Goal: Task Accomplishment & Management: Manage account settings

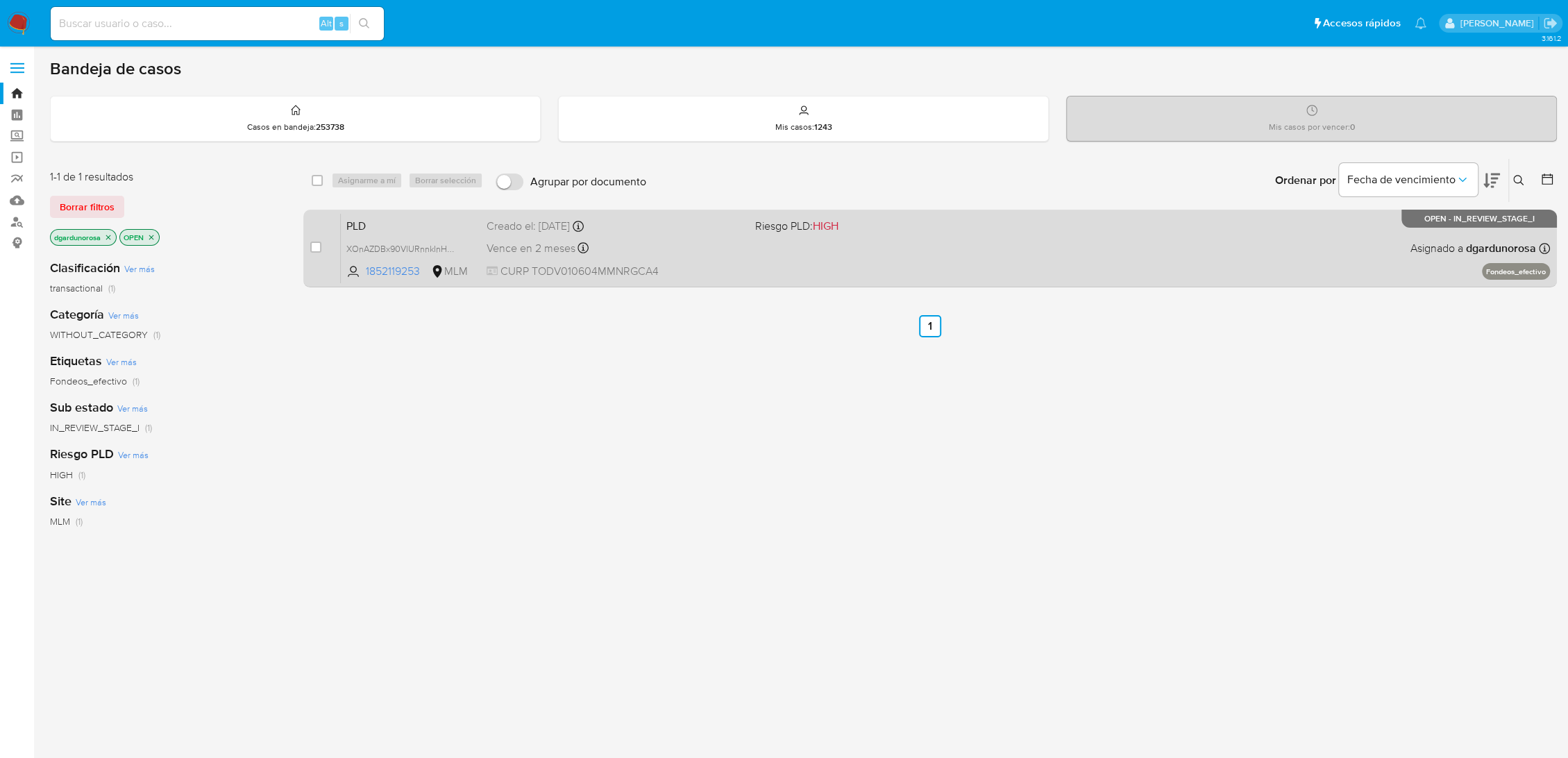
click at [836, 237] on div "PLD XOnAZDBx90VlURnnkInHd4fT 1852119253 MLM Riesgo PLD: HIGH Creado el: [DATE] …" at bounding box center [945, 248] width 1209 height 70
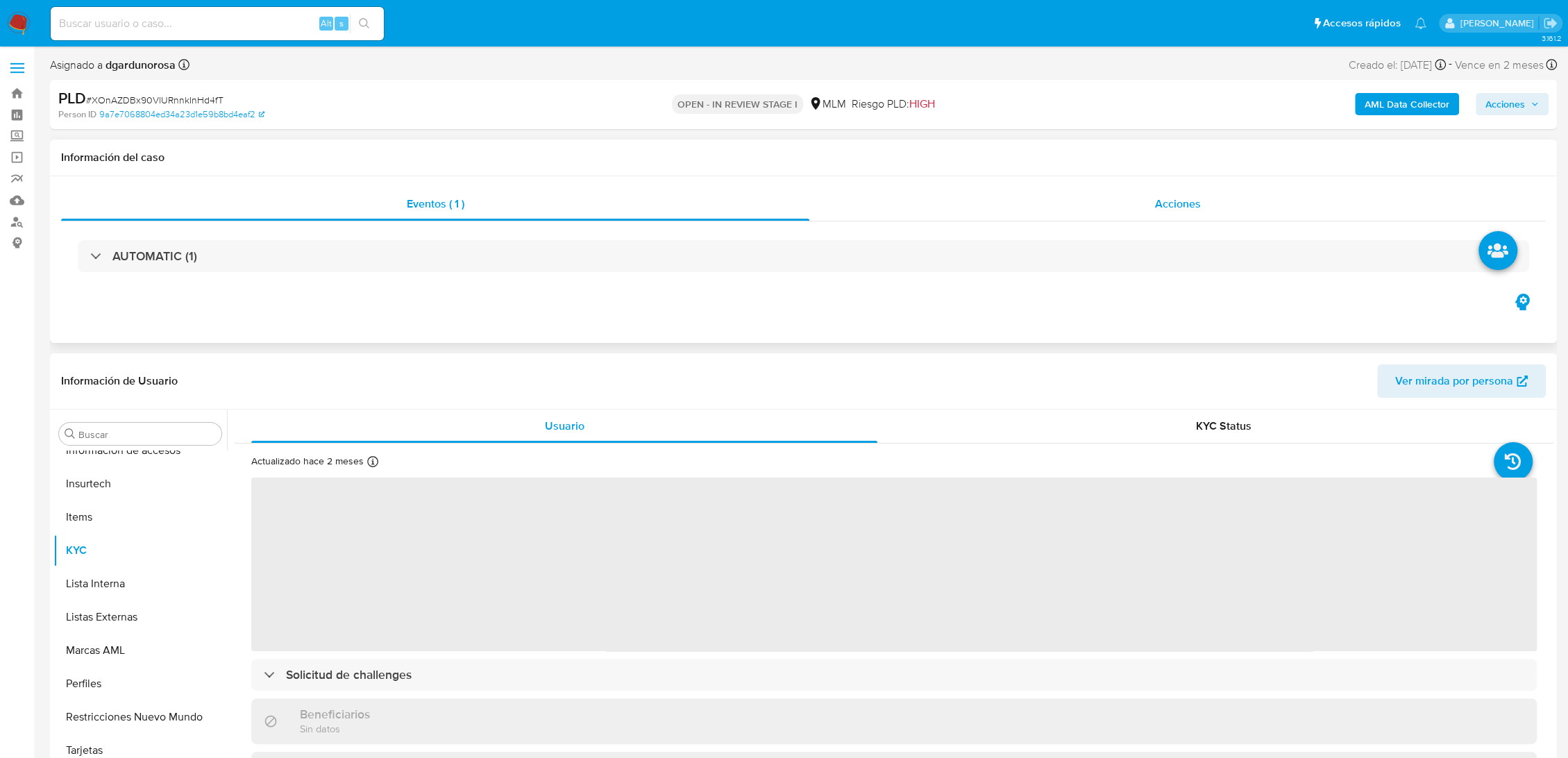
scroll to position [653, 0]
select select "10"
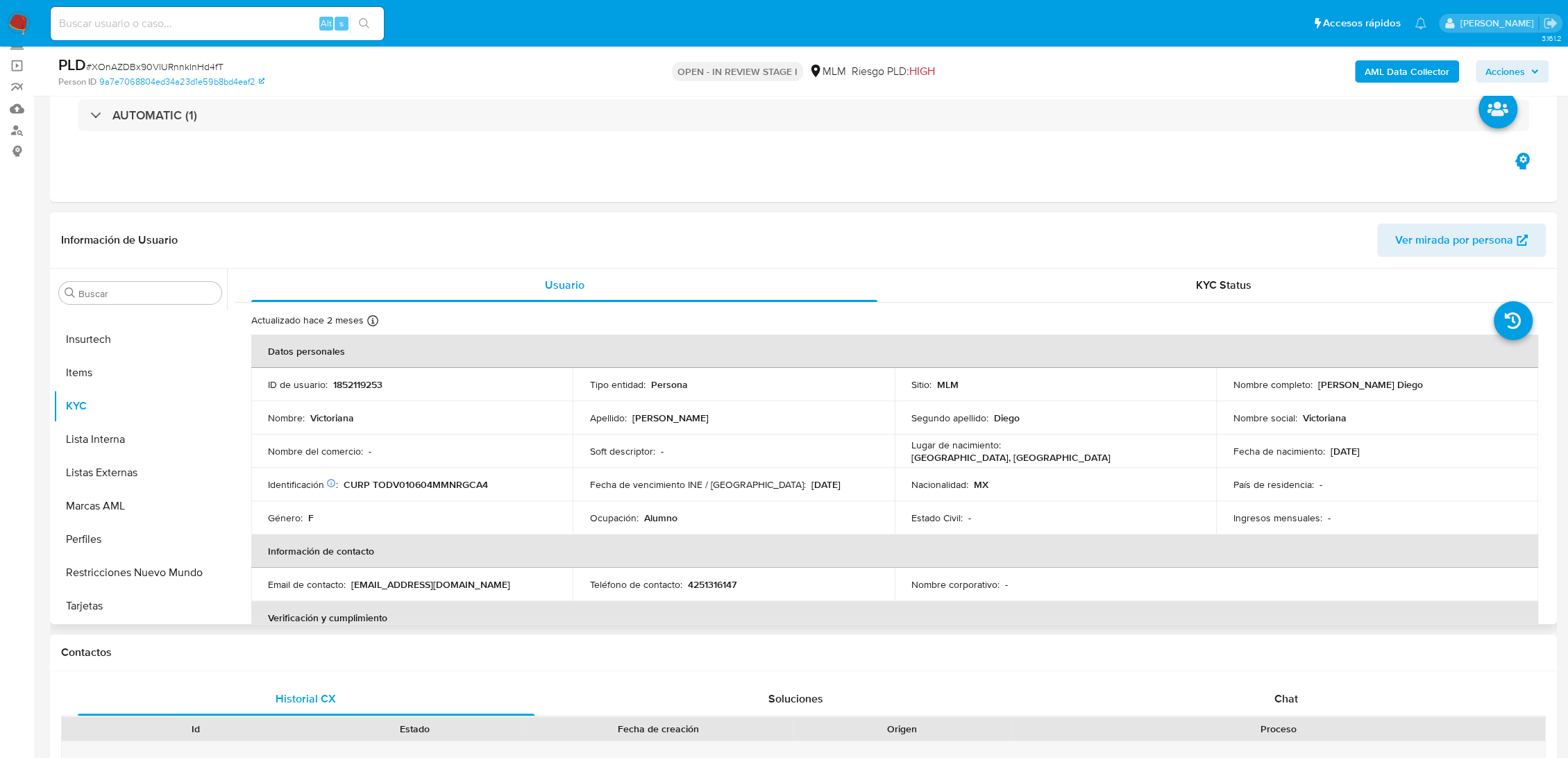
scroll to position [154, 0]
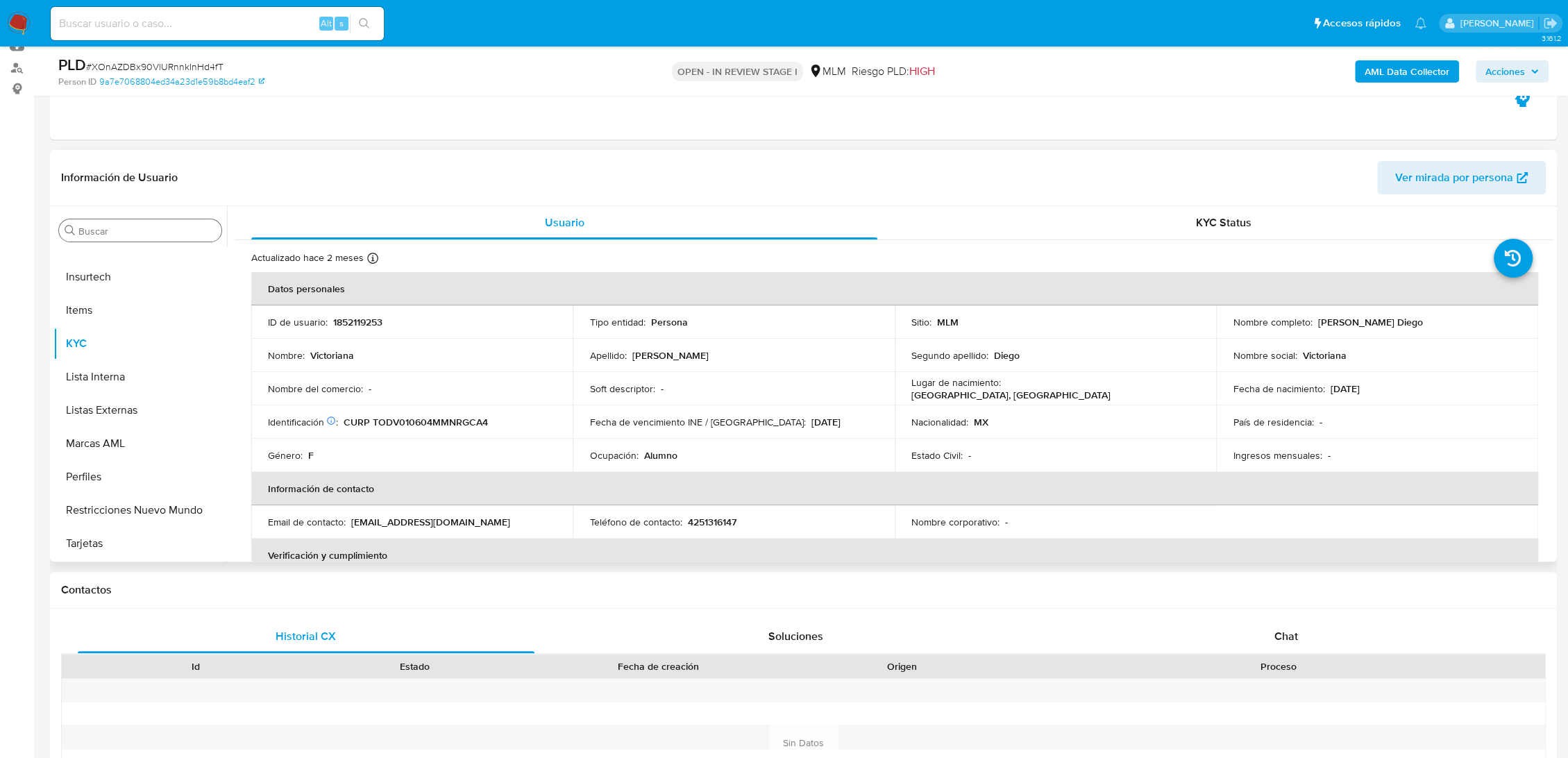
click at [111, 226] on input "Buscar" at bounding box center [147, 231] width 137 height 13
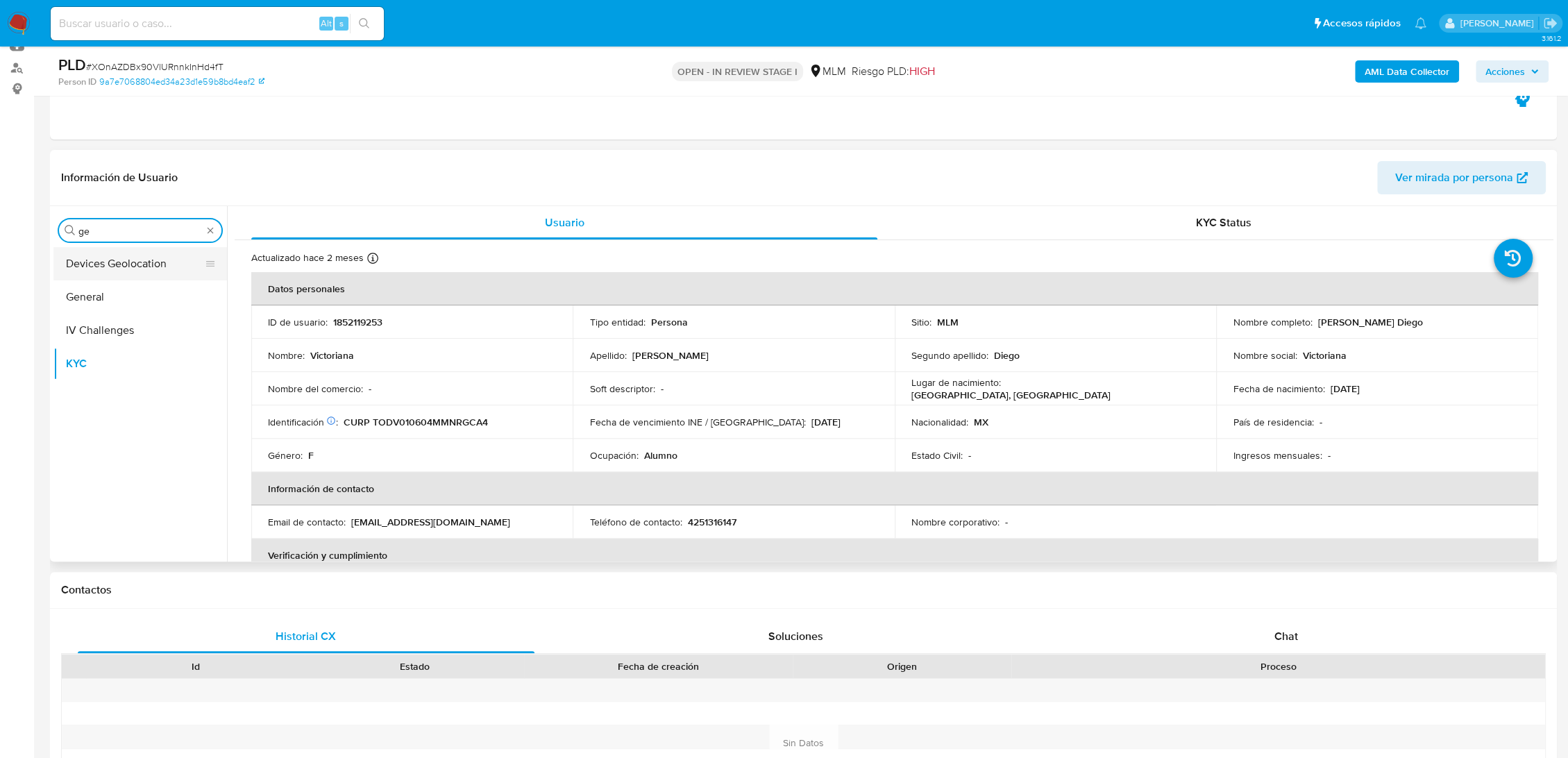
type input "ge"
click at [92, 259] on button "Devices Geolocation" at bounding box center [135, 264] width 163 height 34
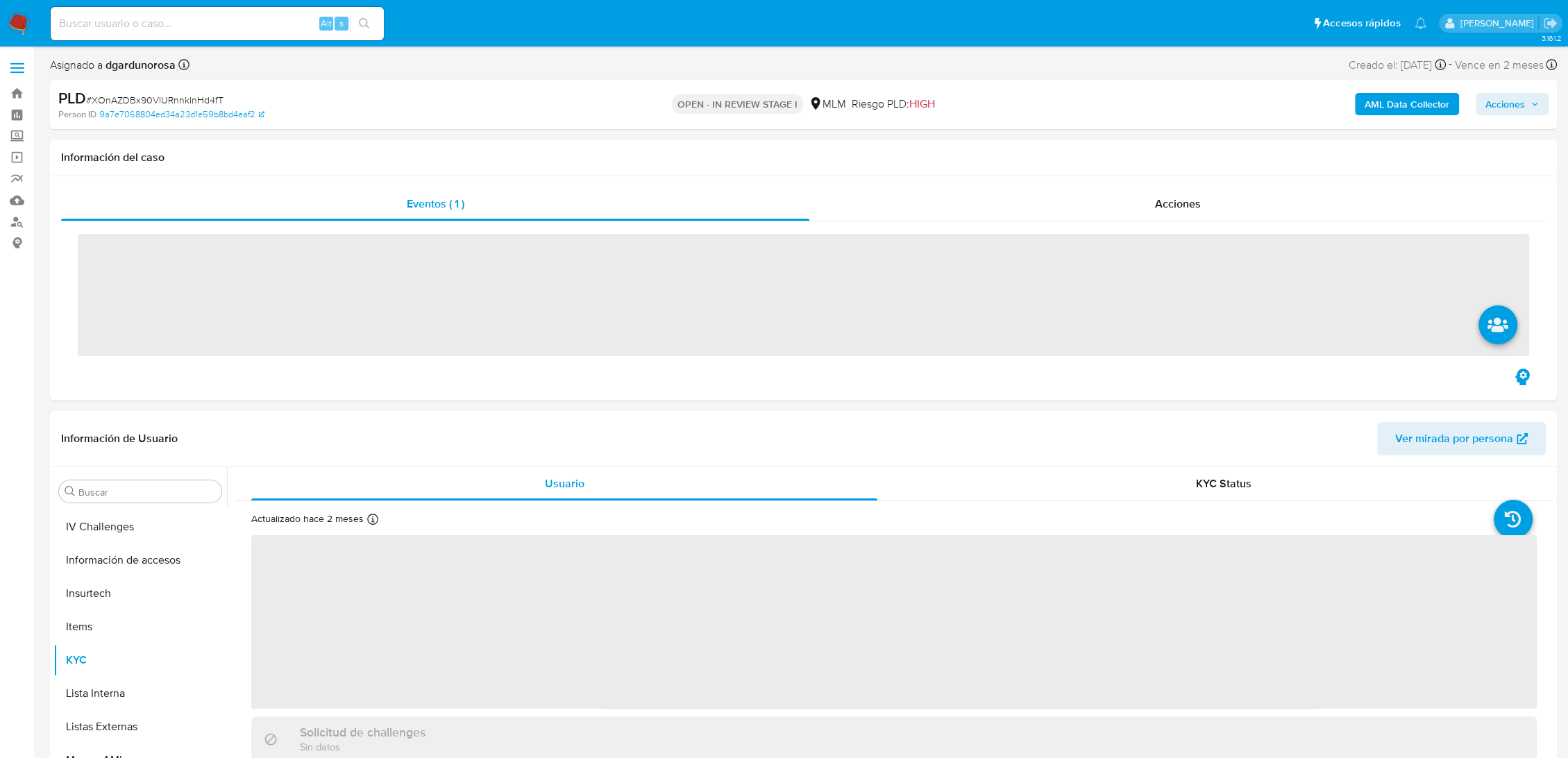
scroll to position [653, 0]
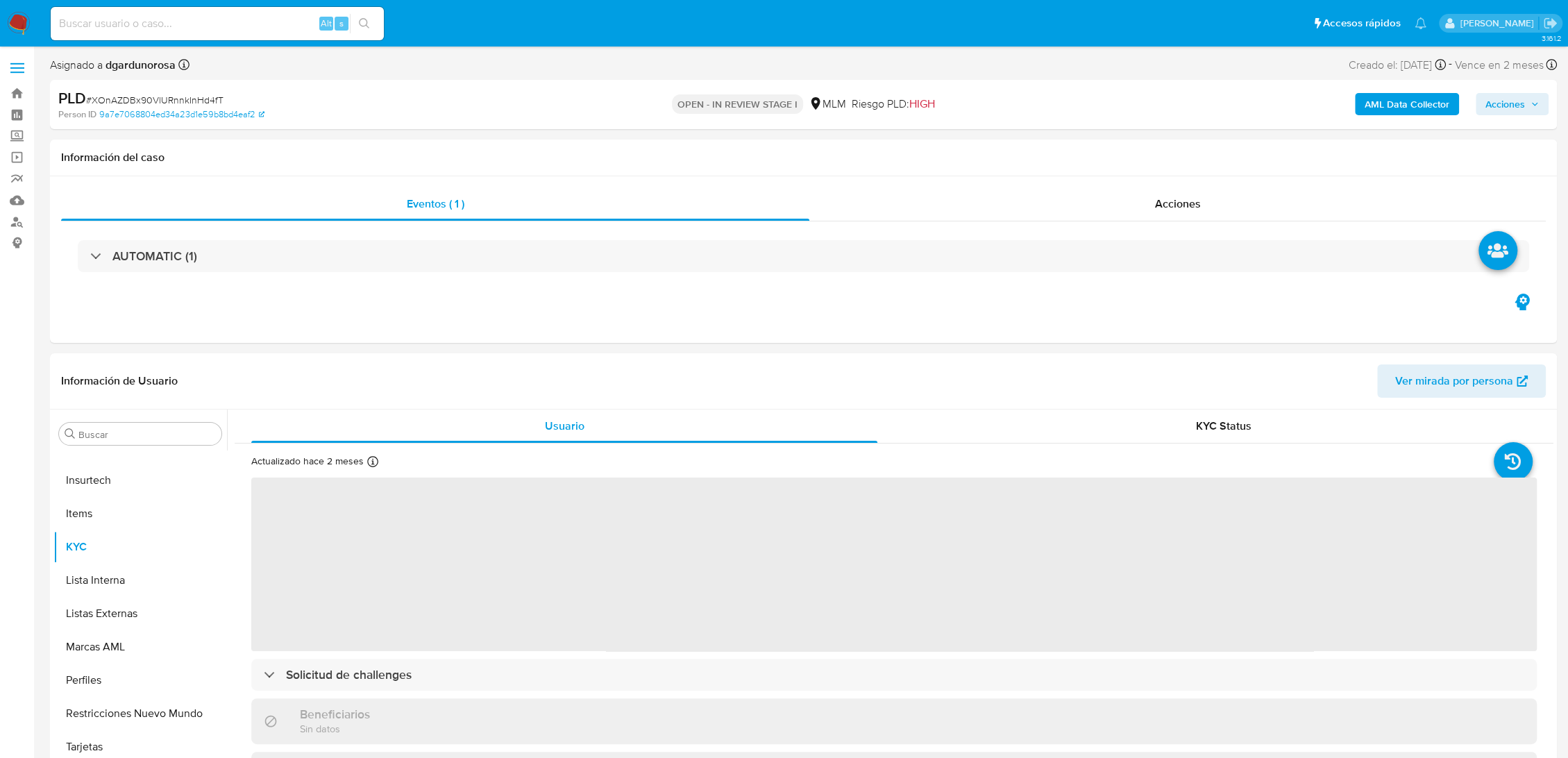
select select "10"
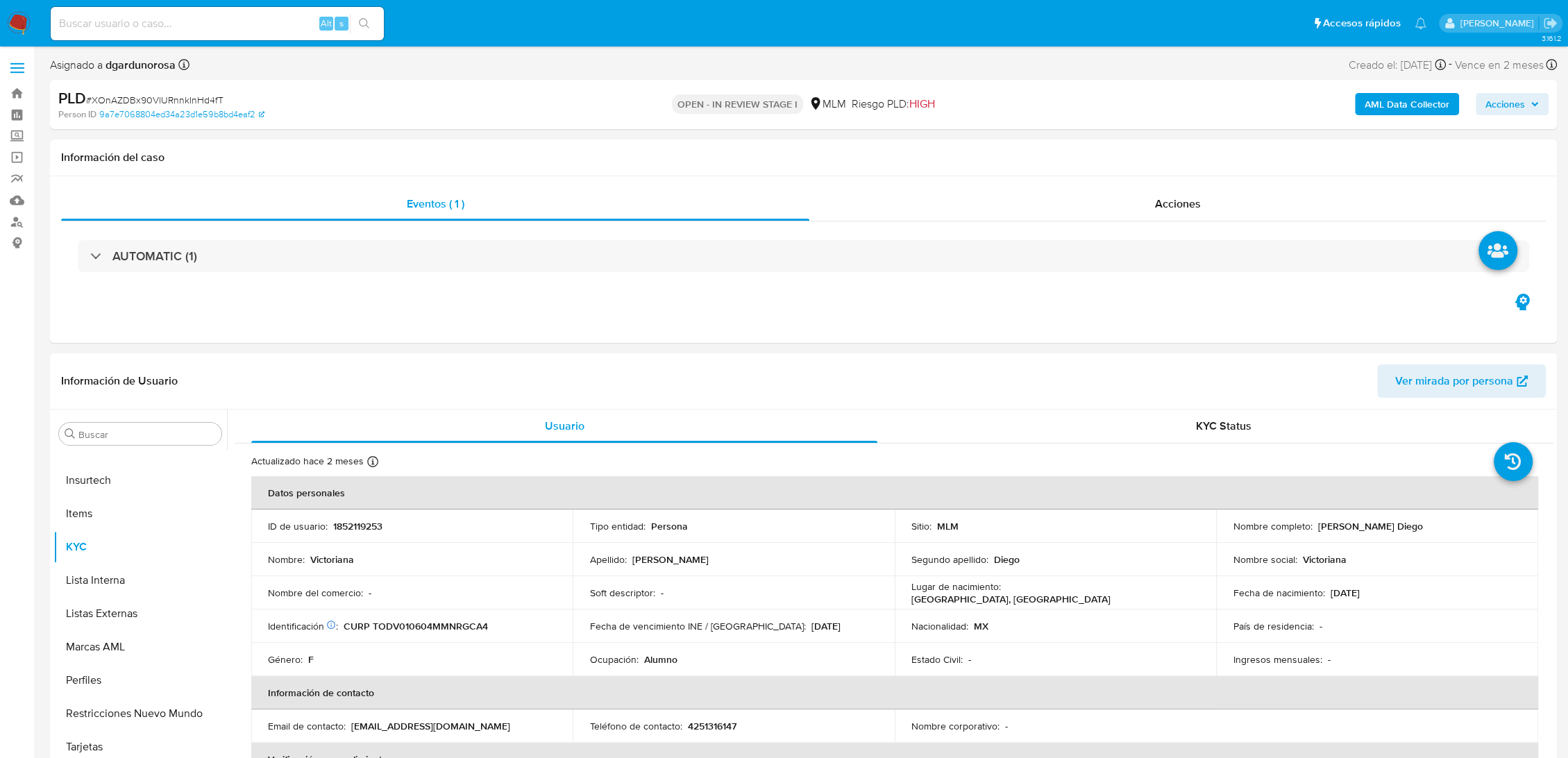
click at [258, 36] on div "Alt s" at bounding box center [217, 23] width 333 height 34
click at [284, 25] on input at bounding box center [217, 24] width 333 height 18
paste input "810670289"
type input "810670289"
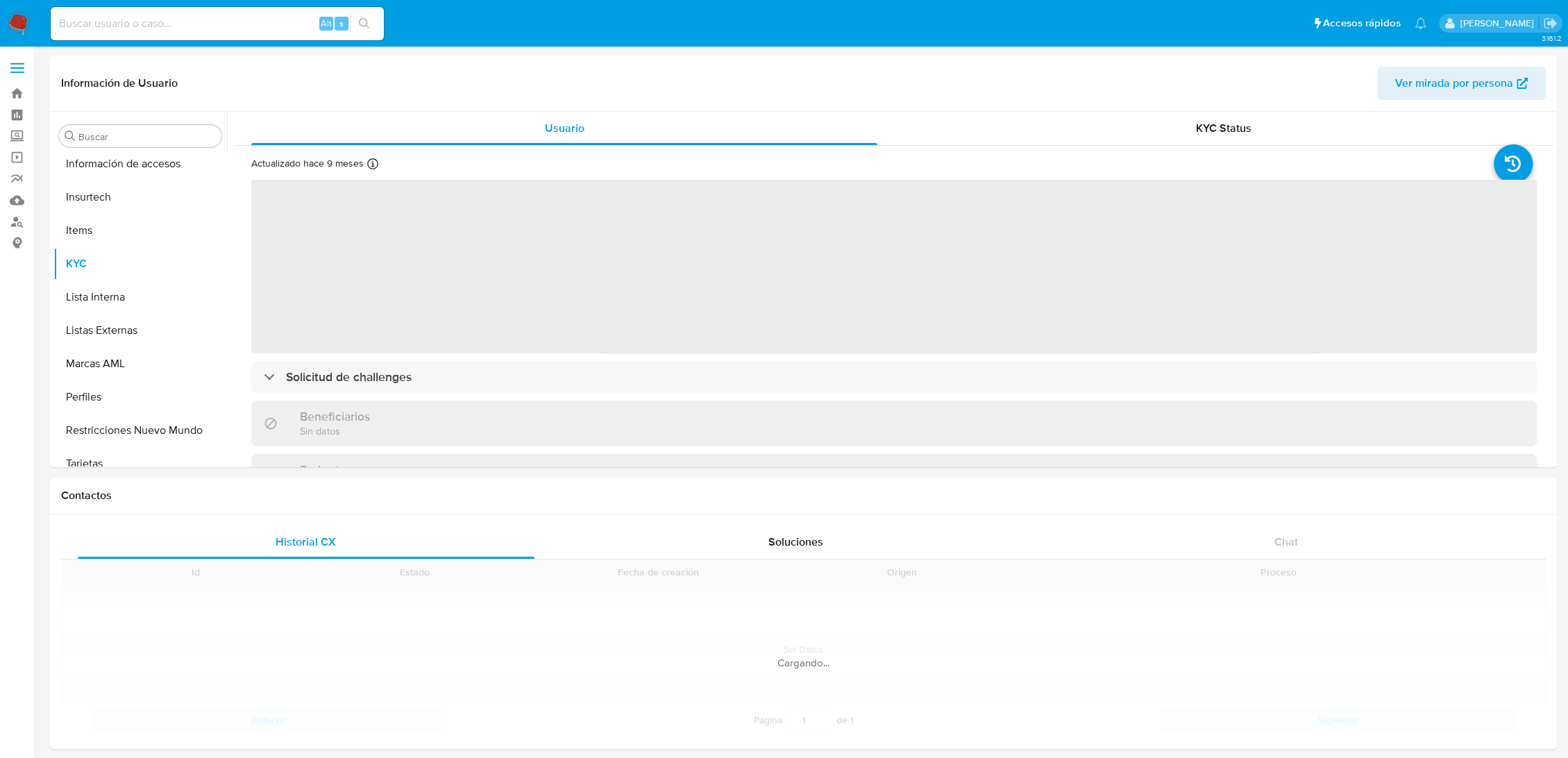
scroll to position [653, 0]
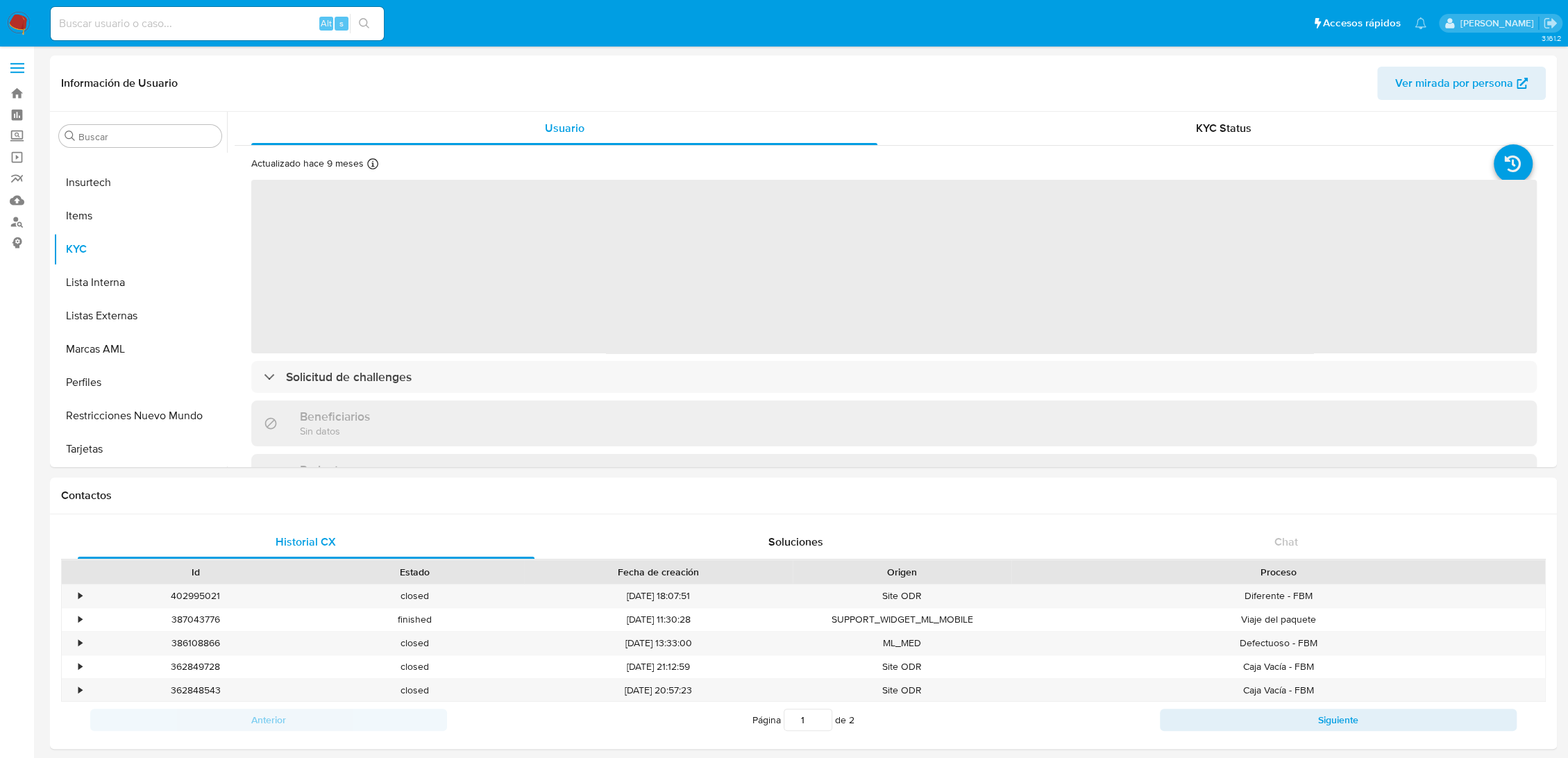
select select "10"
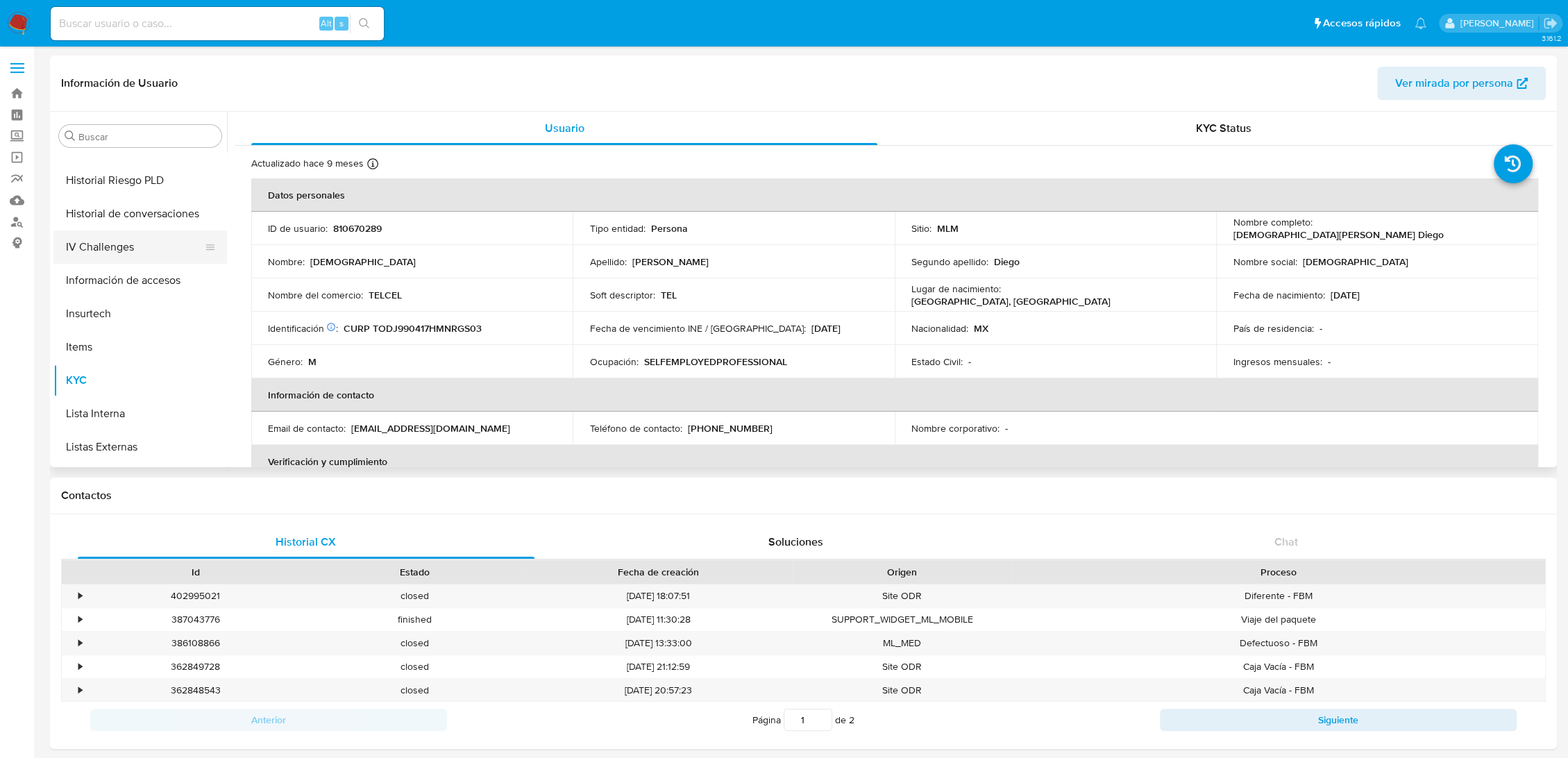
scroll to position [422, 0]
click at [128, 252] on button "Historial Casos" at bounding box center [135, 247] width 163 height 34
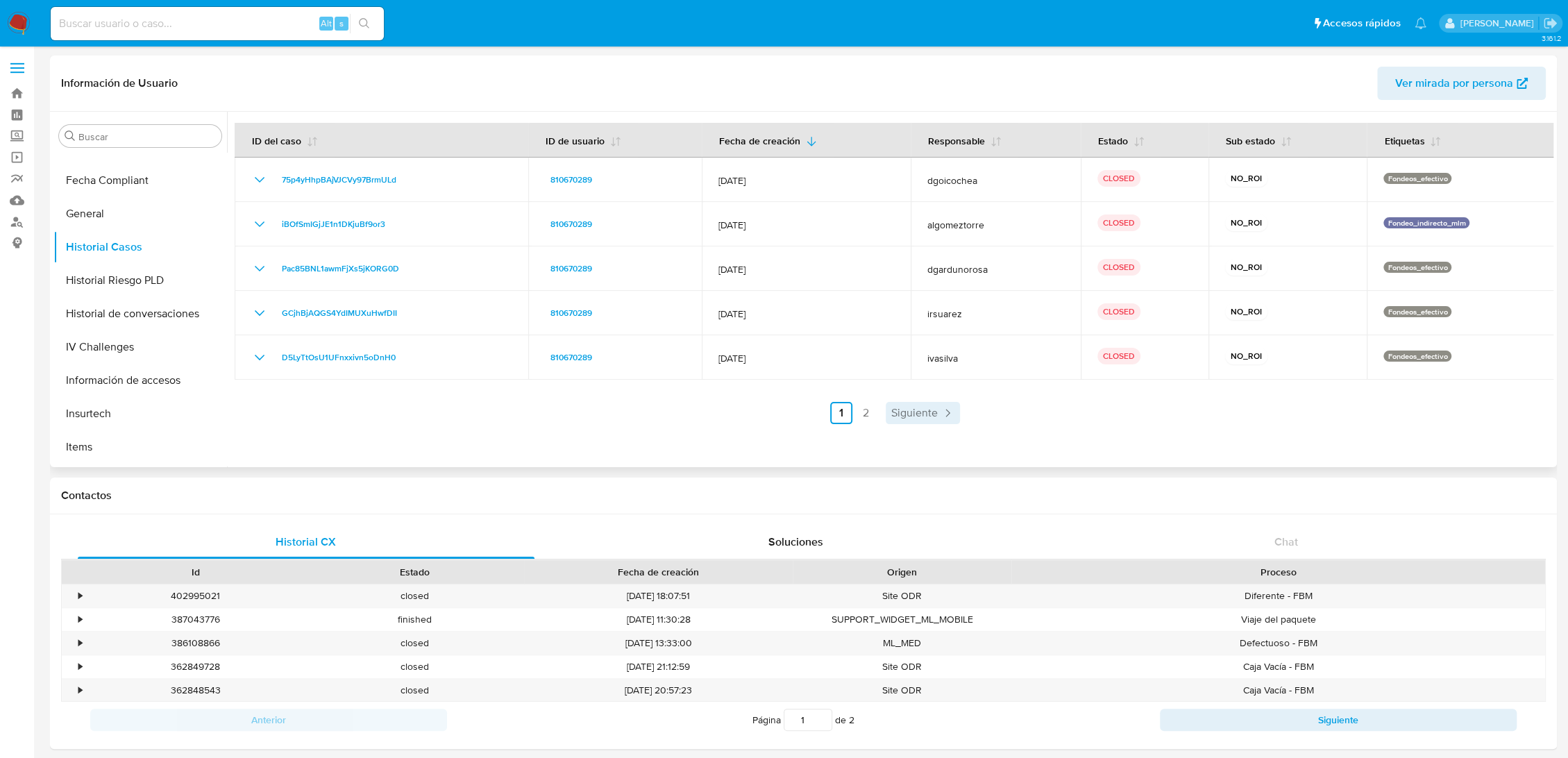
click at [921, 408] on span "Siguiente" at bounding box center [915, 413] width 46 height 11
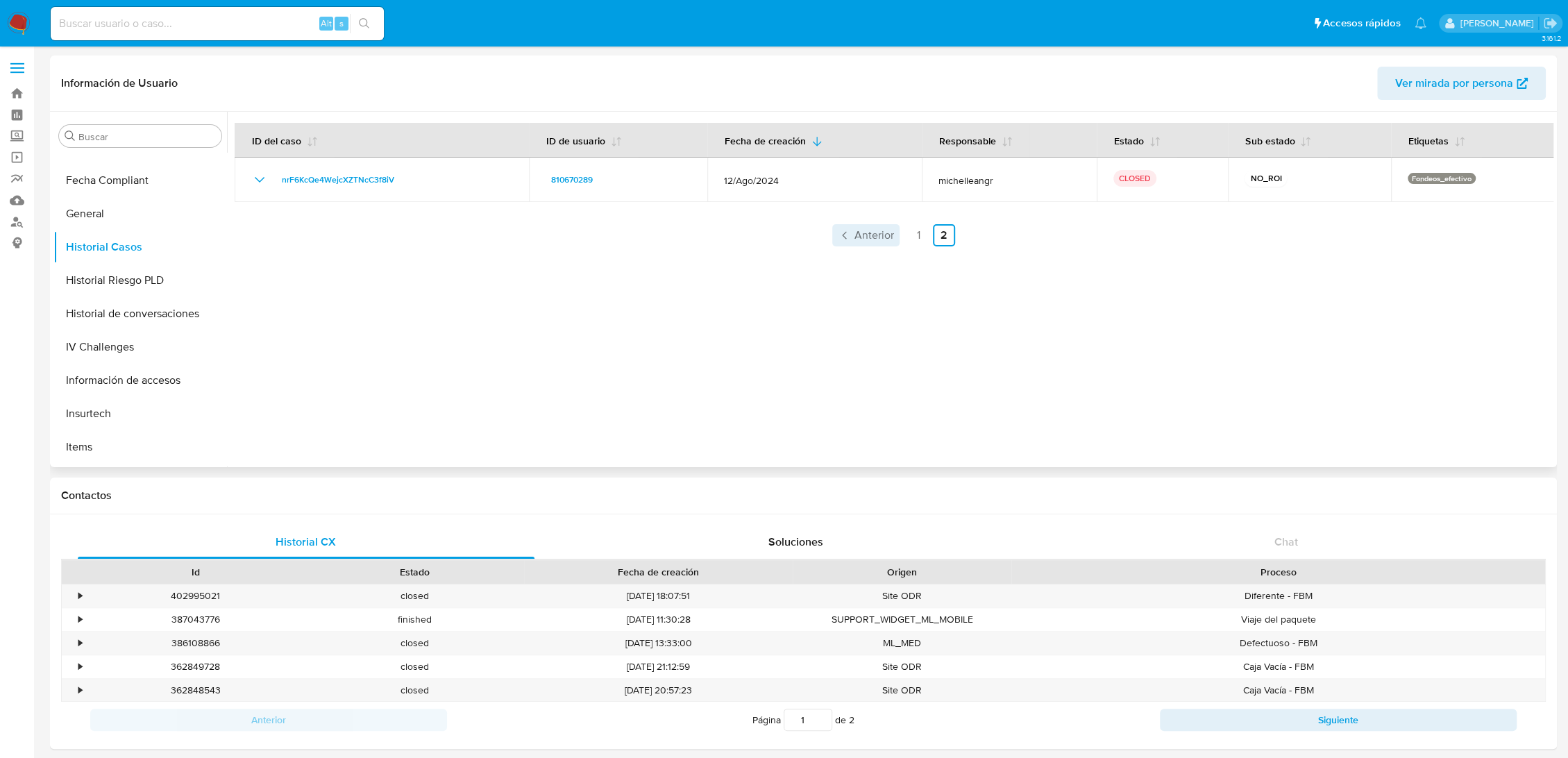
click at [894, 232] on link "Anterior" at bounding box center [866, 235] width 67 height 22
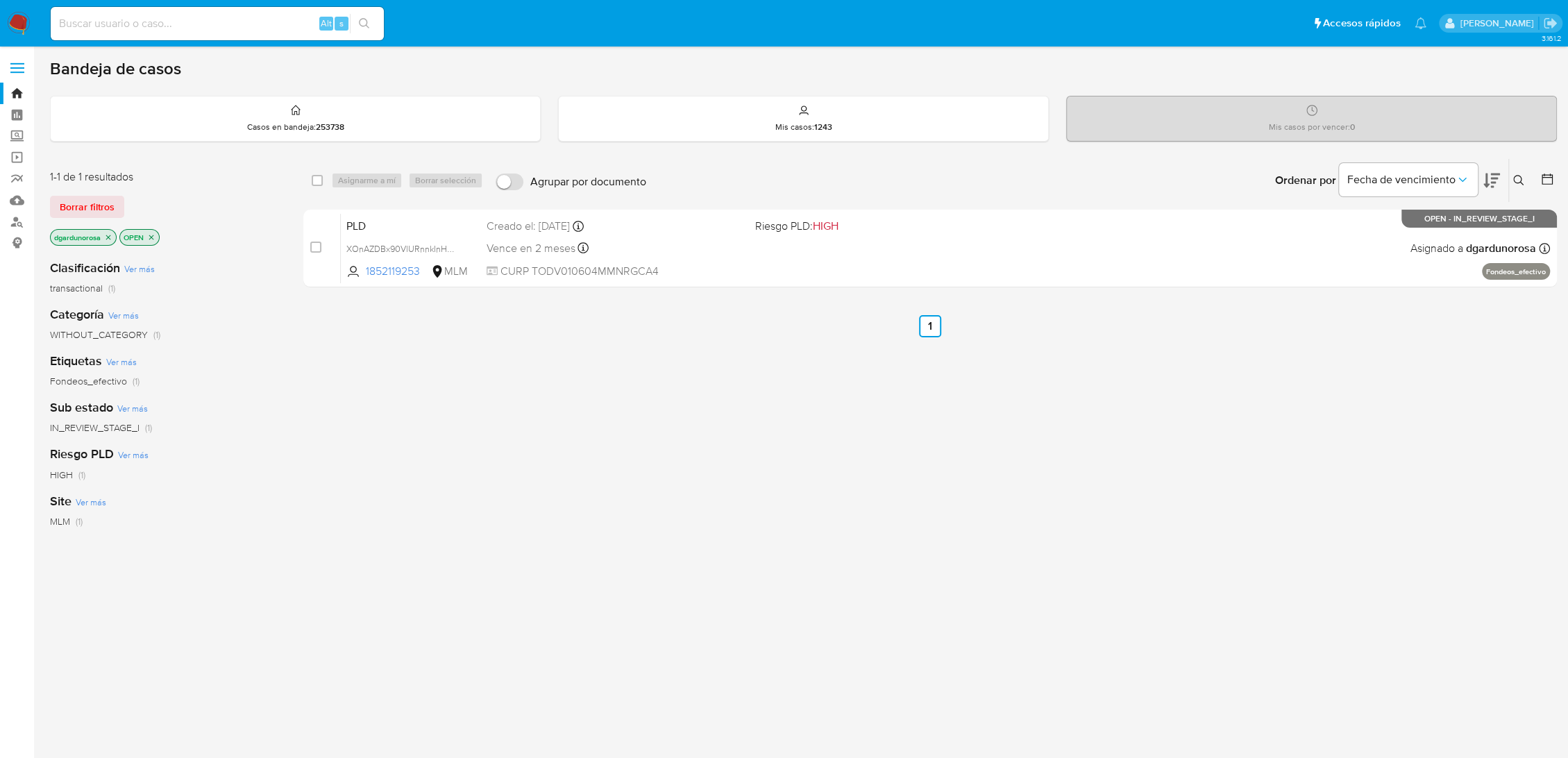
click at [1522, 173] on button at bounding box center [1520, 181] width 23 height 16
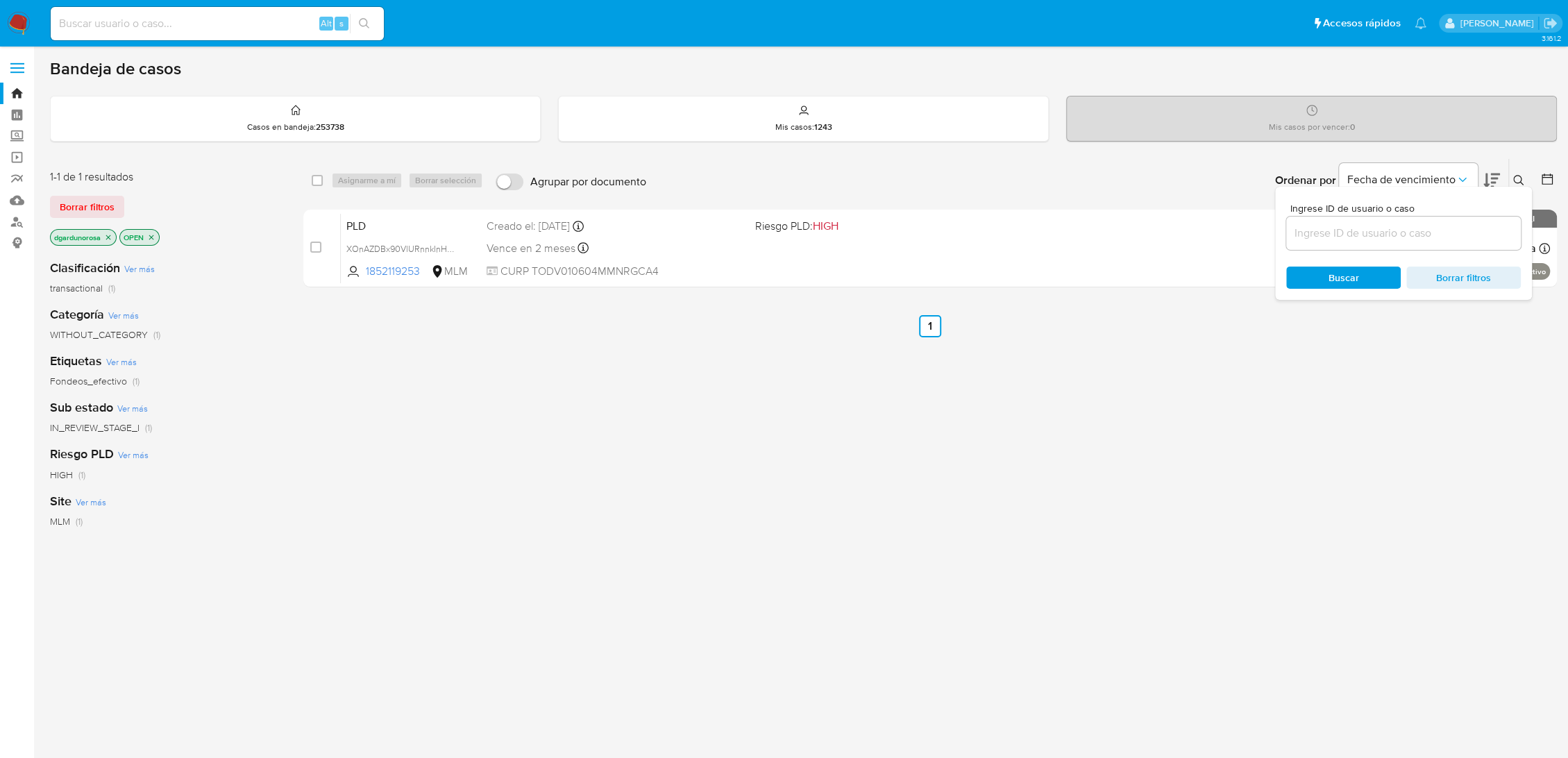
click at [1417, 235] on input at bounding box center [1403, 233] width 234 height 18
type input "1474588473"
click at [1521, 179] on icon at bounding box center [1518, 180] width 11 height 11
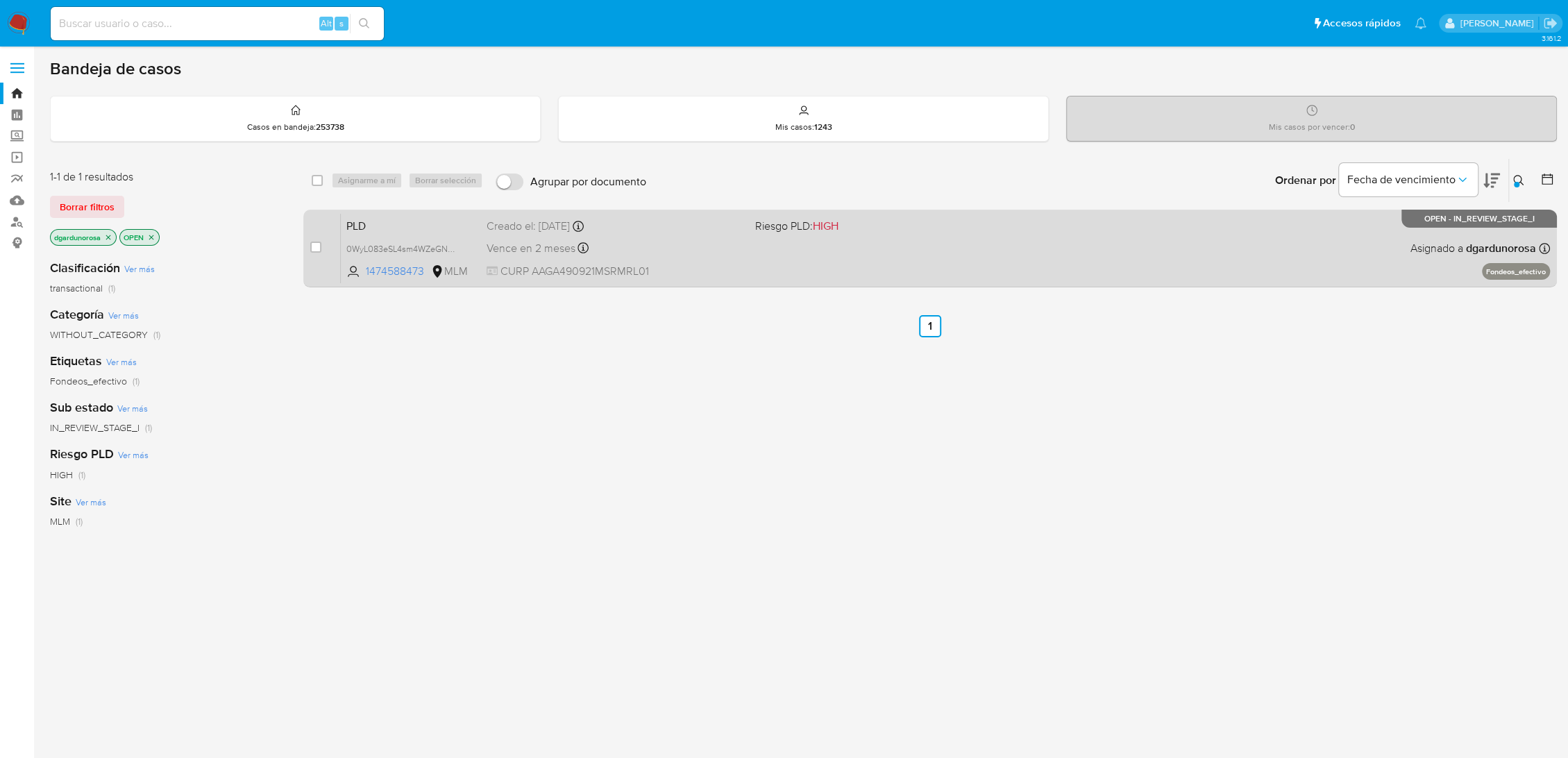
click at [1218, 267] on div "PLD 0WyL083eSL4sm4WZeGN2Fy69 1474588473 MLM Riesgo PLD: HIGH Creado el: 12/09/2…" at bounding box center [945, 248] width 1209 height 70
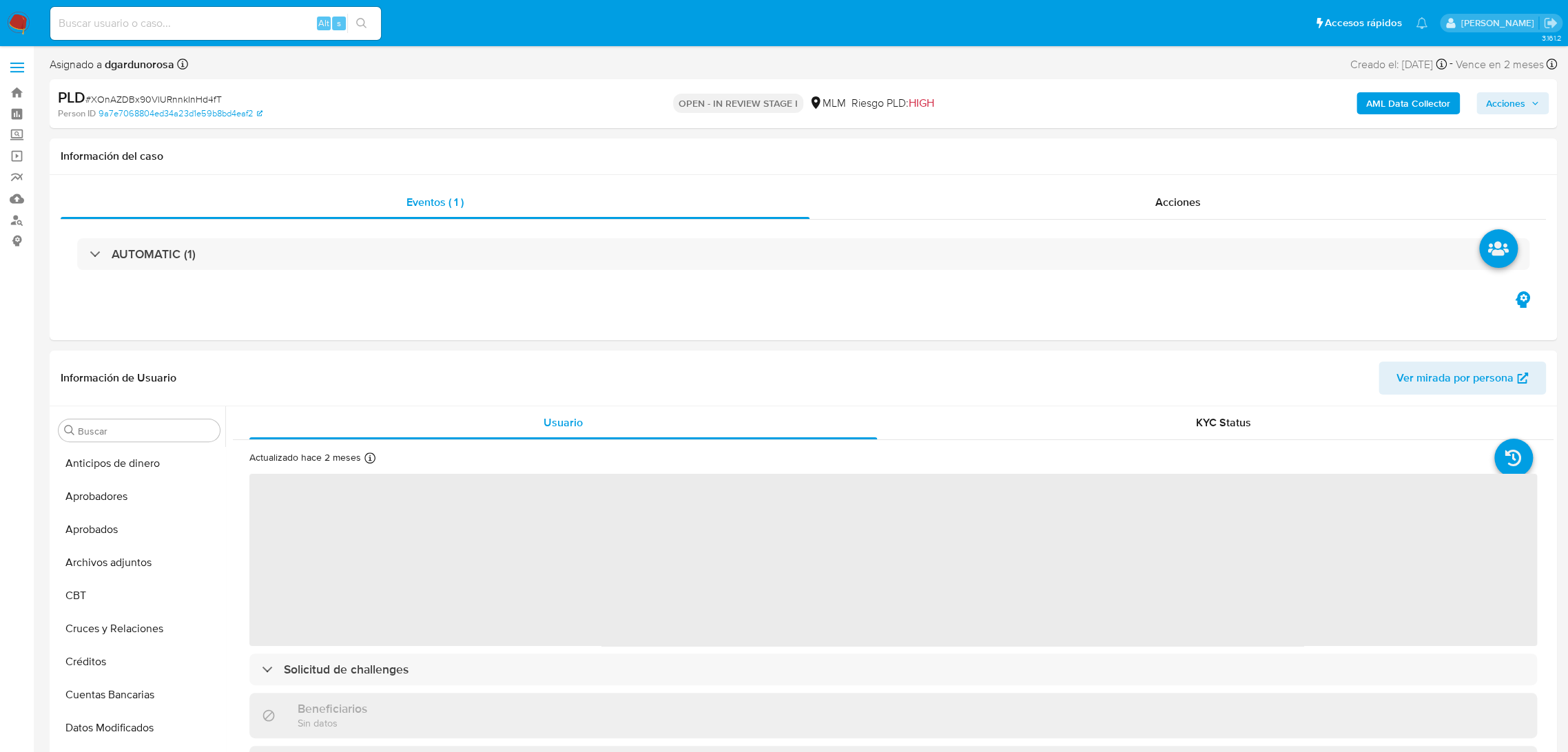
select select "10"
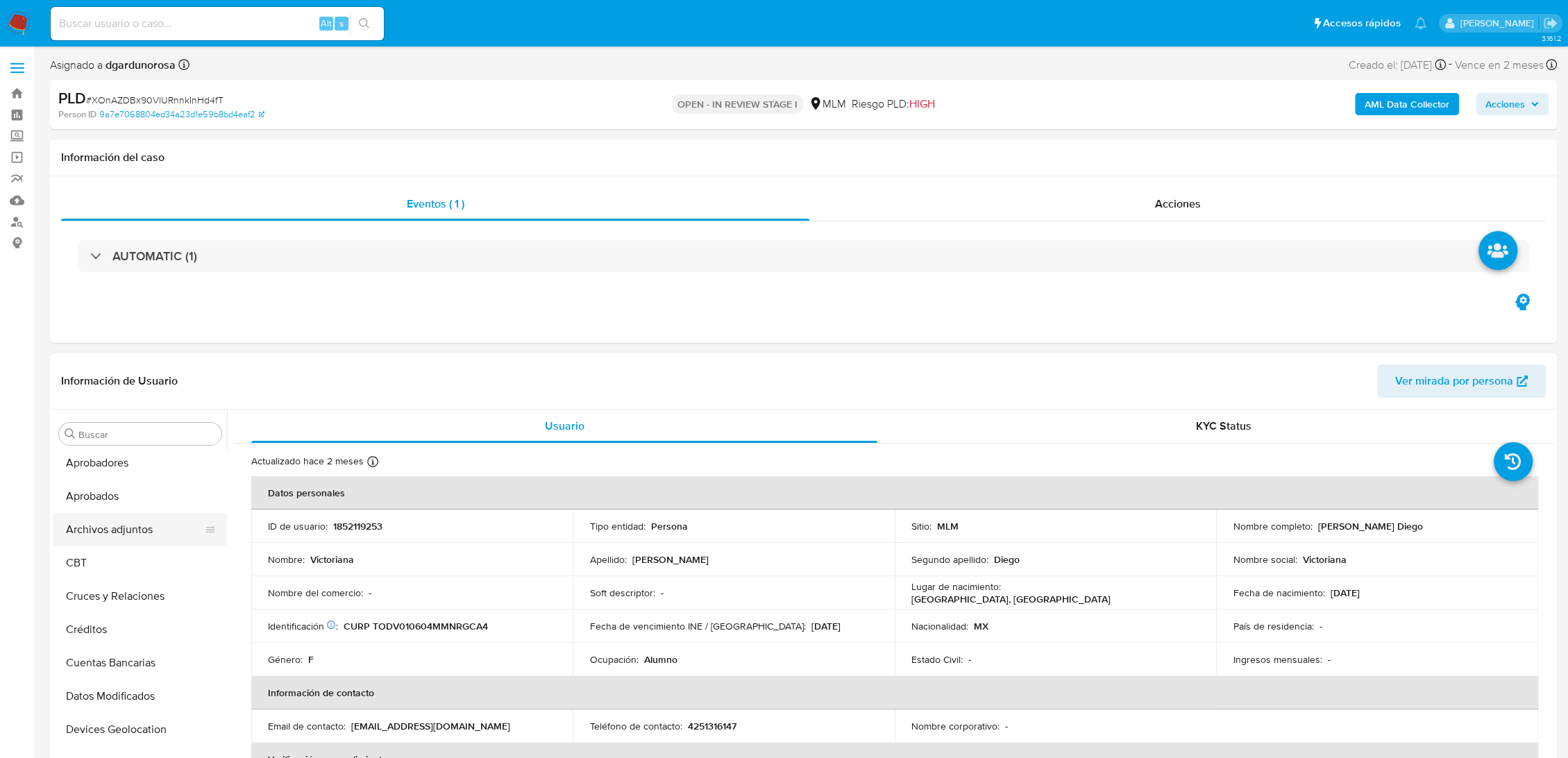
scroll to position [36, 0]
click at [127, 525] on button "Archivos adjuntos" at bounding box center [135, 531] width 163 height 34
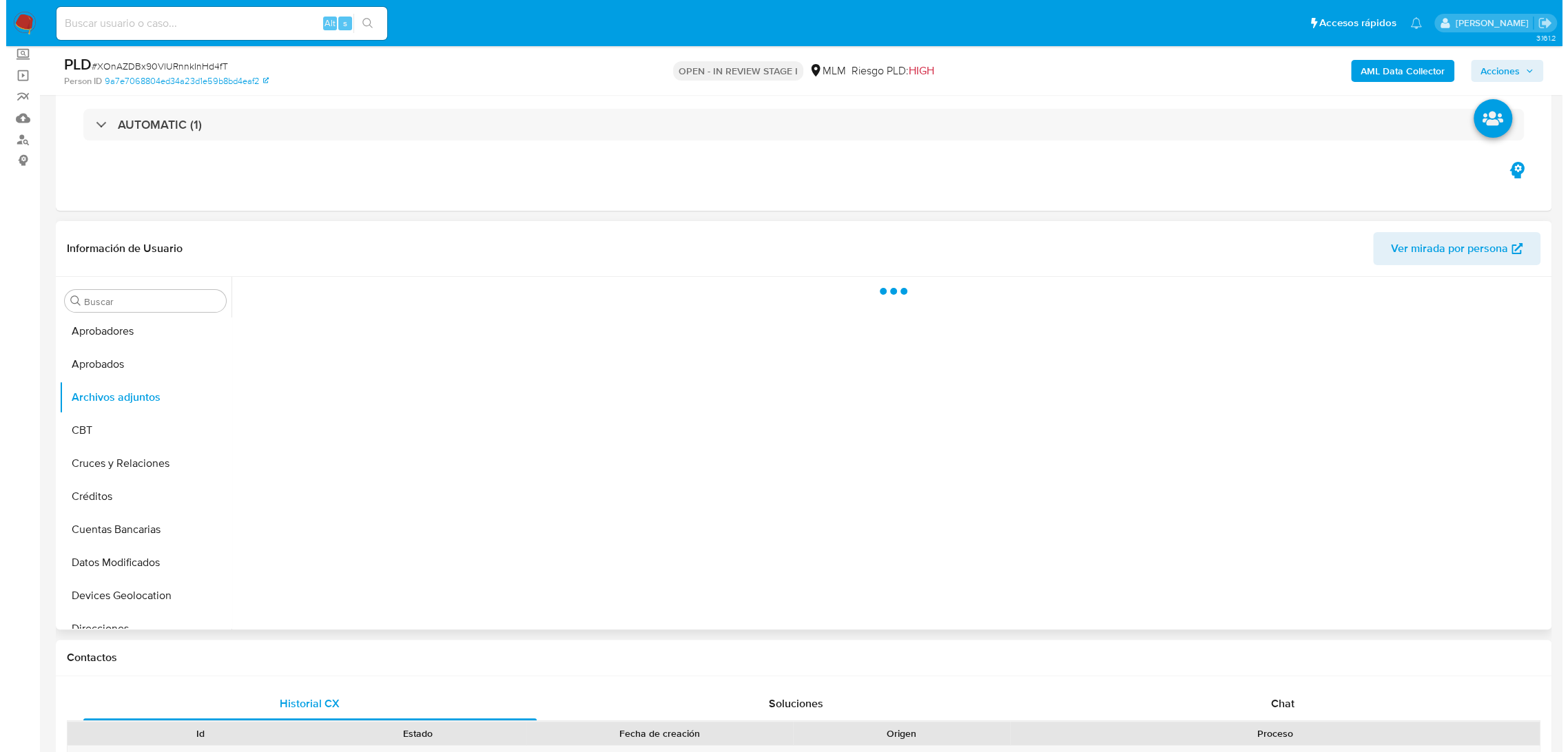
scroll to position [153, 0]
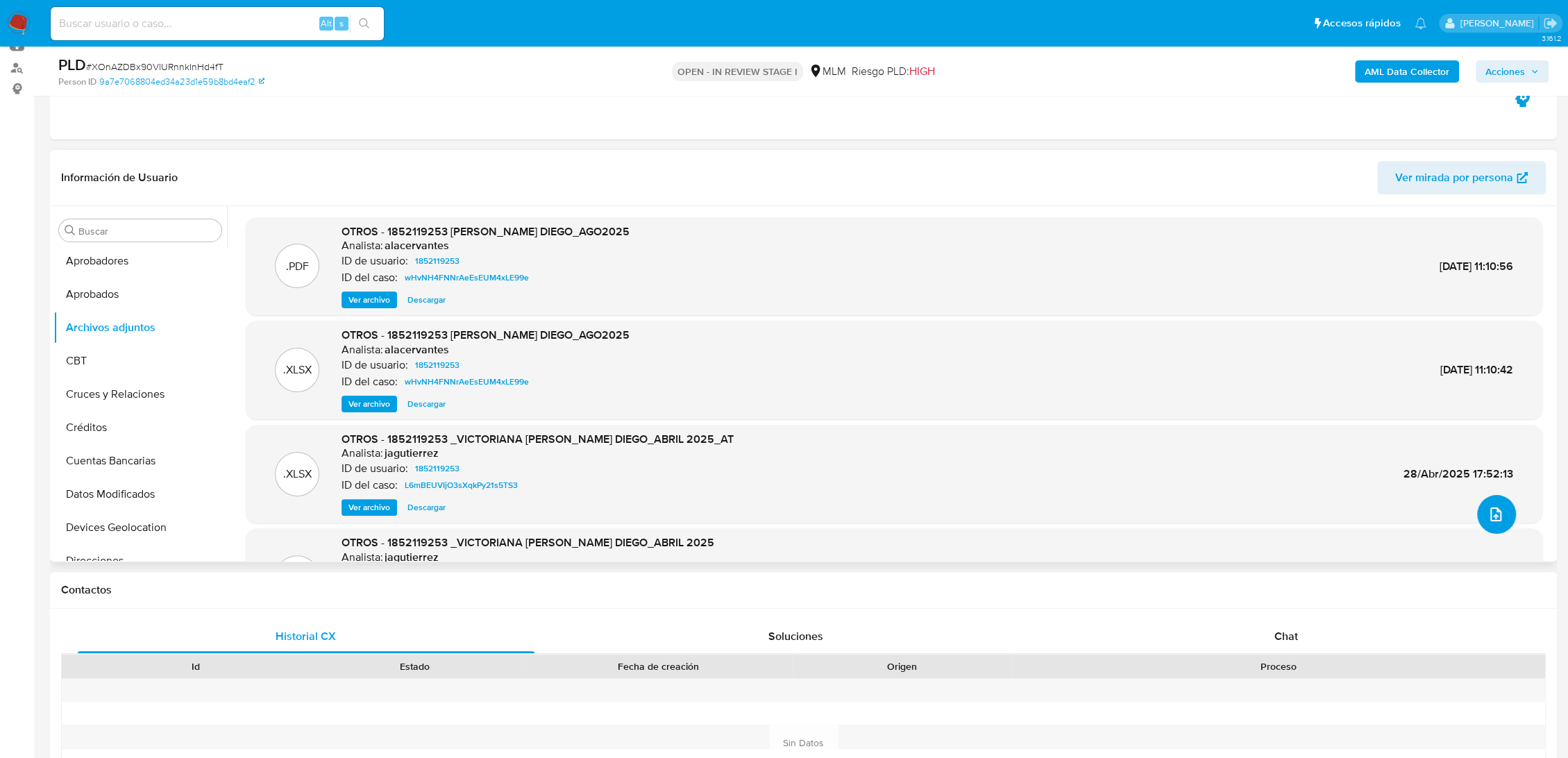
click at [1496, 509] on icon "upload-file" at bounding box center [1496, 515] width 16 height 16
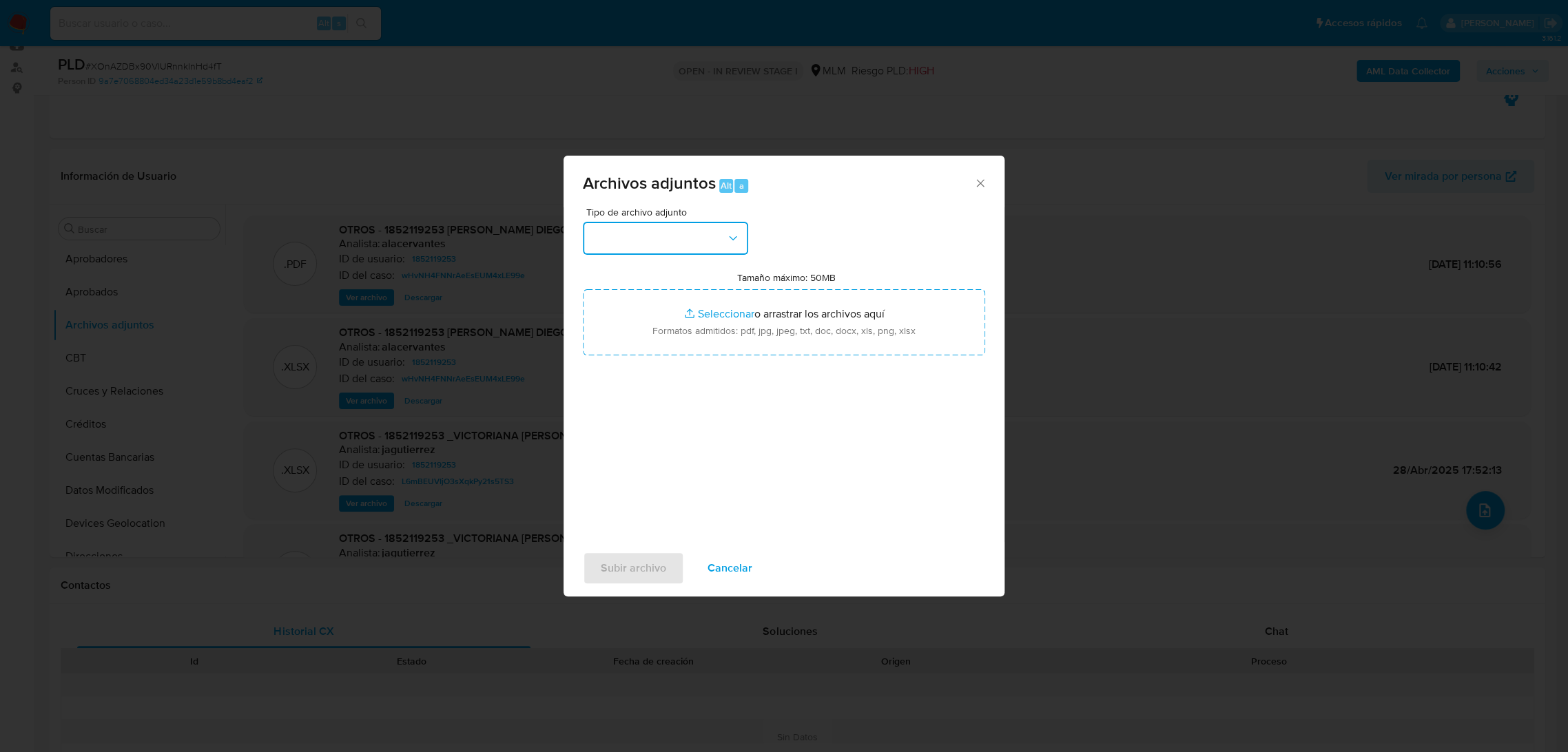
click at [697, 243] on button "button" at bounding box center [665, 238] width 165 height 33
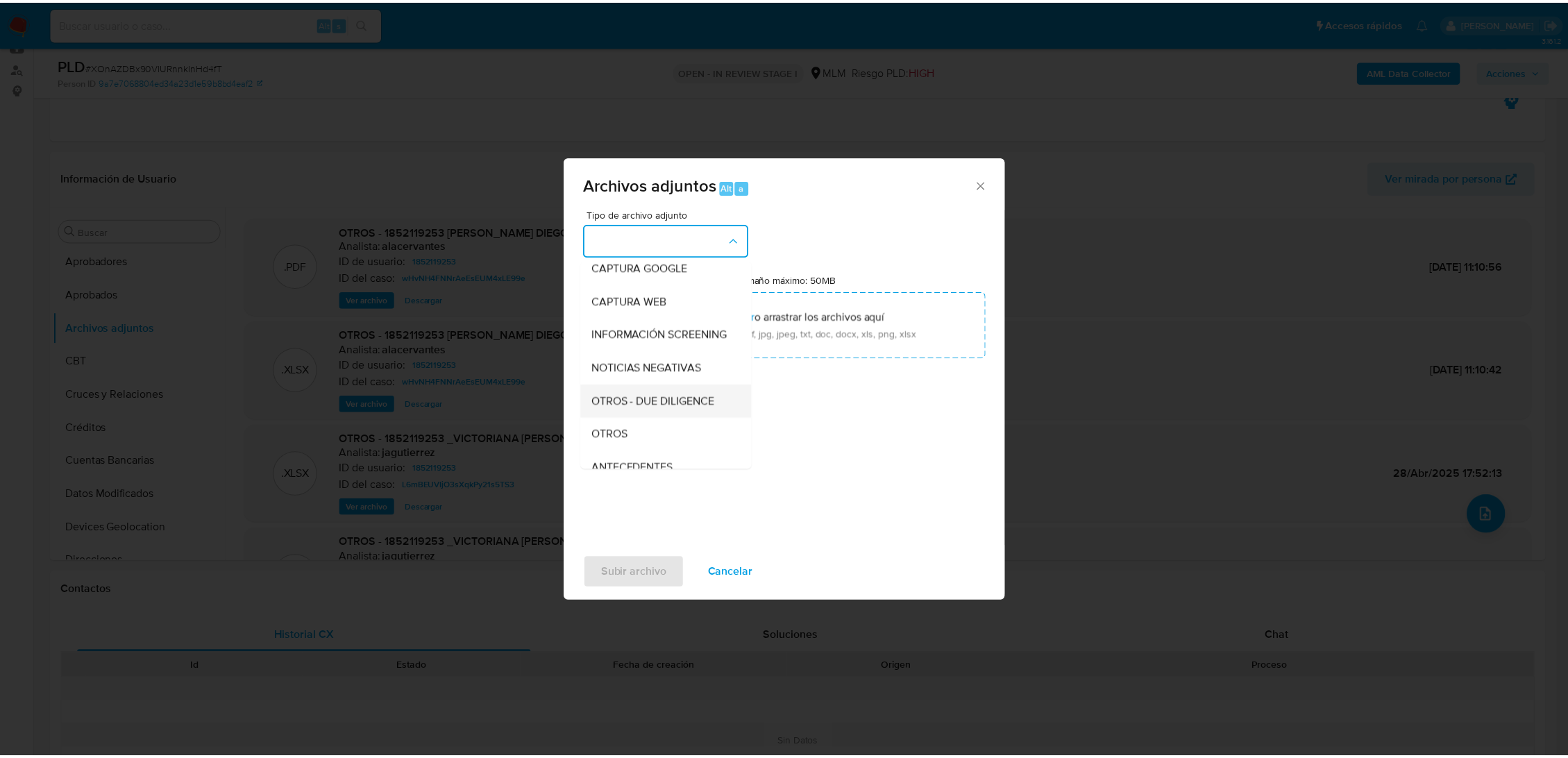
scroll to position [77, 0]
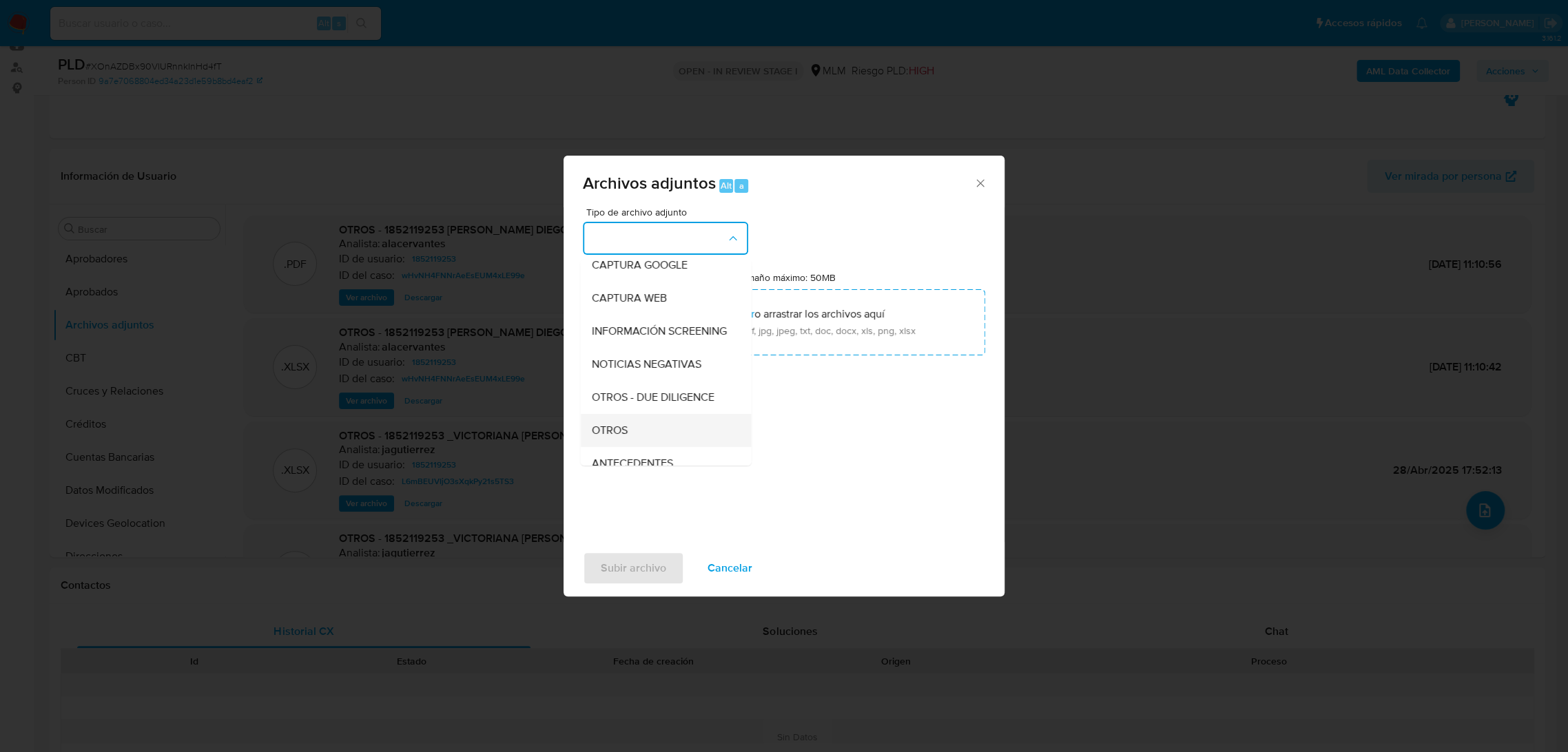
click at [628, 447] on div "OTROS" at bounding box center [662, 430] width 141 height 33
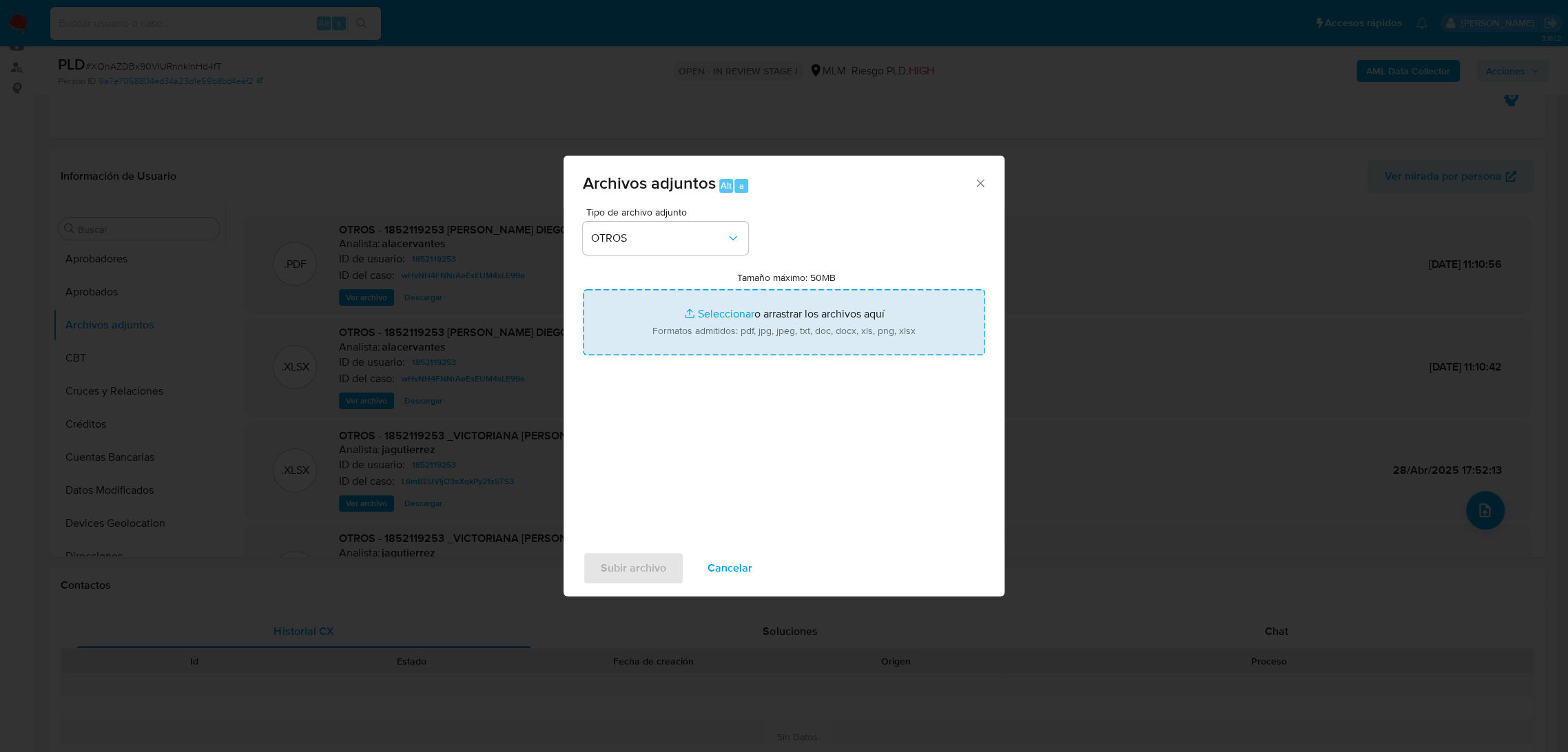
type input "C:\fakepath\1852119253_Victoriana Torres_Septiembre2025.pdf"
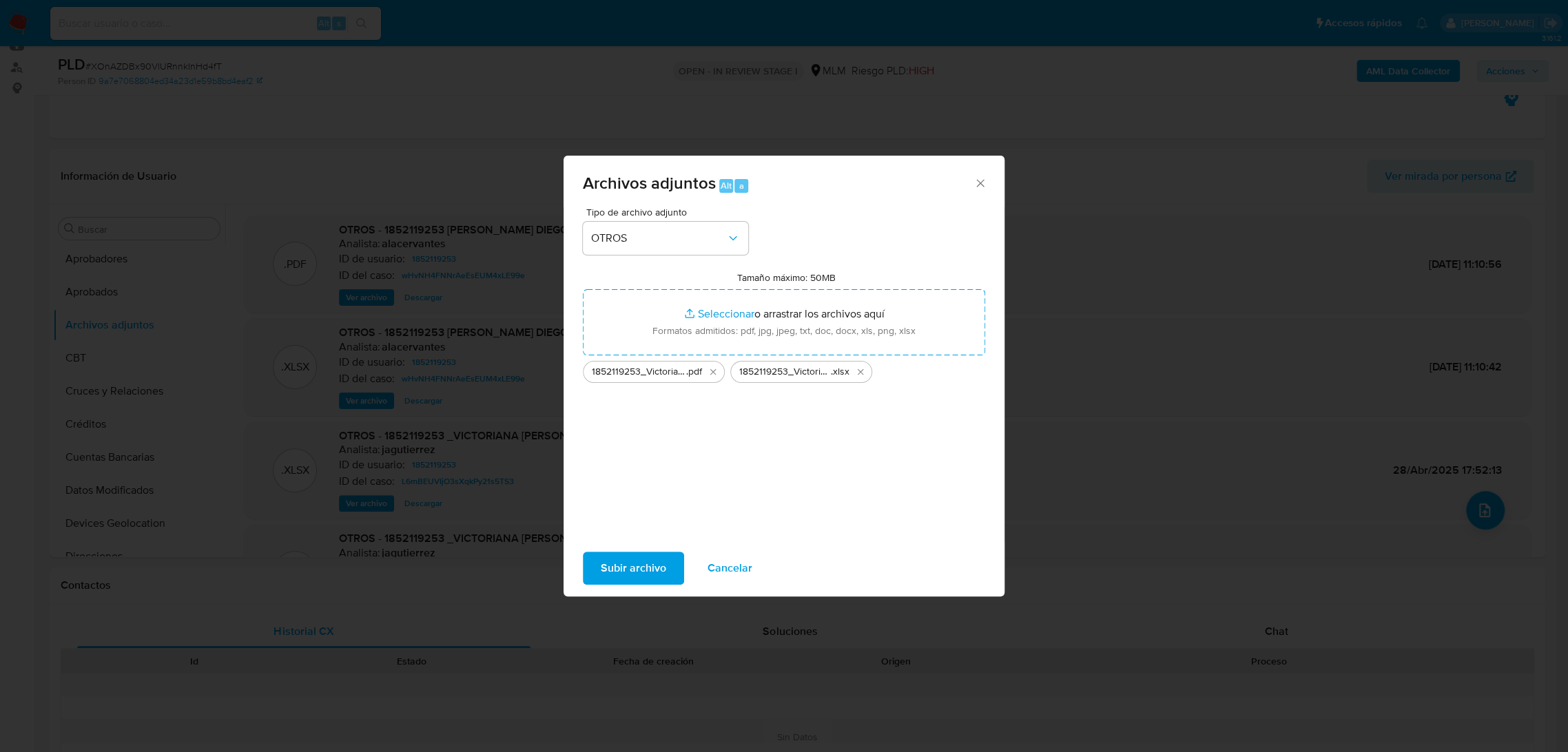
click at [637, 565] on span "Subir archivo" at bounding box center [634, 568] width 65 height 30
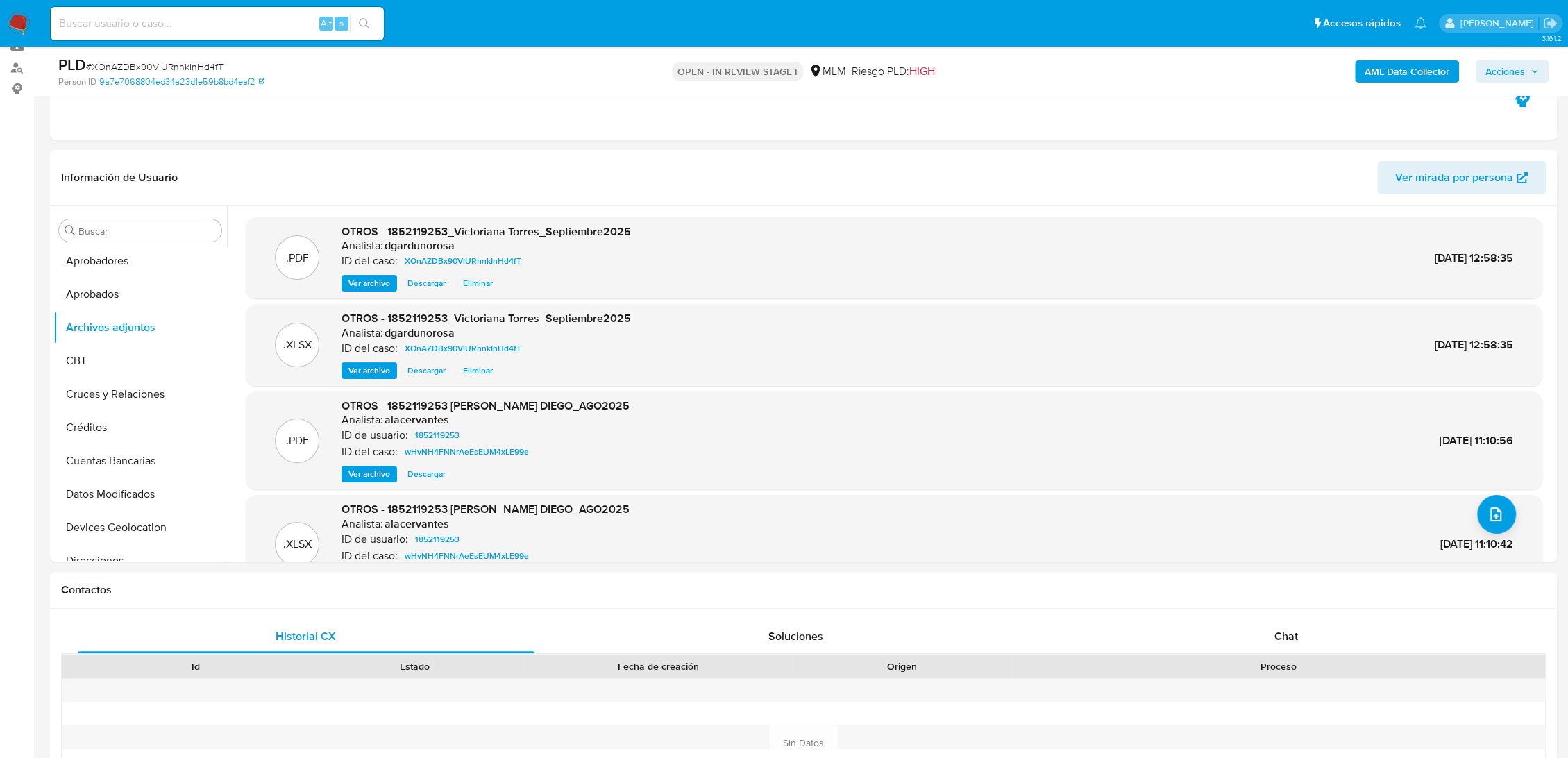
click at [1511, 73] on span "Acciones" at bounding box center [1505, 72] width 40 height 22
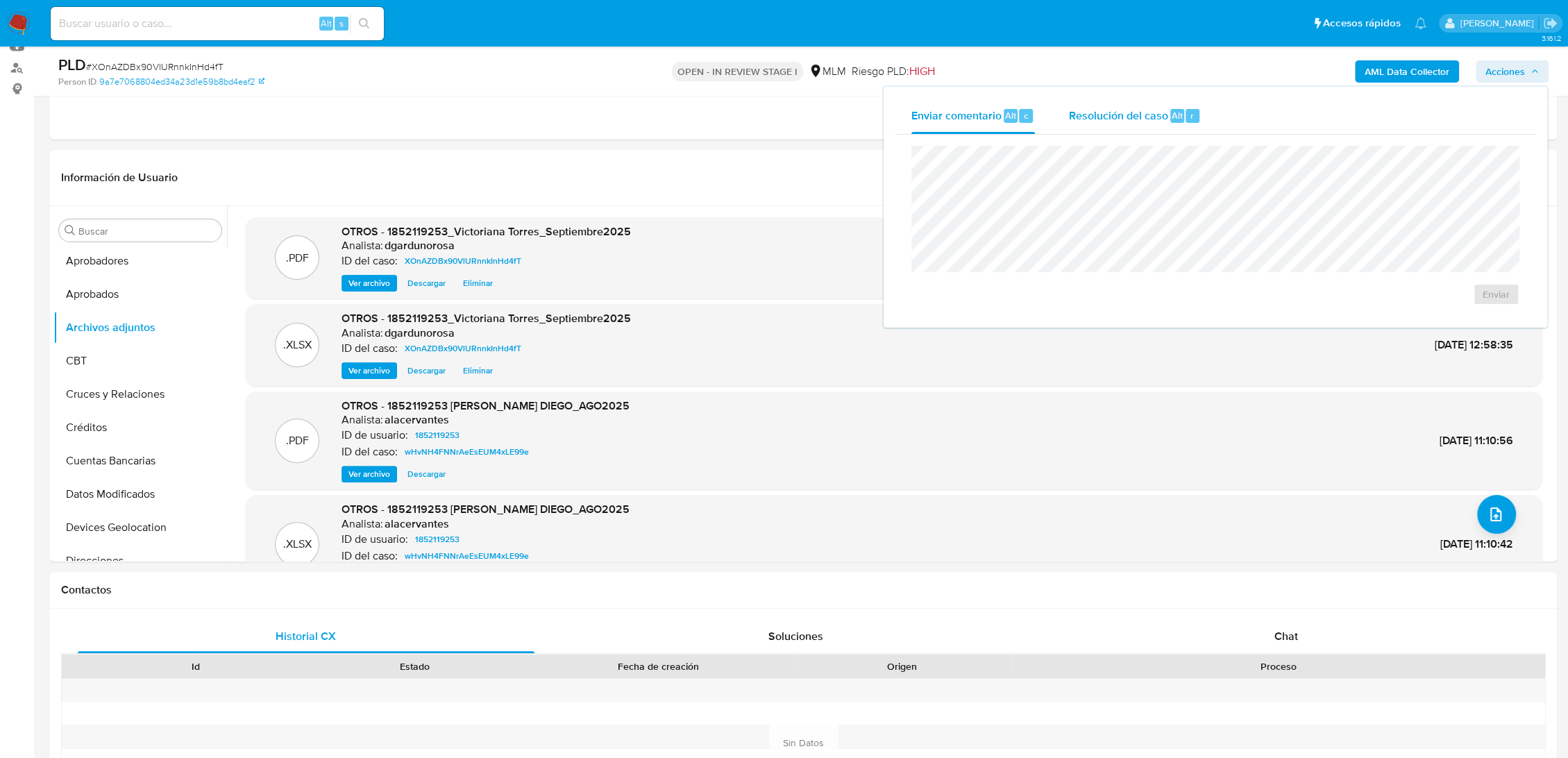
click at [1121, 100] on div "Resolución del caso Alt r" at bounding box center [1135, 116] width 133 height 36
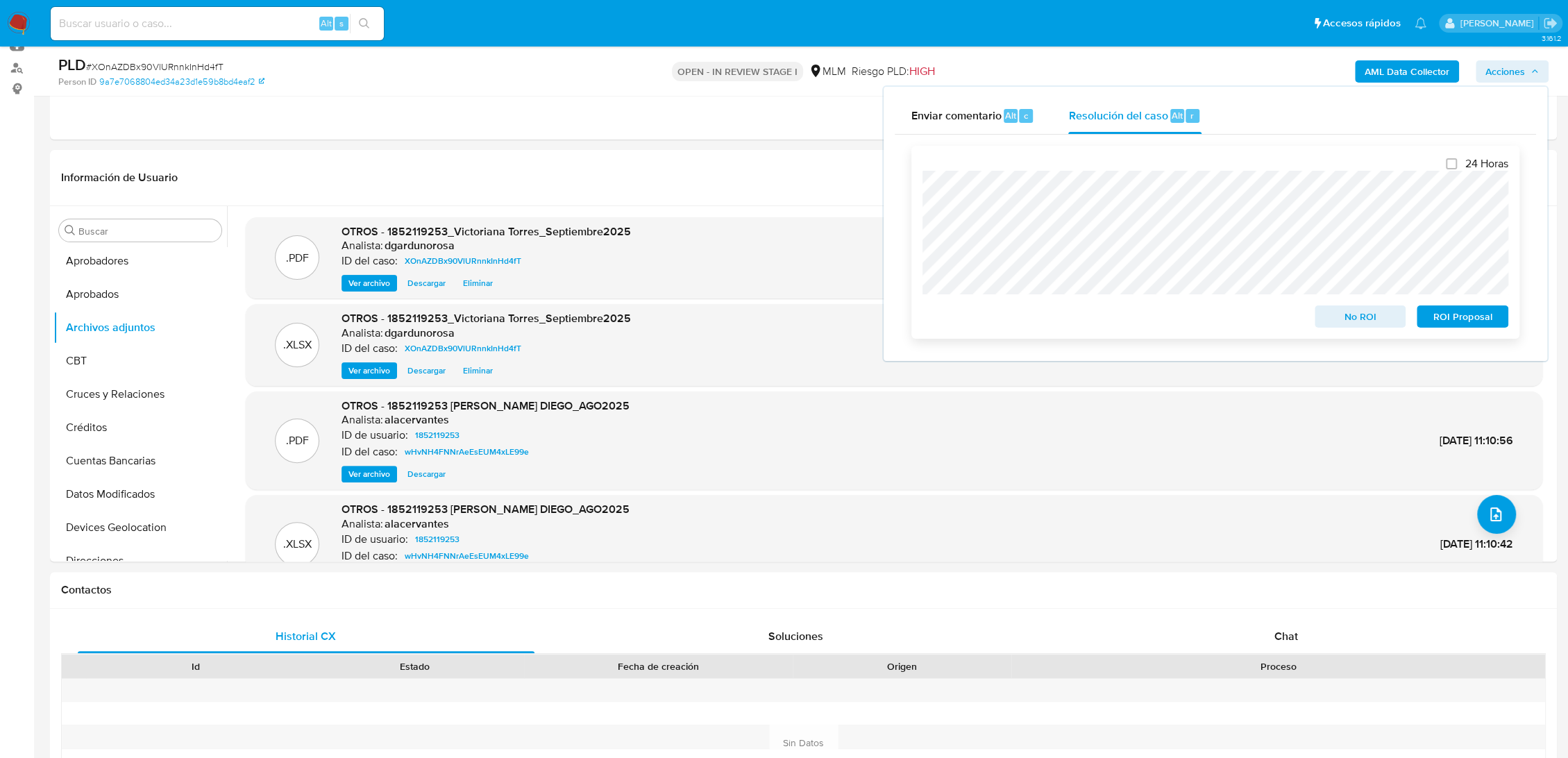
click at [1344, 318] on span "No ROI" at bounding box center [1360, 317] width 72 height 19
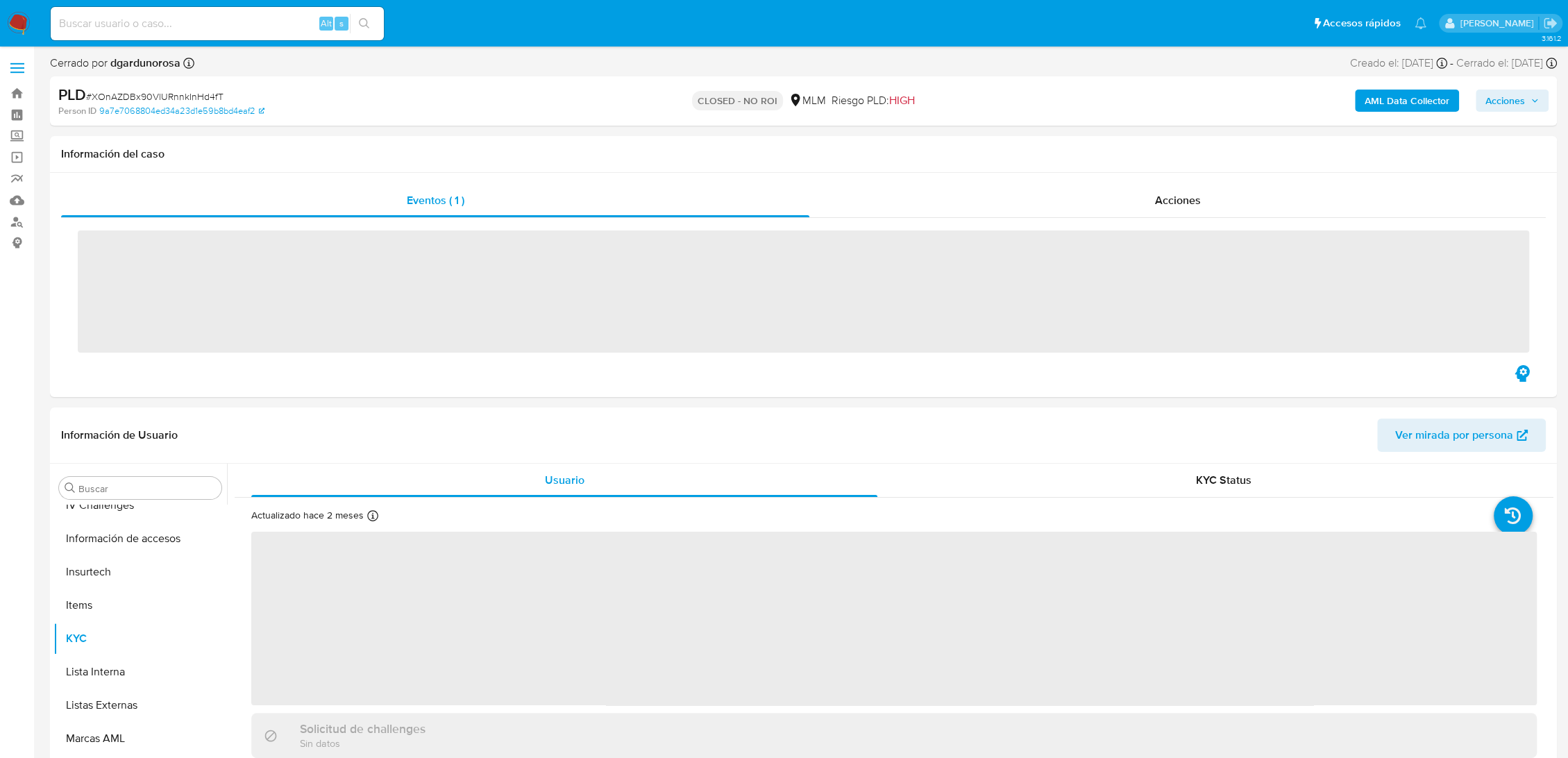
scroll to position [653, 0]
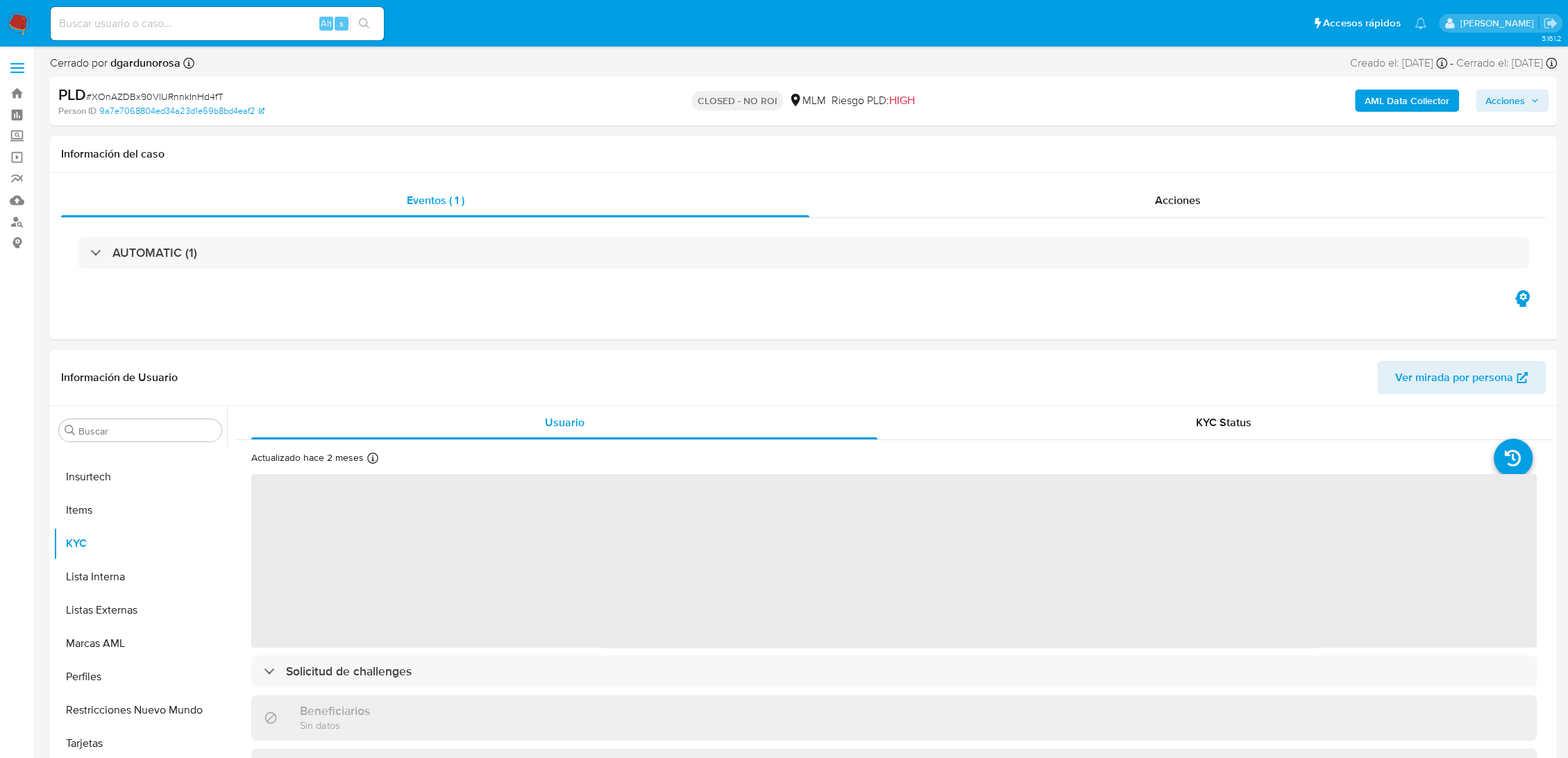
select select "10"
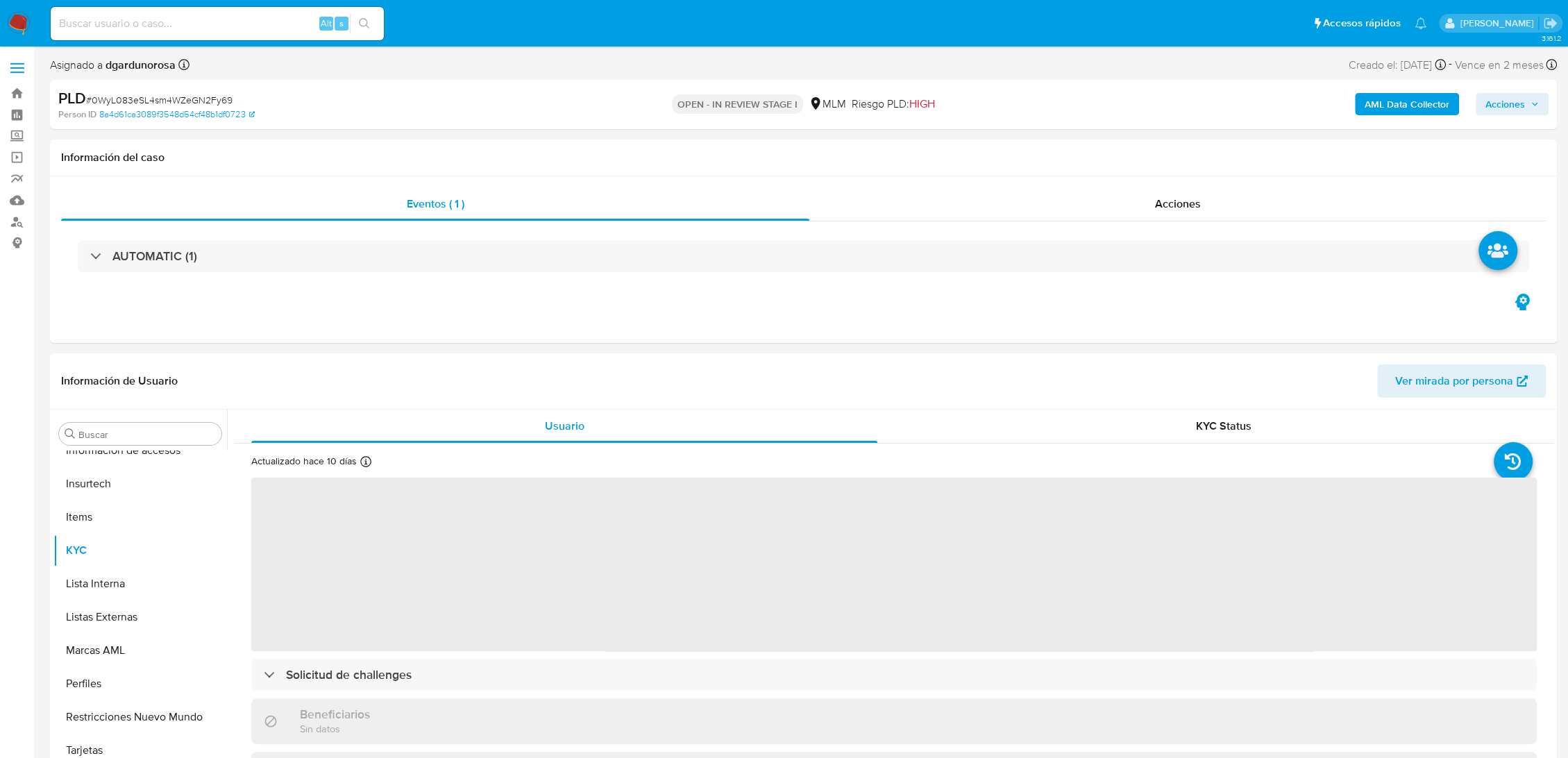
scroll to position [653, 0]
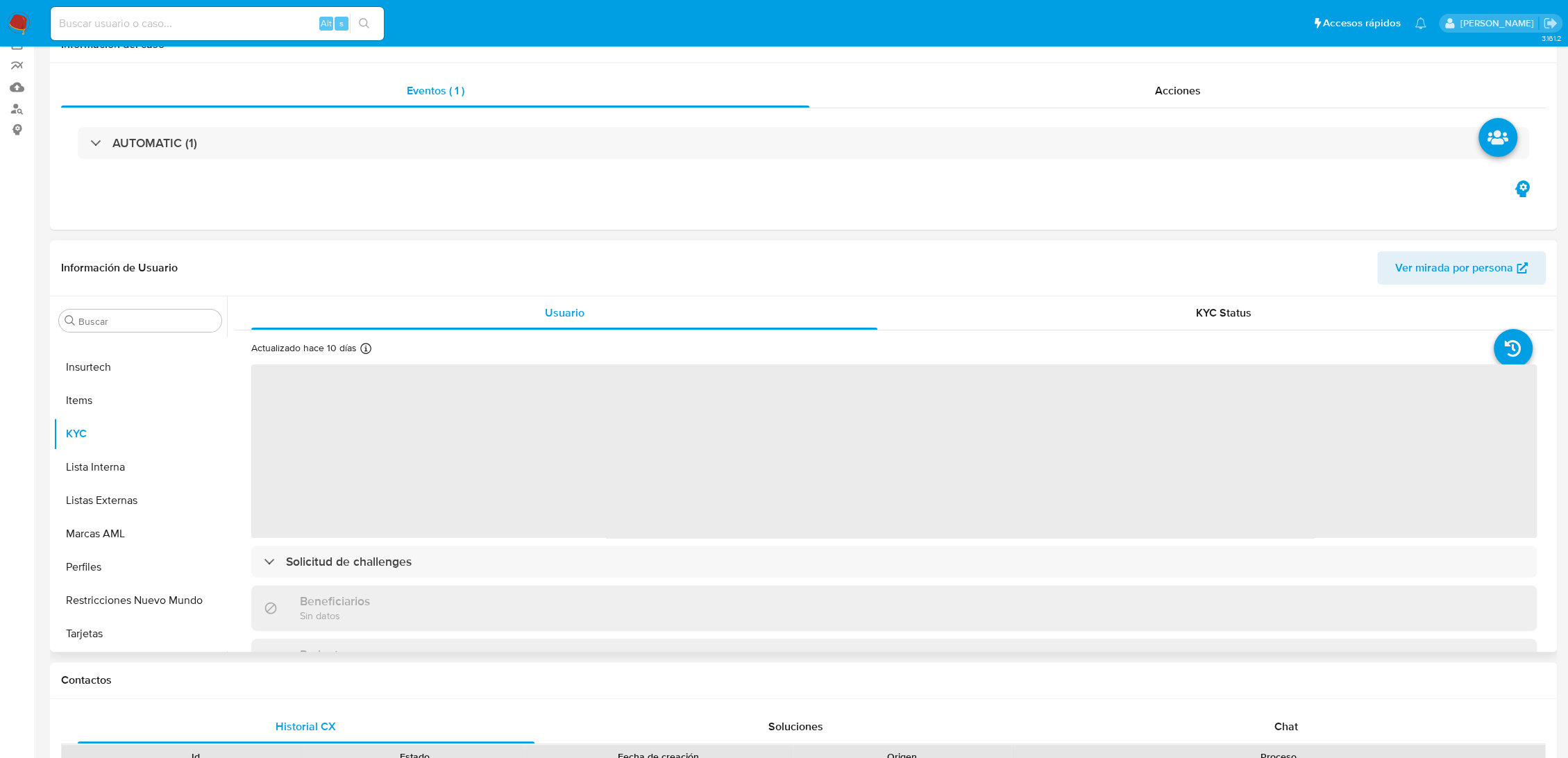
select select "10"
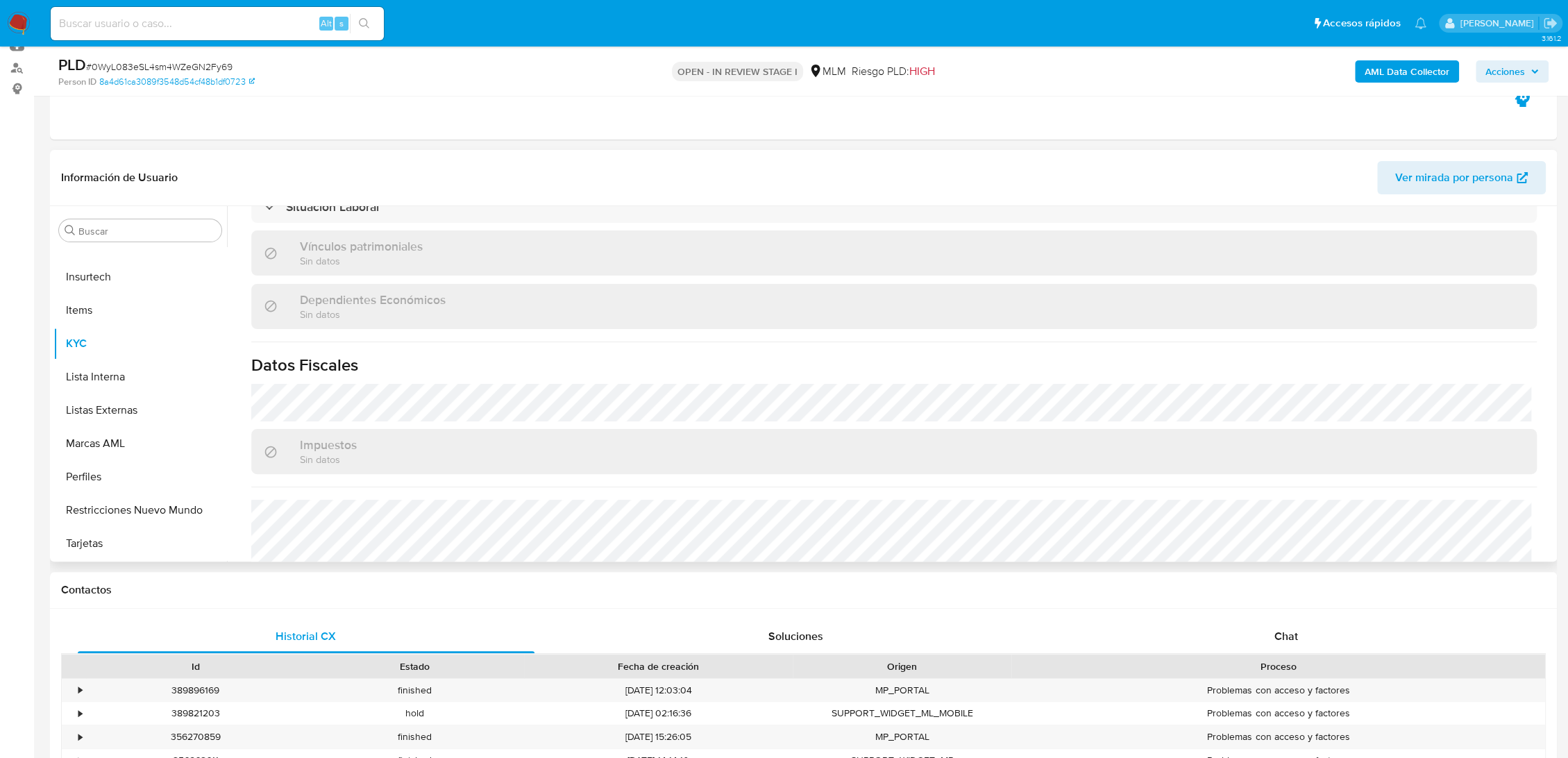
scroll to position [845, 0]
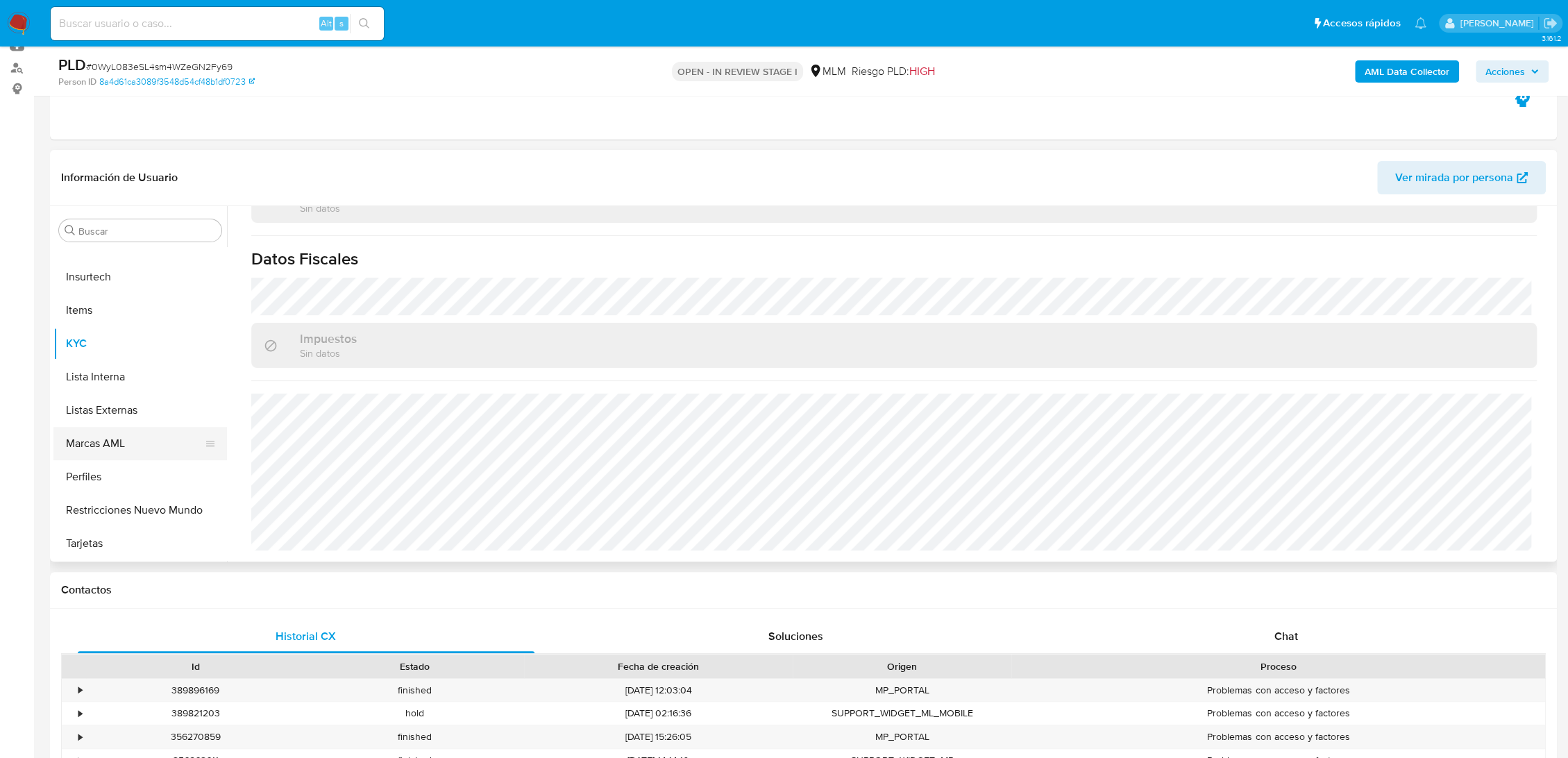
drag, startPoint x: 104, startPoint y: 414, endPoint x: 105, endPoint y: 429, distance: 15.0
click at [105, 414] on button "Listas Externas" at bounding box center [140, 410] width 173 height 34
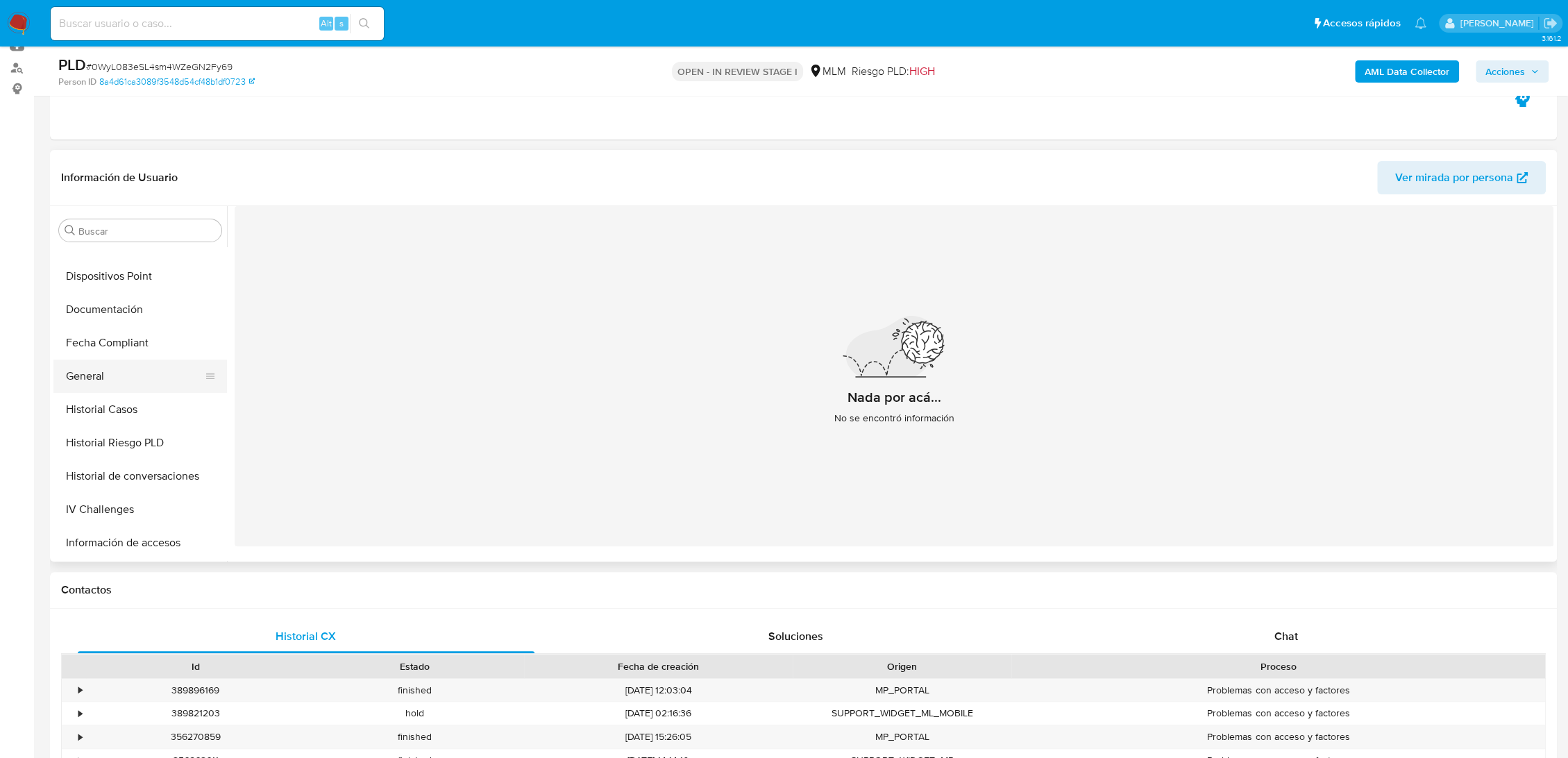
scroll to position [344, 0]
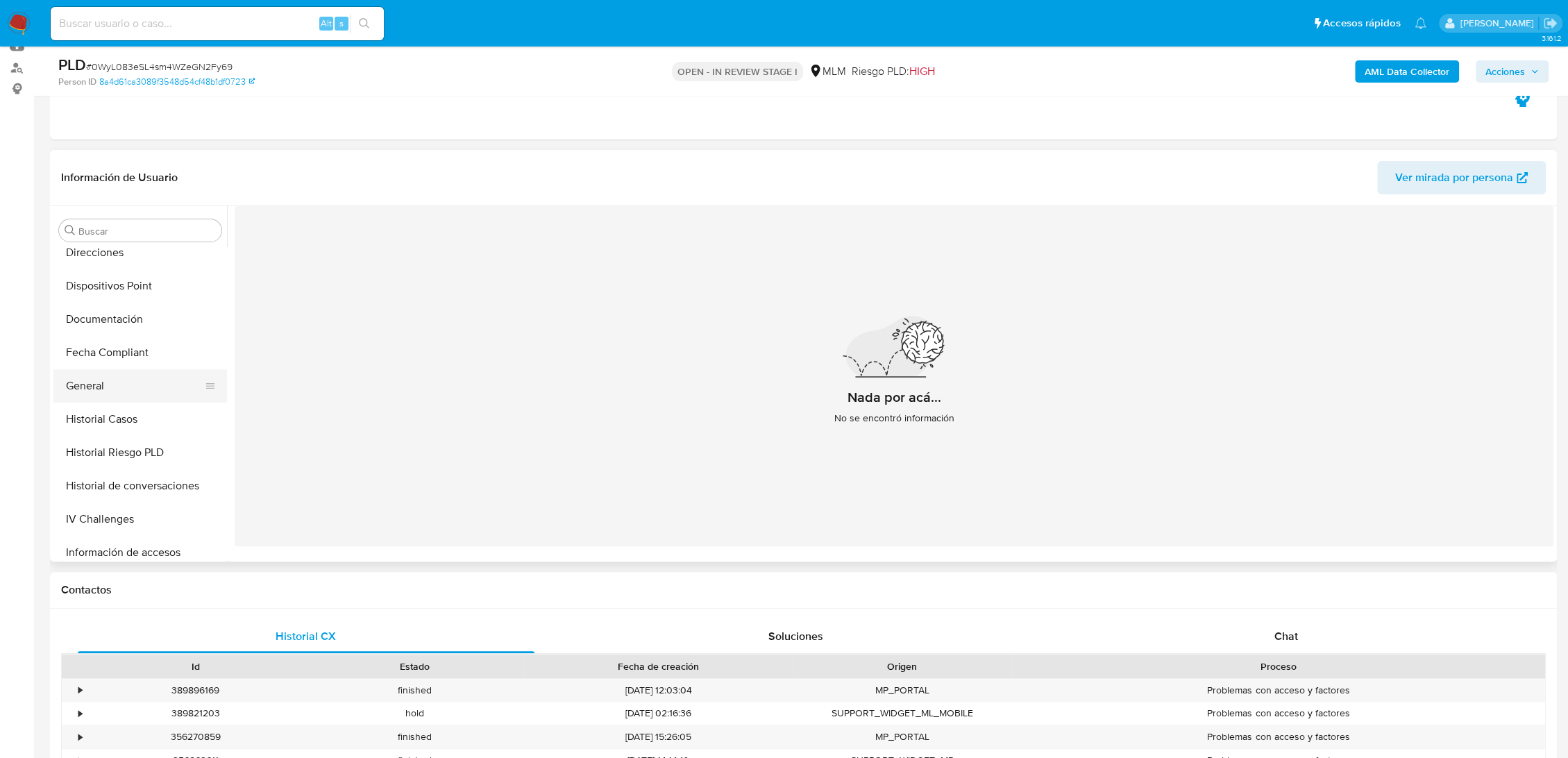
click at [100, 393] on button "General" at bounding box center [135, 386] width 163 height 34
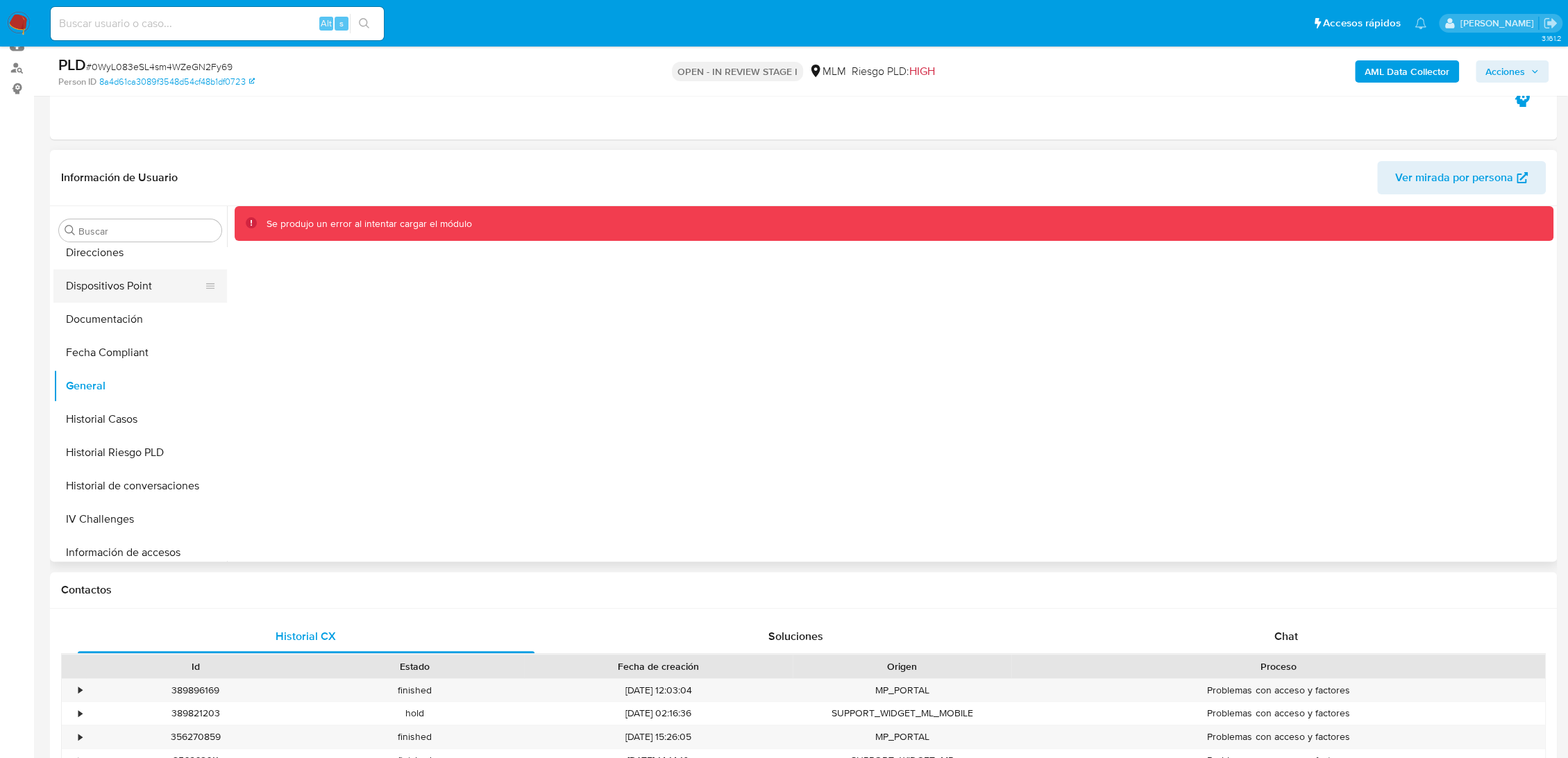
click at [93, 291] on button "Dispositivos Point" at bounding box center [135, 286] width 163 height 34
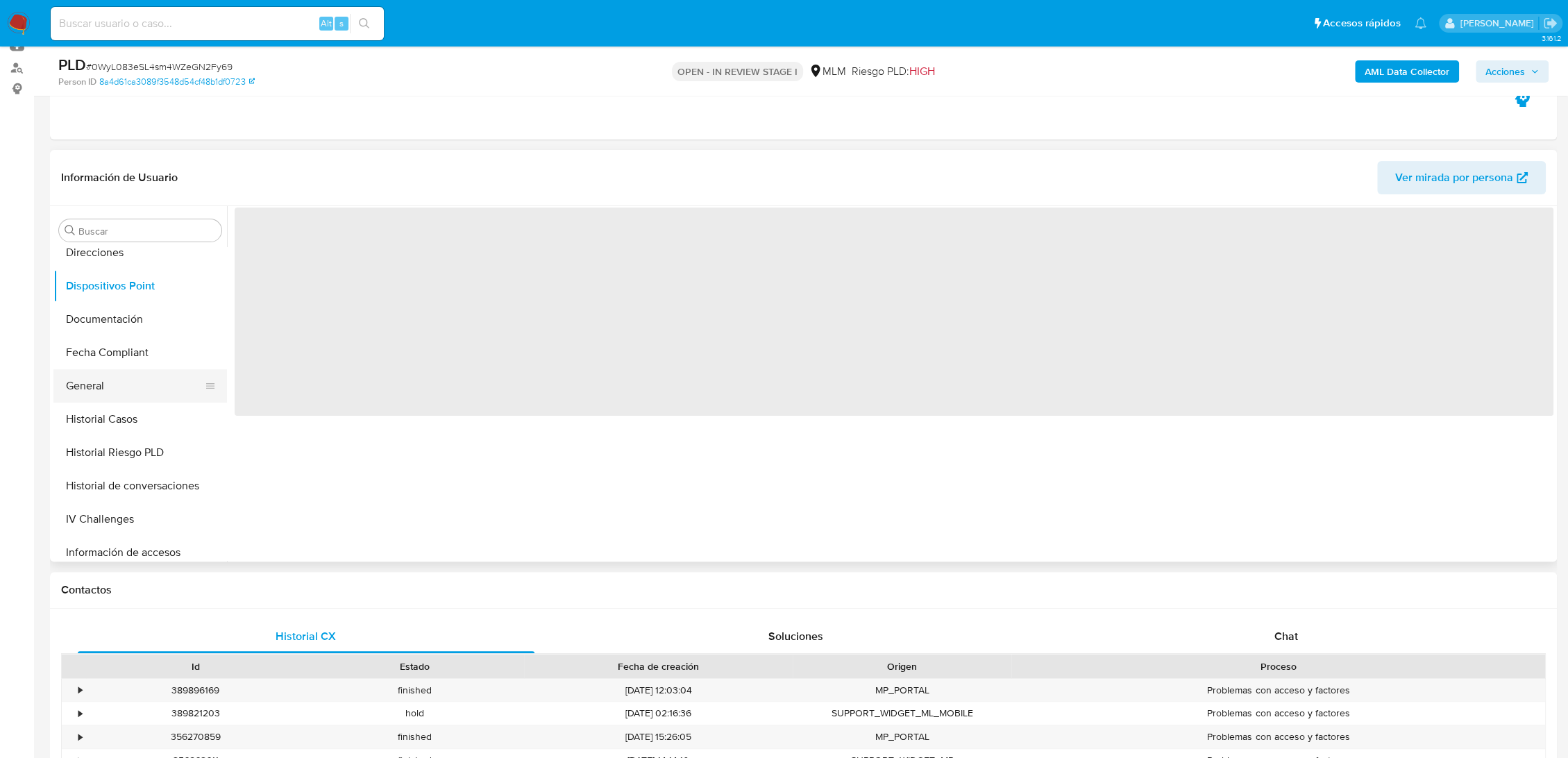
click at [133, 383] on button "General" at bounding box center [135, 386] width 163 height 34
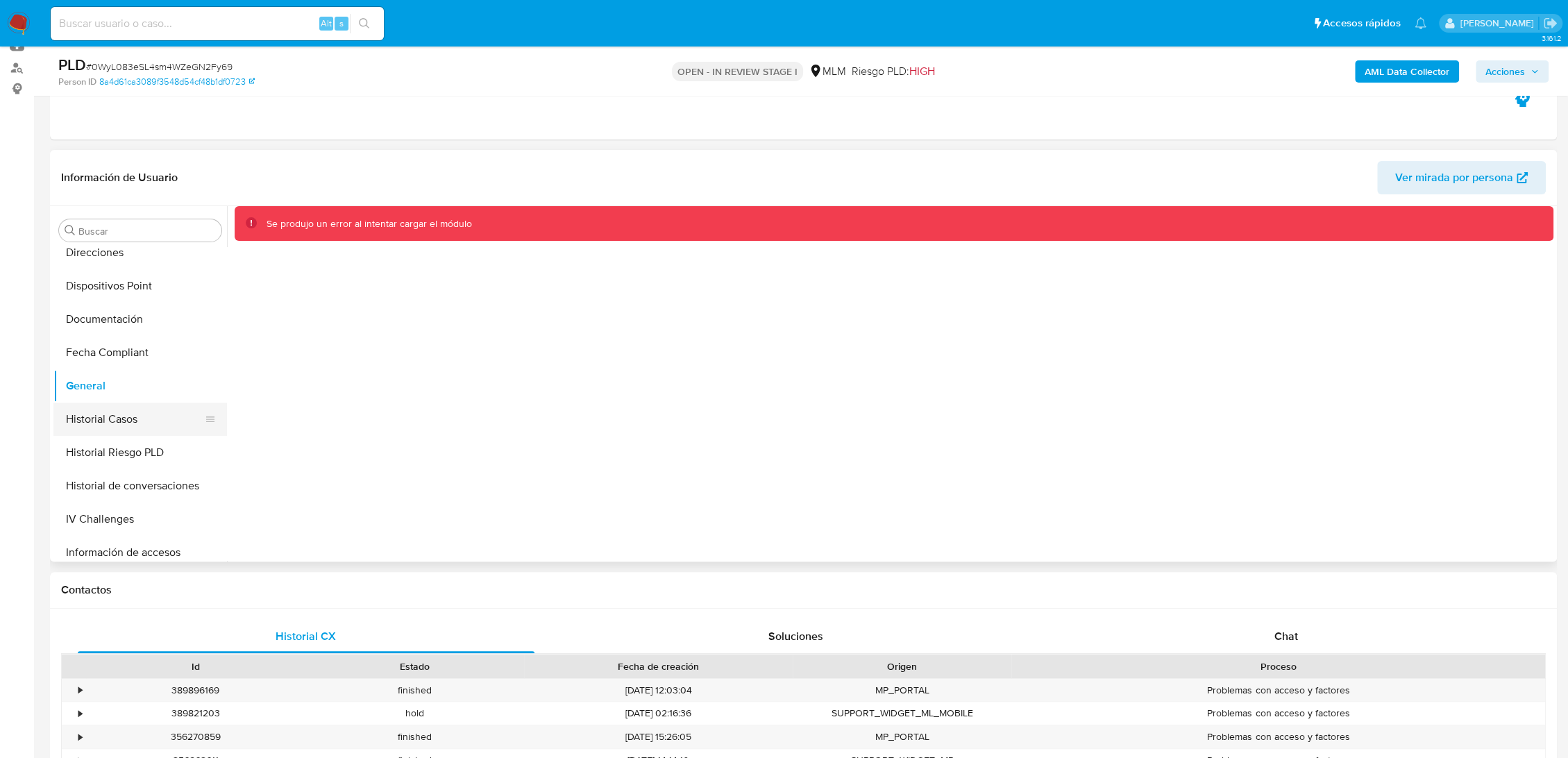
click at [87, 406] on button "Historial Casos" at bounding box center [135, 419] width 163 height 34
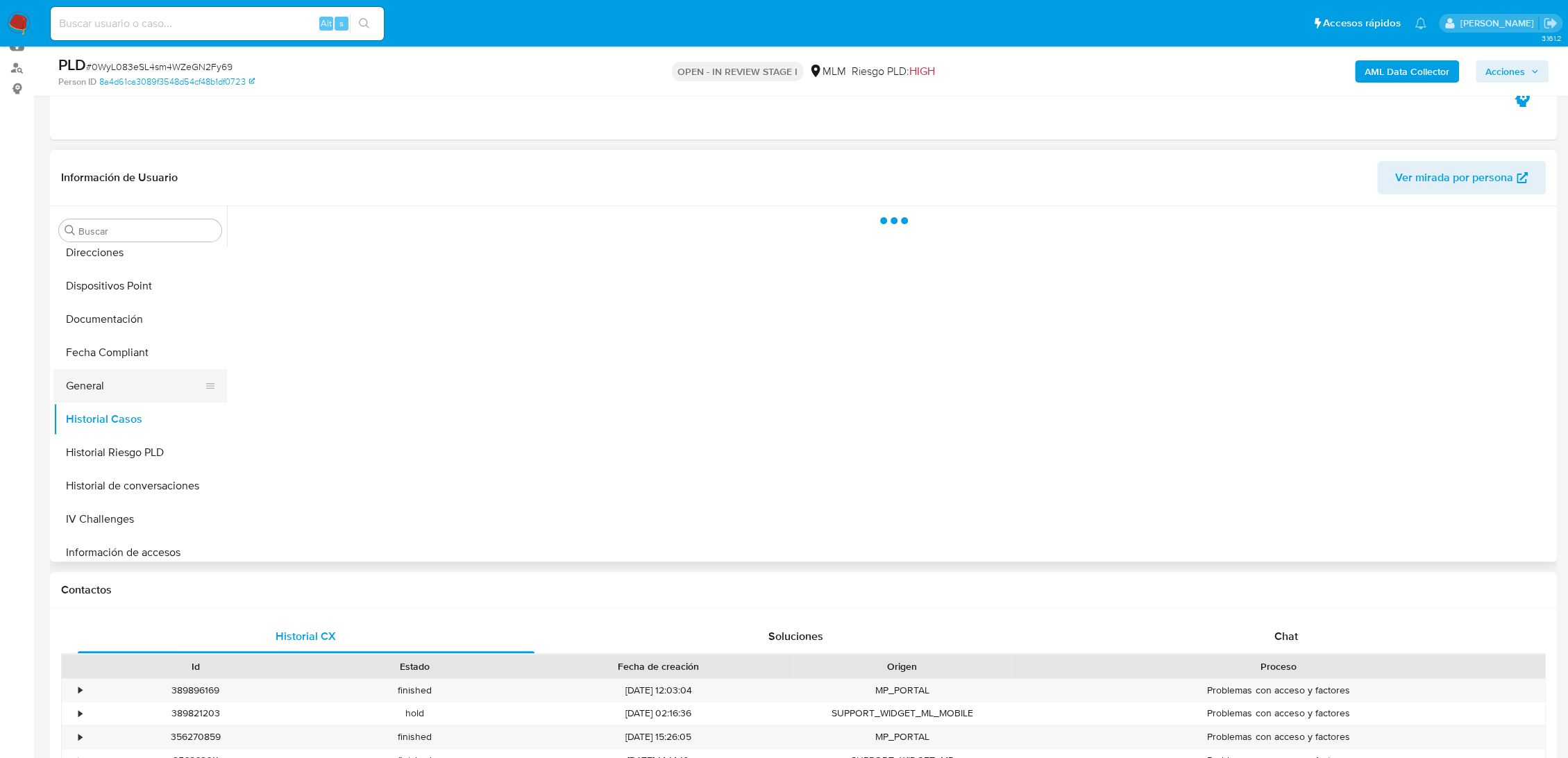
click at [90, 379] on button "General" at bounding box center [135, 386] width 163 height 34
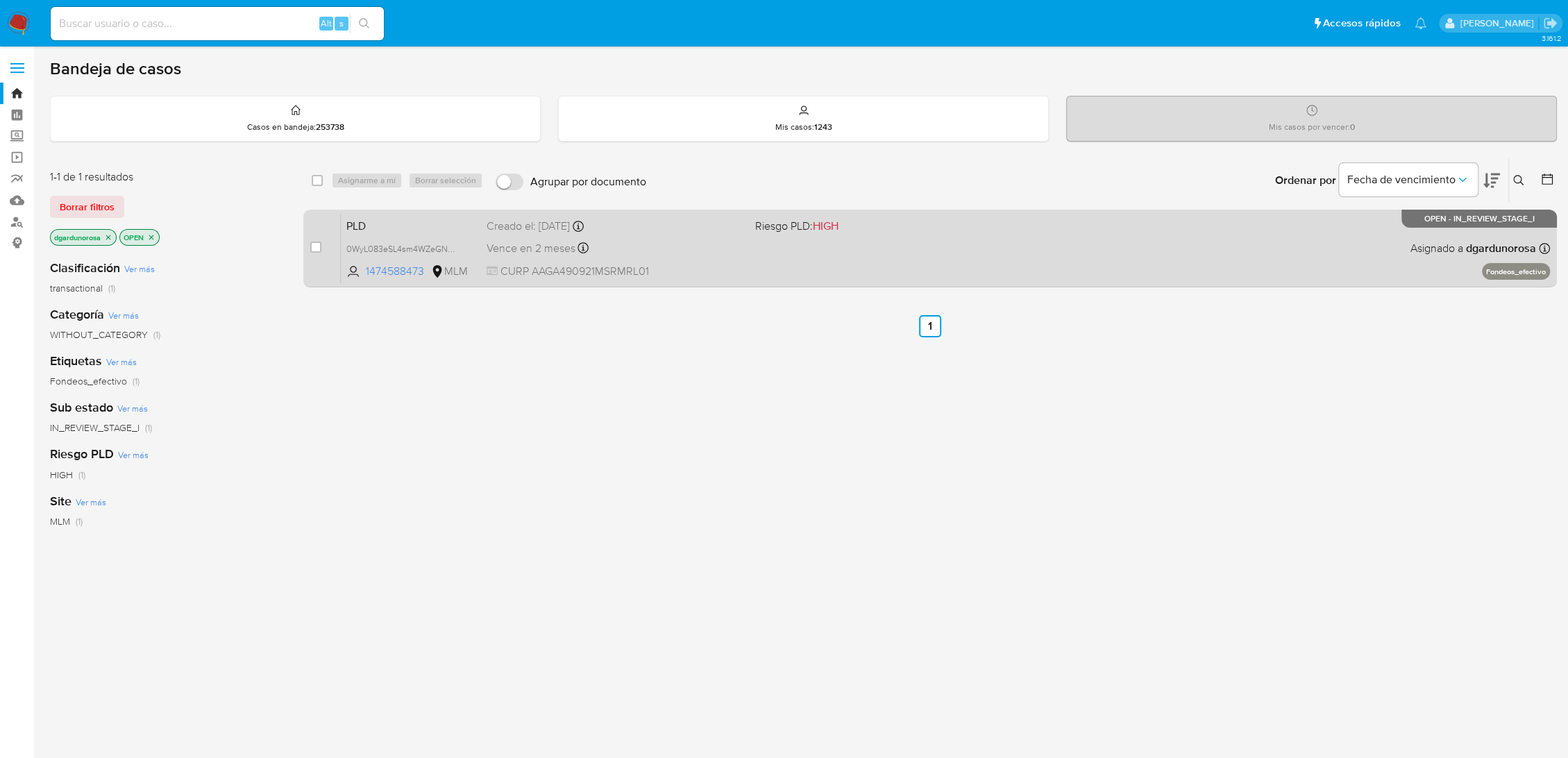
click at [824, 232] on span "HIGH" at bounding box center [825, 226] width 25 height 16
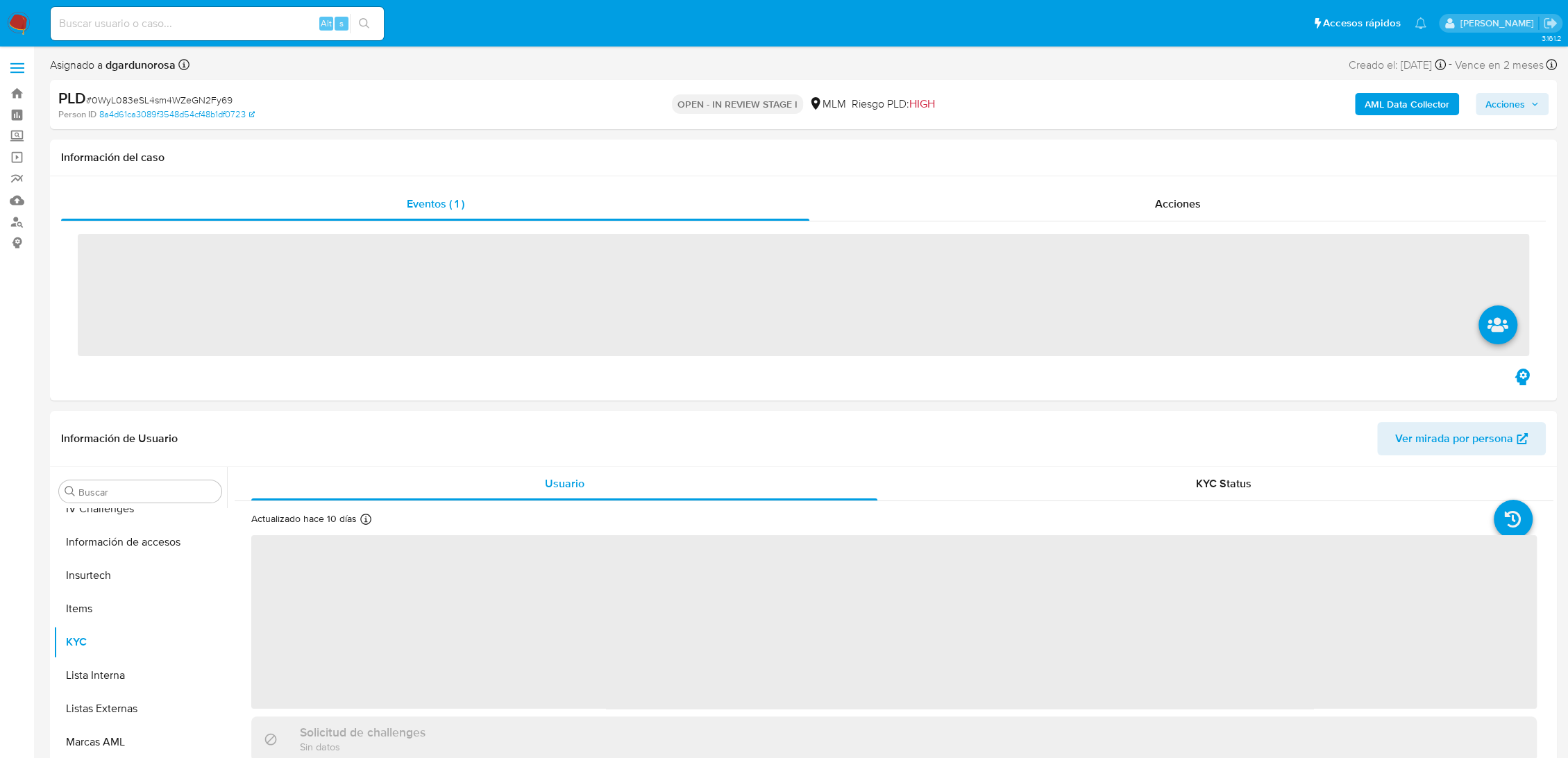
scroll to position [653, 0]
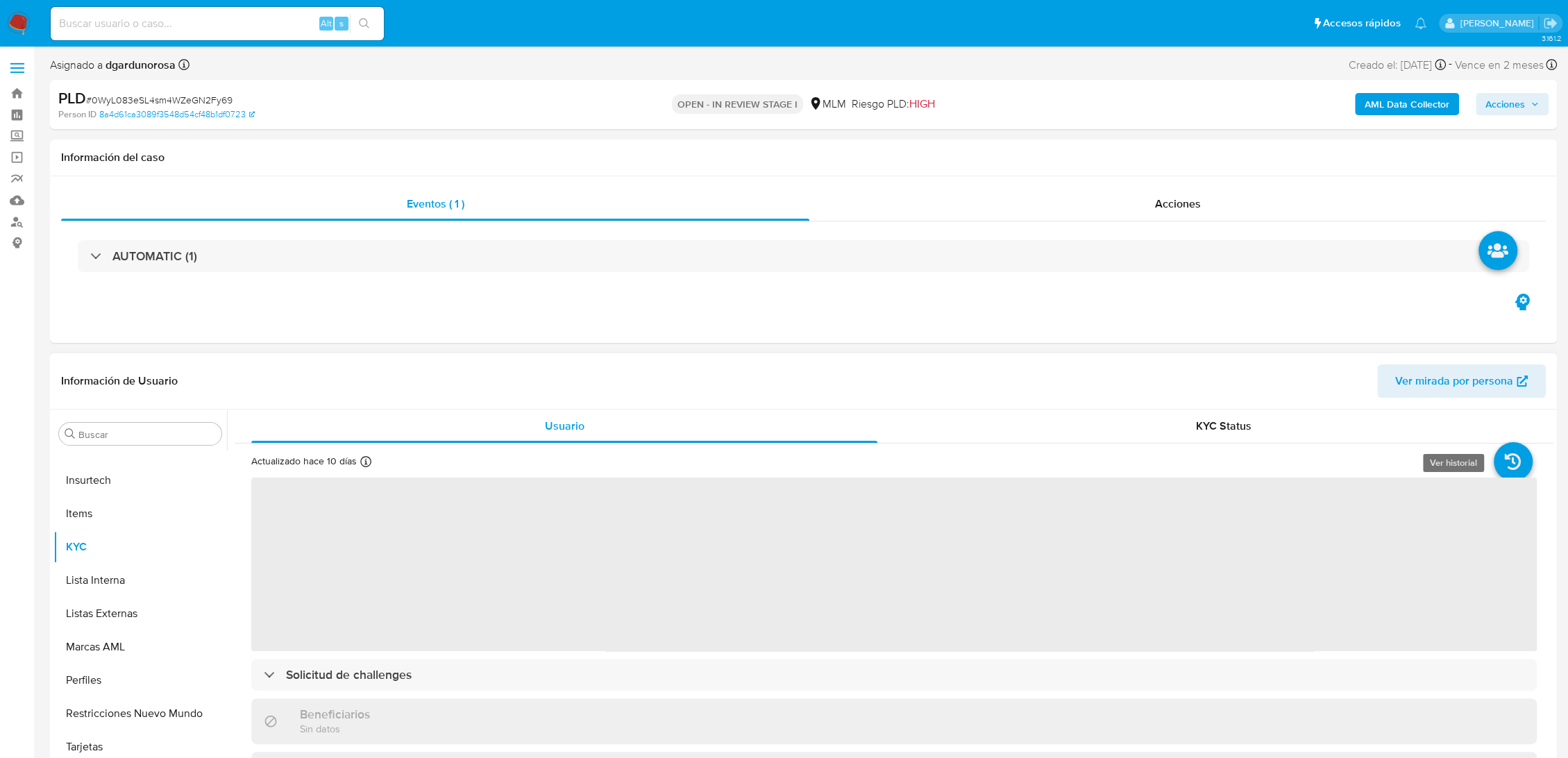
select select "10"
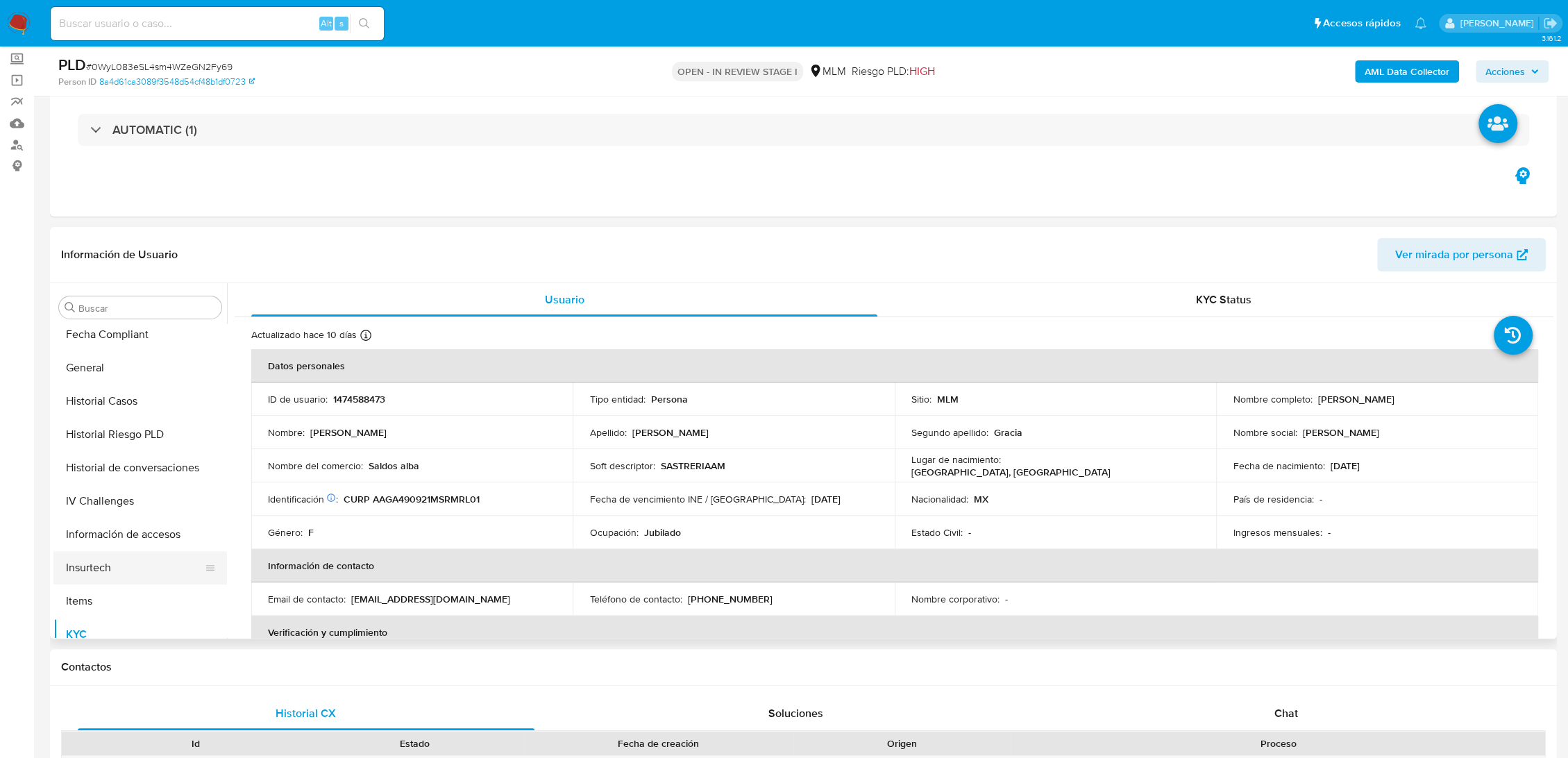
scroll to position [422, 0]
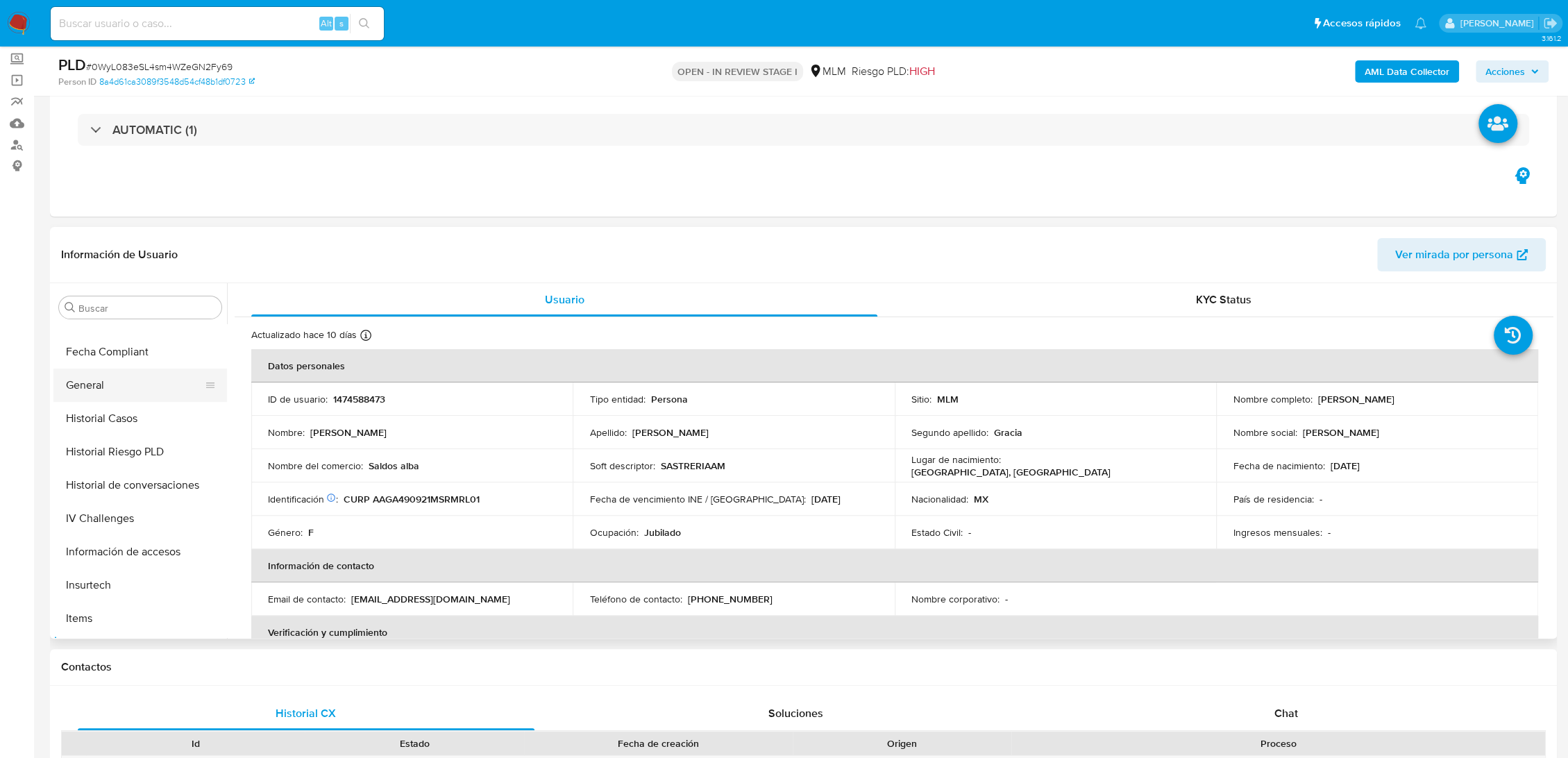
click at [119, 374] on button "General" at bounding box center [135, 385] width 163 height 34
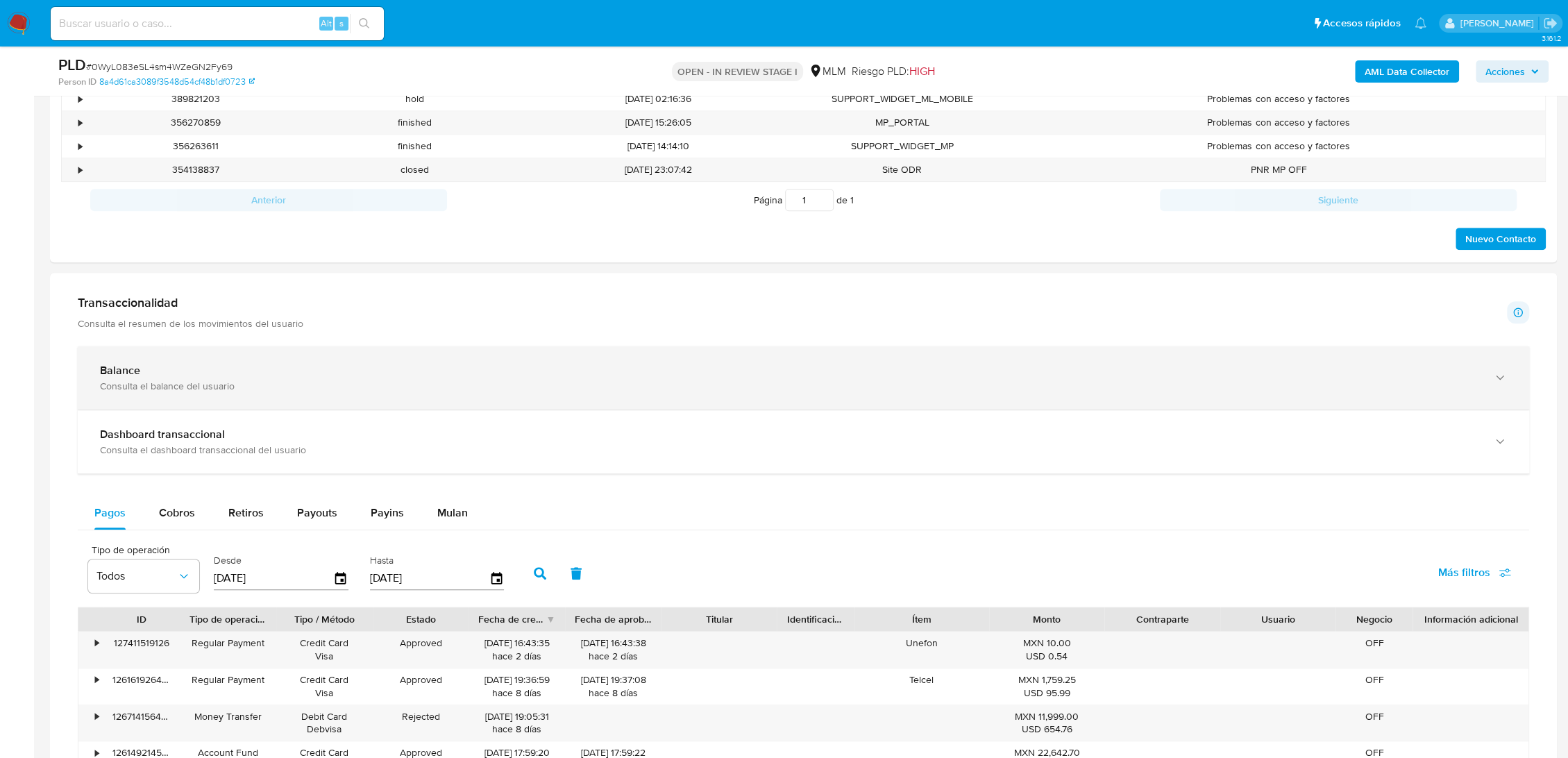
scroll to position [771, 0]
click at [348, 393] on div "Balance Consulta el balance del usuario" at bounding box center [803, 375] width 1452 height 63
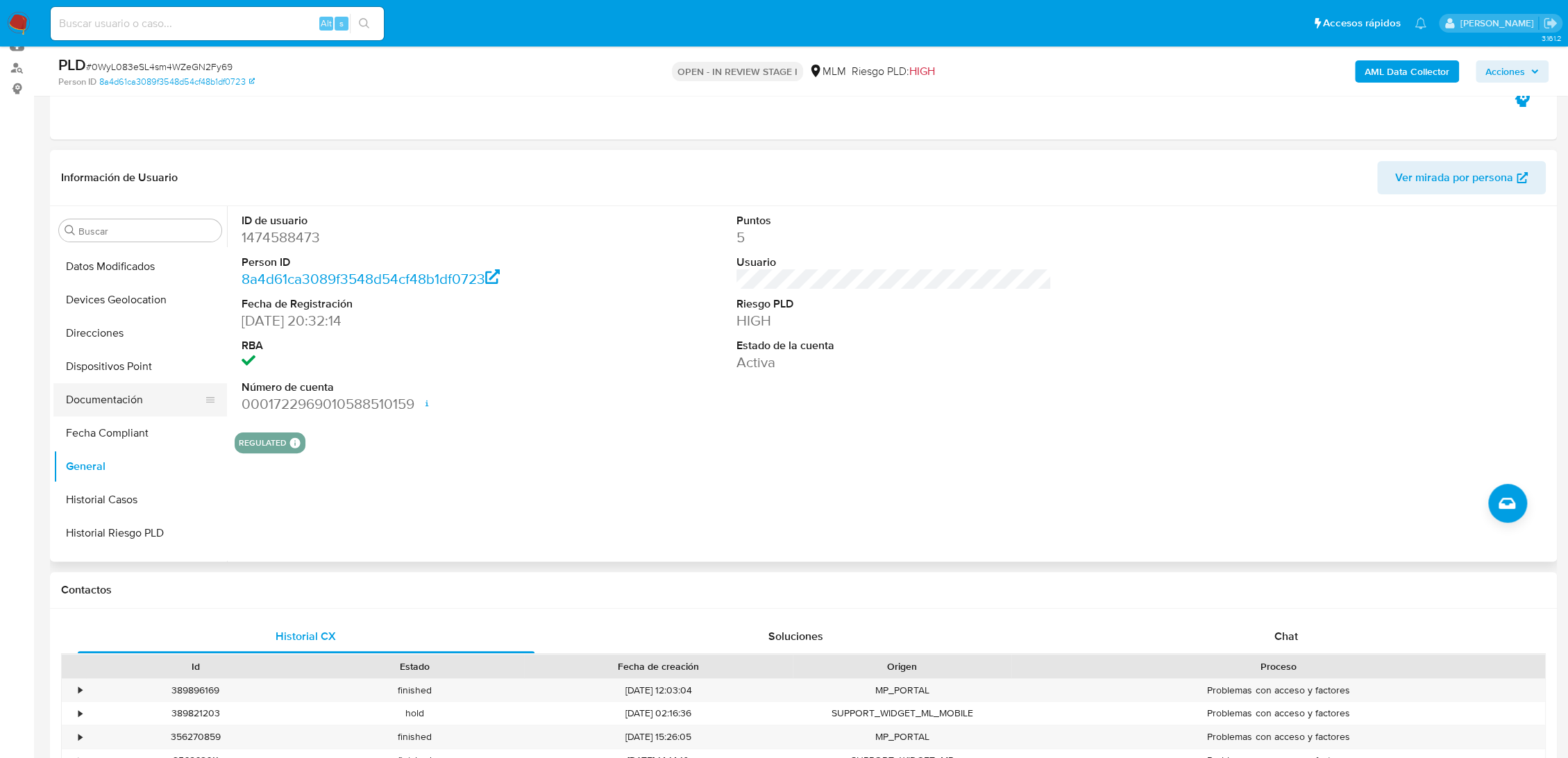
scroll to position [267, 0]
click at [125, 294] on button "Devices Geolocation" at bounding box center [135, 296] width 163 height 34
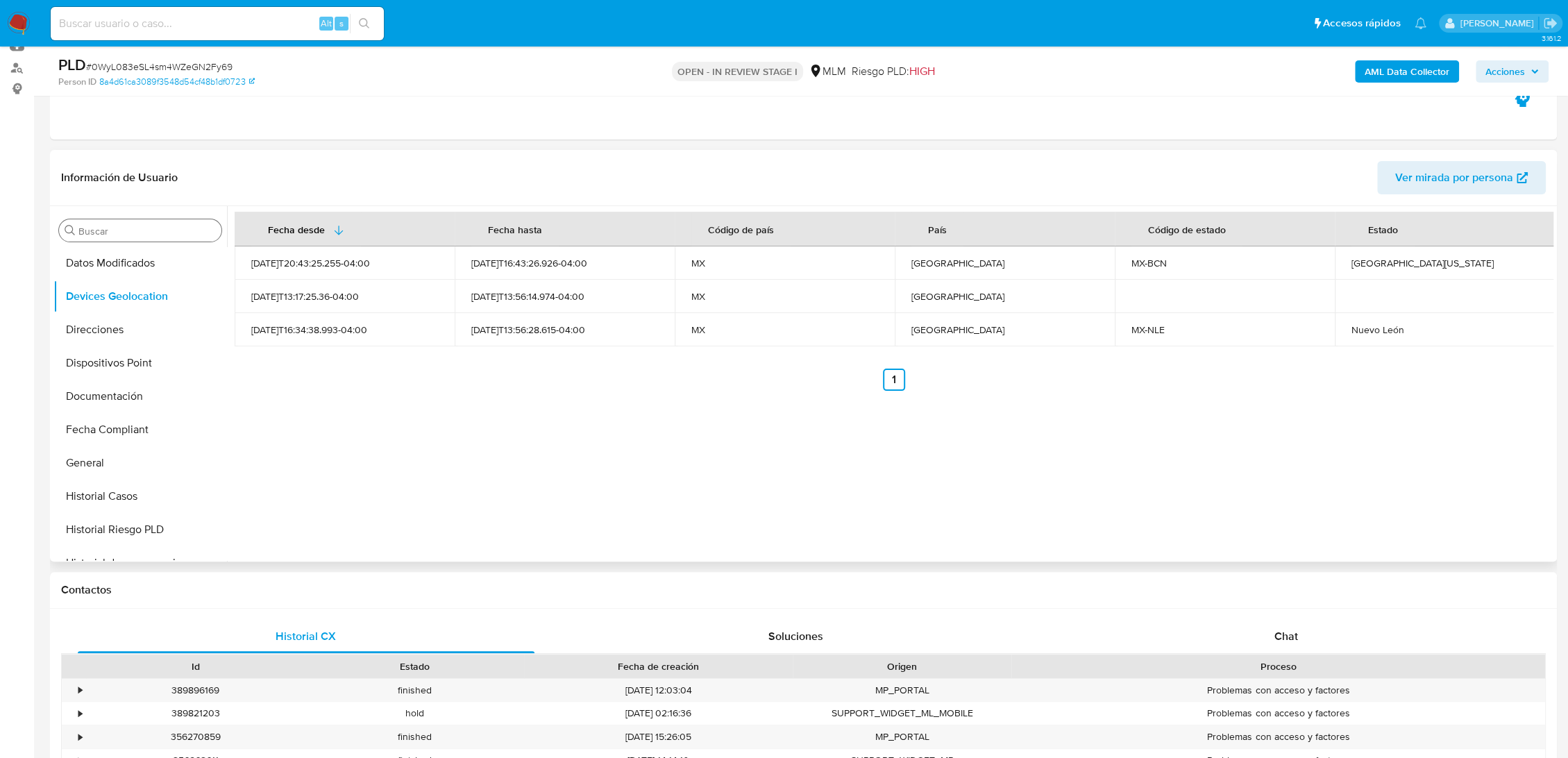
click at [155, 232] on input "Buscar" at bounding box center [147, 231] width 137 height 13
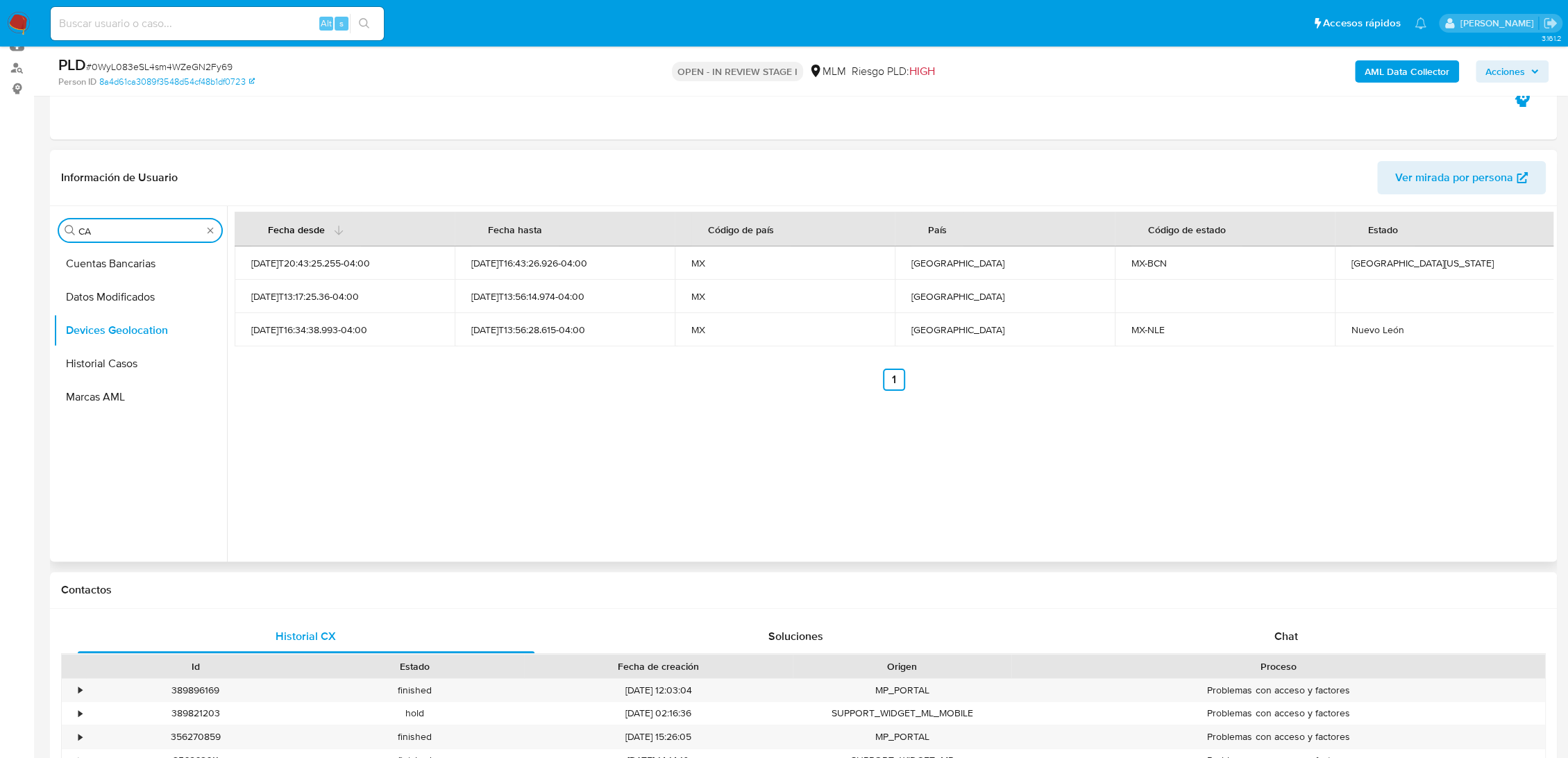
scroll to position [0, 0]
type input "CAS"
click at [144, 299] on button "Historial Casos" at bounding box center [135, 297] width 163 height 34
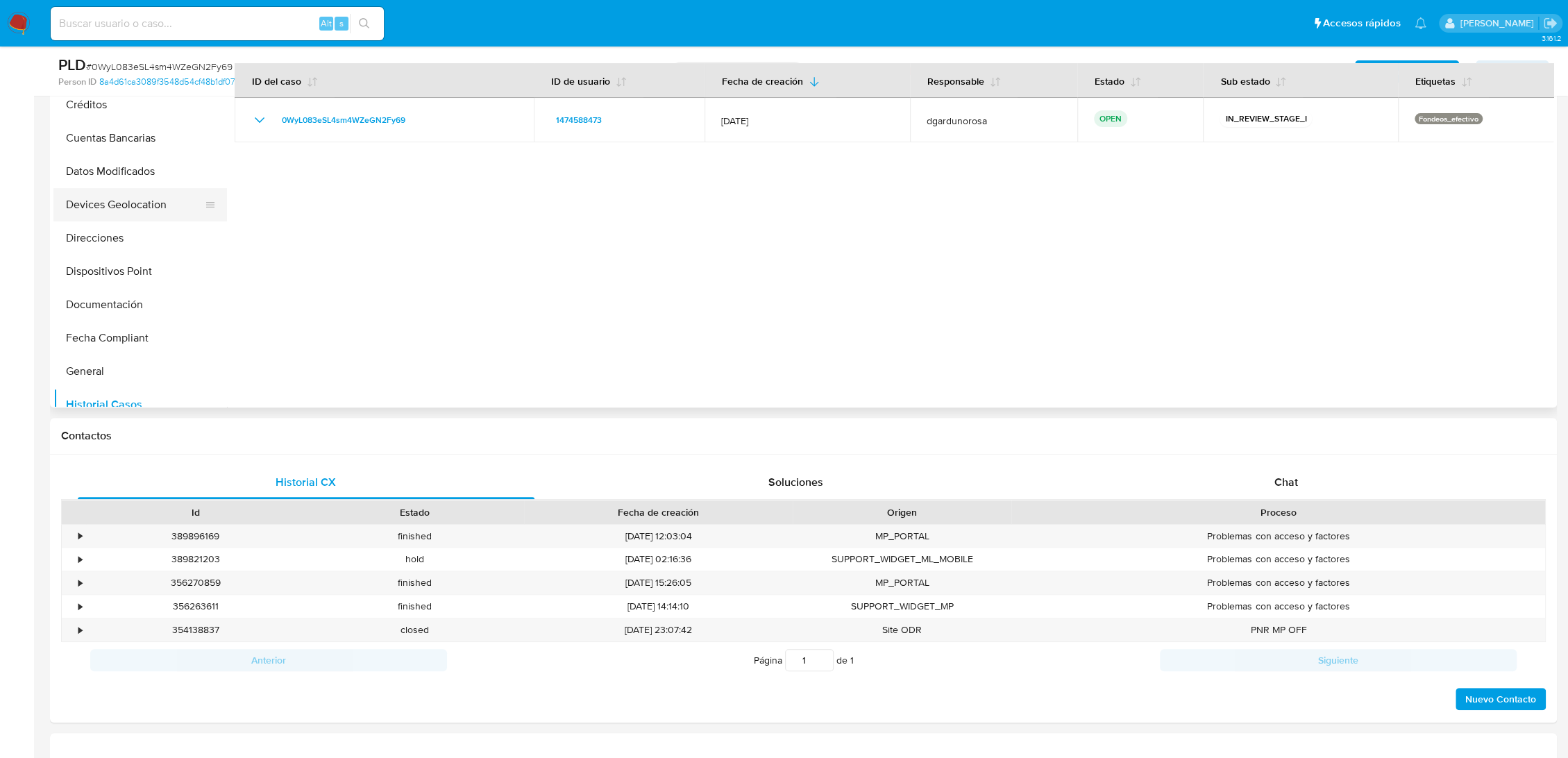
scroll to position [232, 0]
click at [139, 178] on button "Devices Geolocation" at bounding box center [135, 178] width 163 height 34
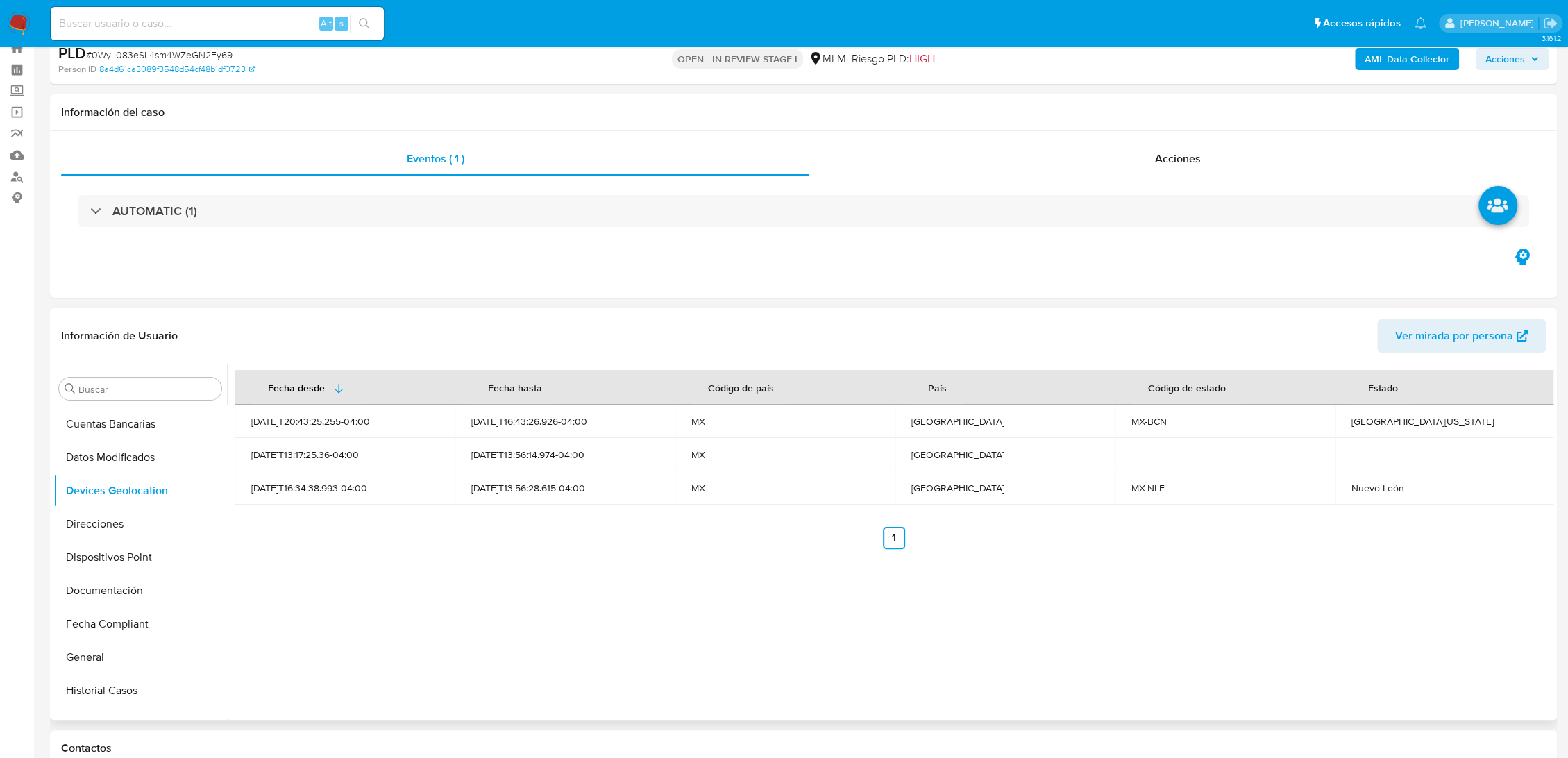
scroll to position [0, 0]
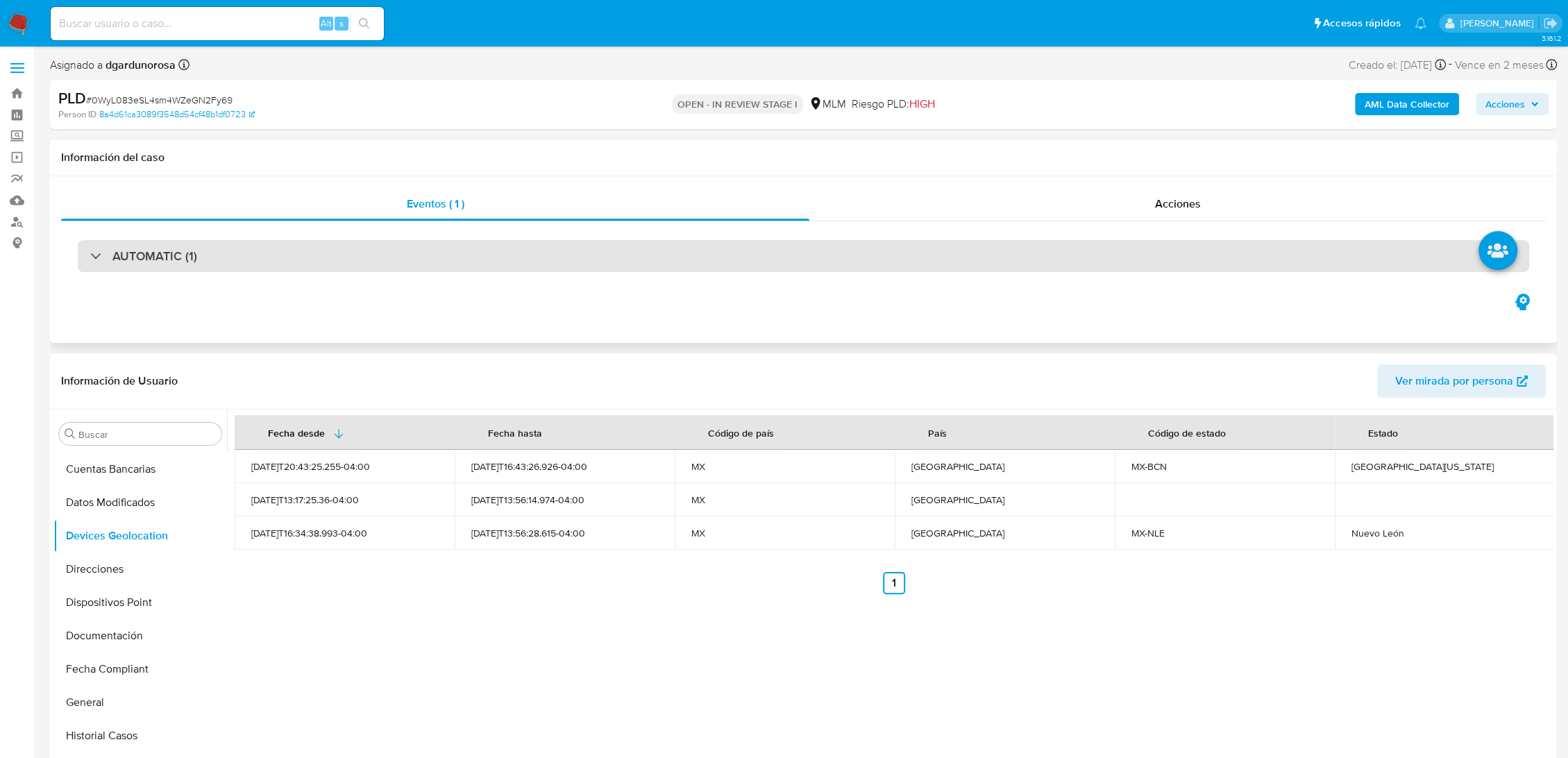
click at [267, 254] on div "AUTOMATIC (1)" at bounding box center [803, 256] width 1452 height 32
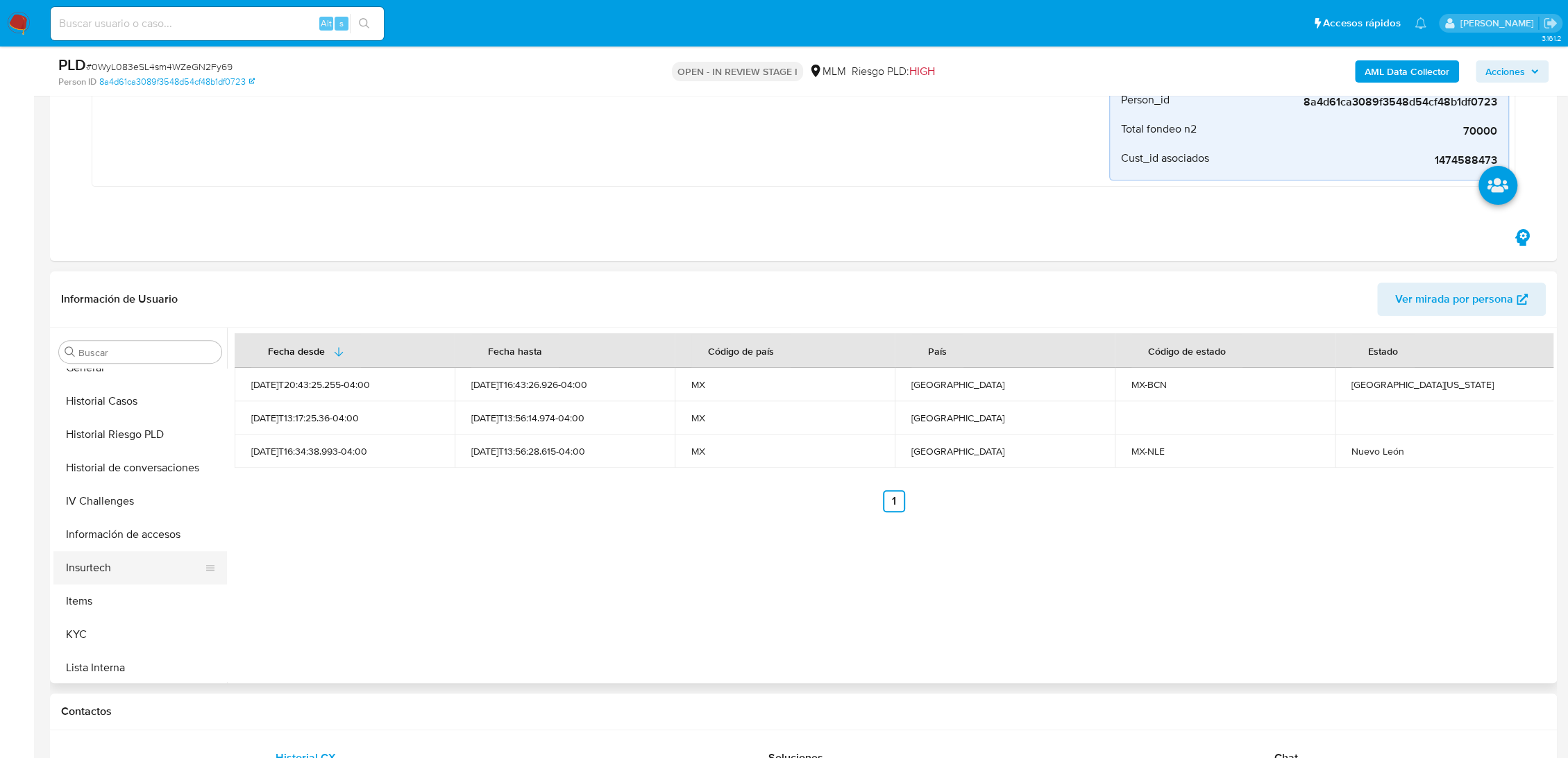
scroll to position [539, 0]
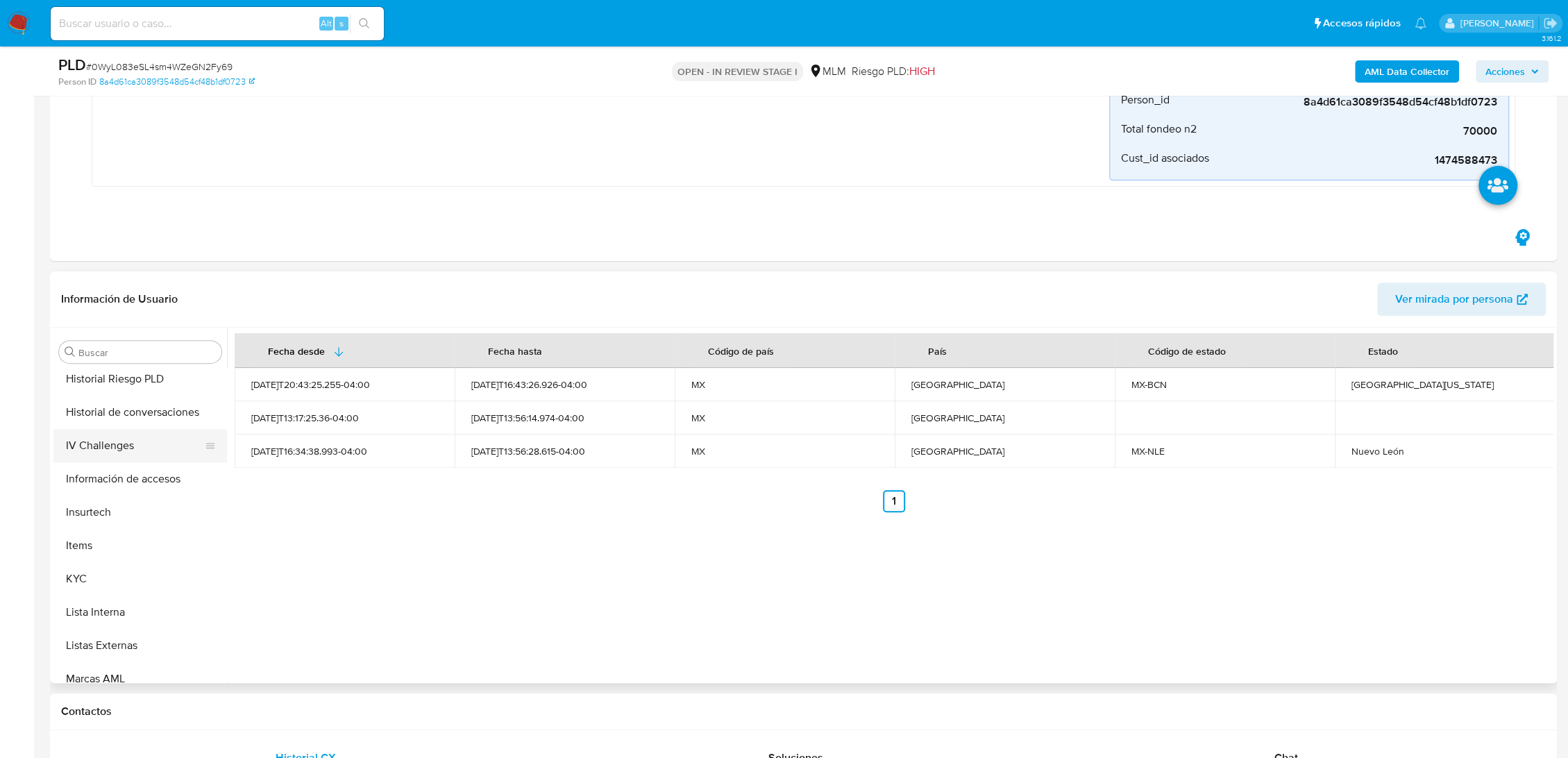
drag, startPoint x: 128, startPoint y: 409, endPoint x: 134, endPoint y: 413, distance: 7.2
click at [128, 409] on button "Historial de conversaciones" at bounding box center [140, 412] width 173 height 34
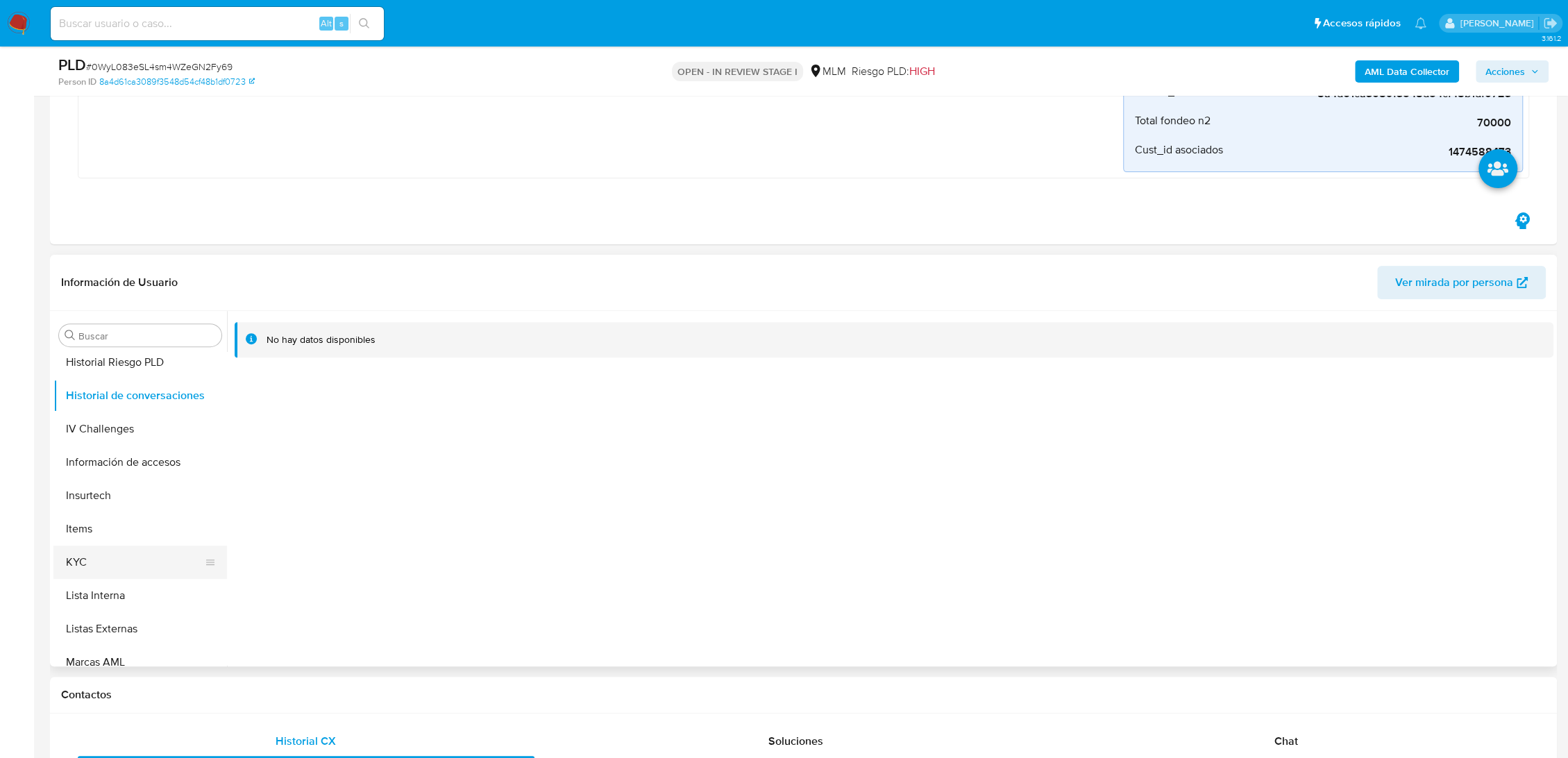
scroll to position [462, 0]
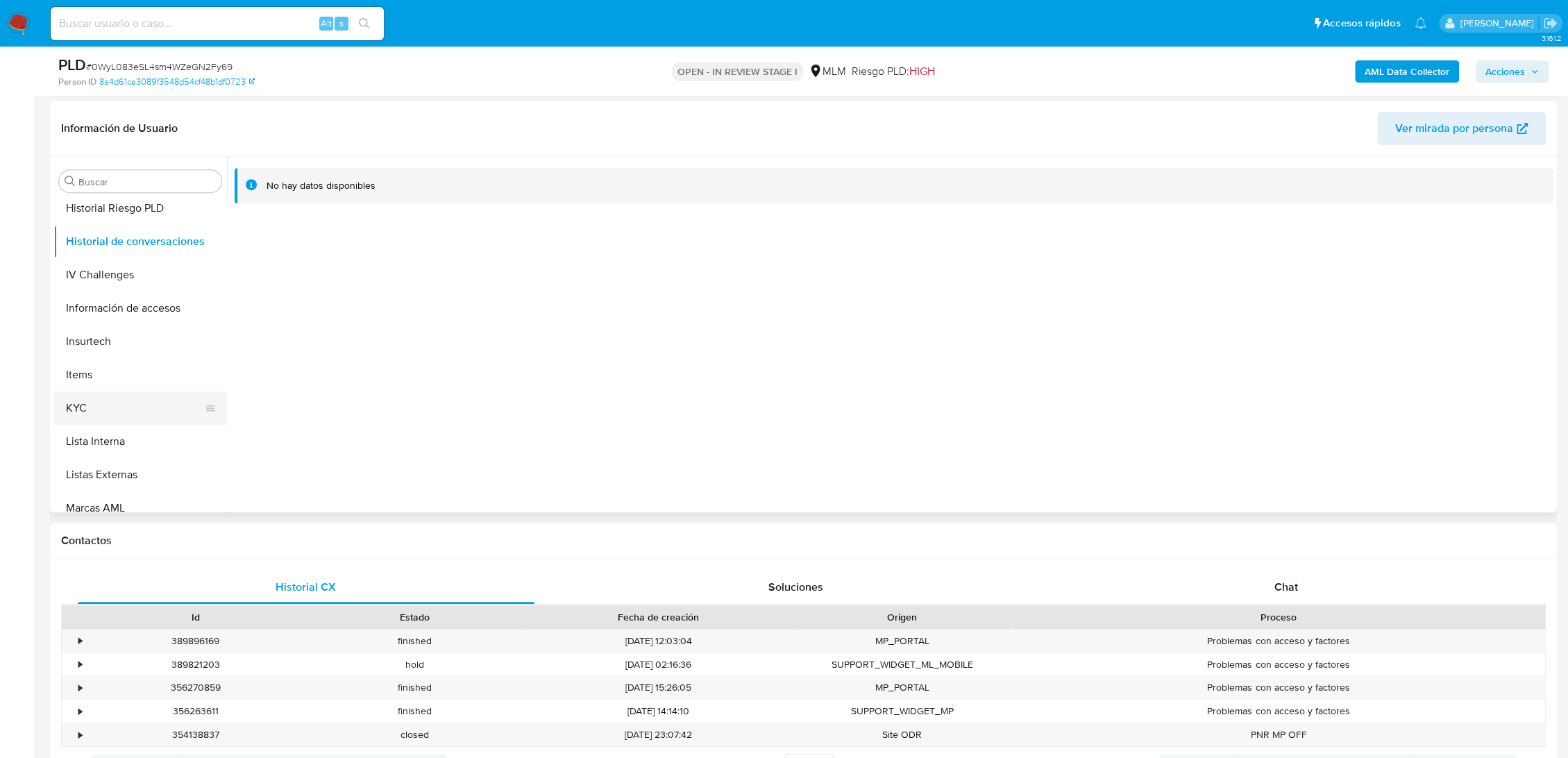
click at [99, 400] on button "KYC" at bounding box center [135, 408] width 163 height 34
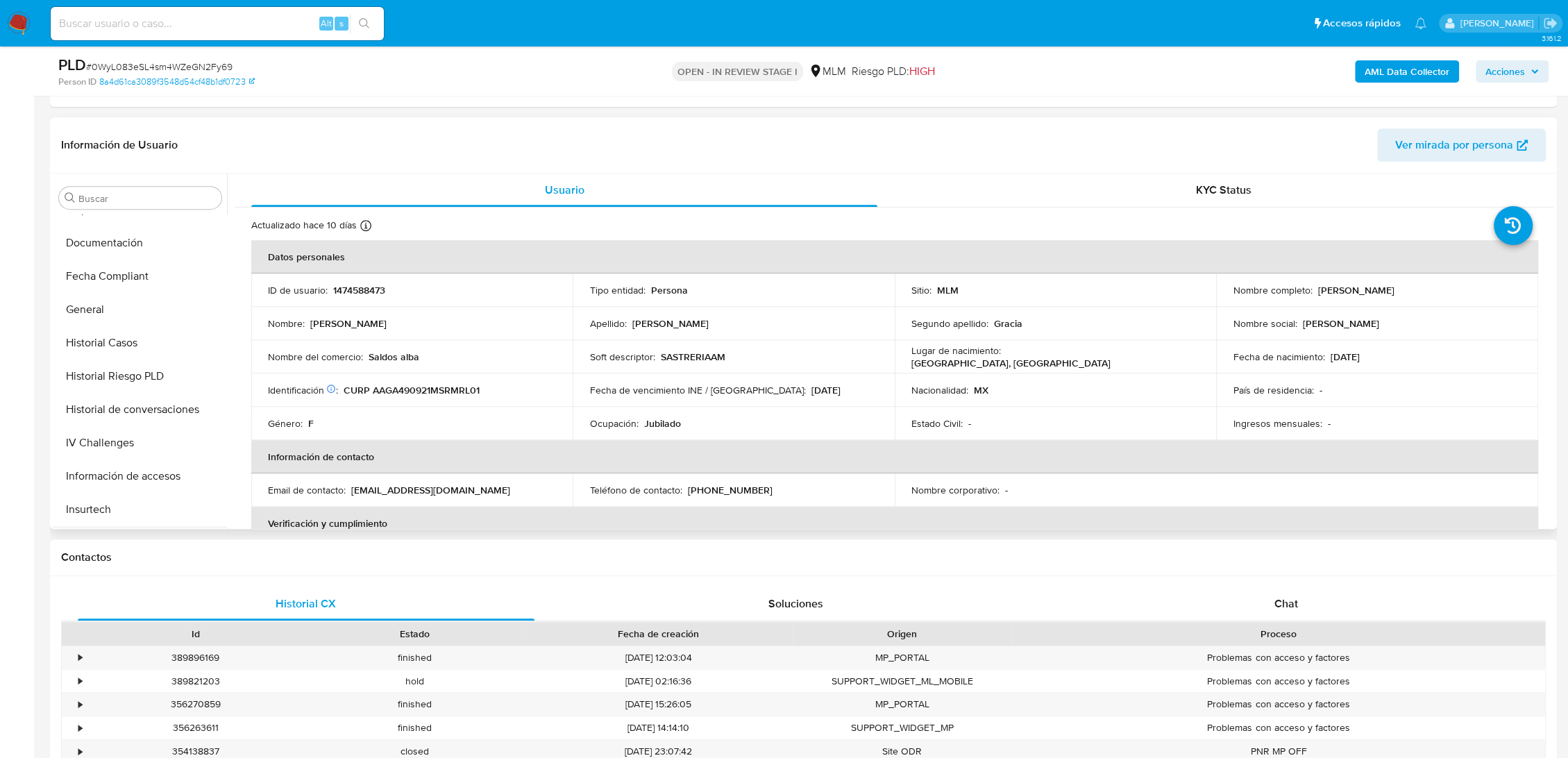
scroll to position [385, 0]
click at [148, 243] on button "Documentación" at bounding box center [135, 246] width 163 height 34
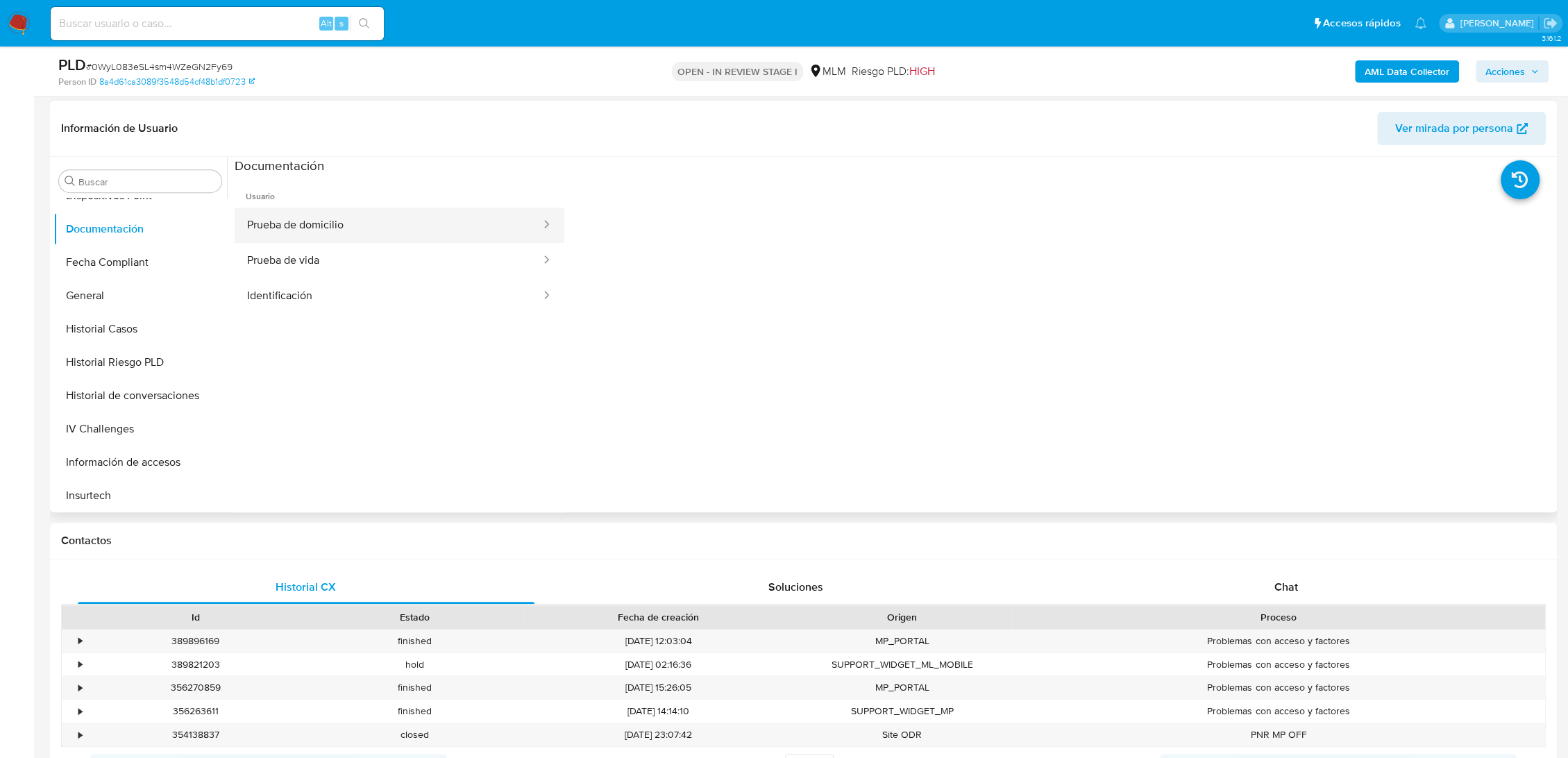
click at [343, 210] on button "Prueba de domicilio" at bounding box center [388, 225] width 308 height 35
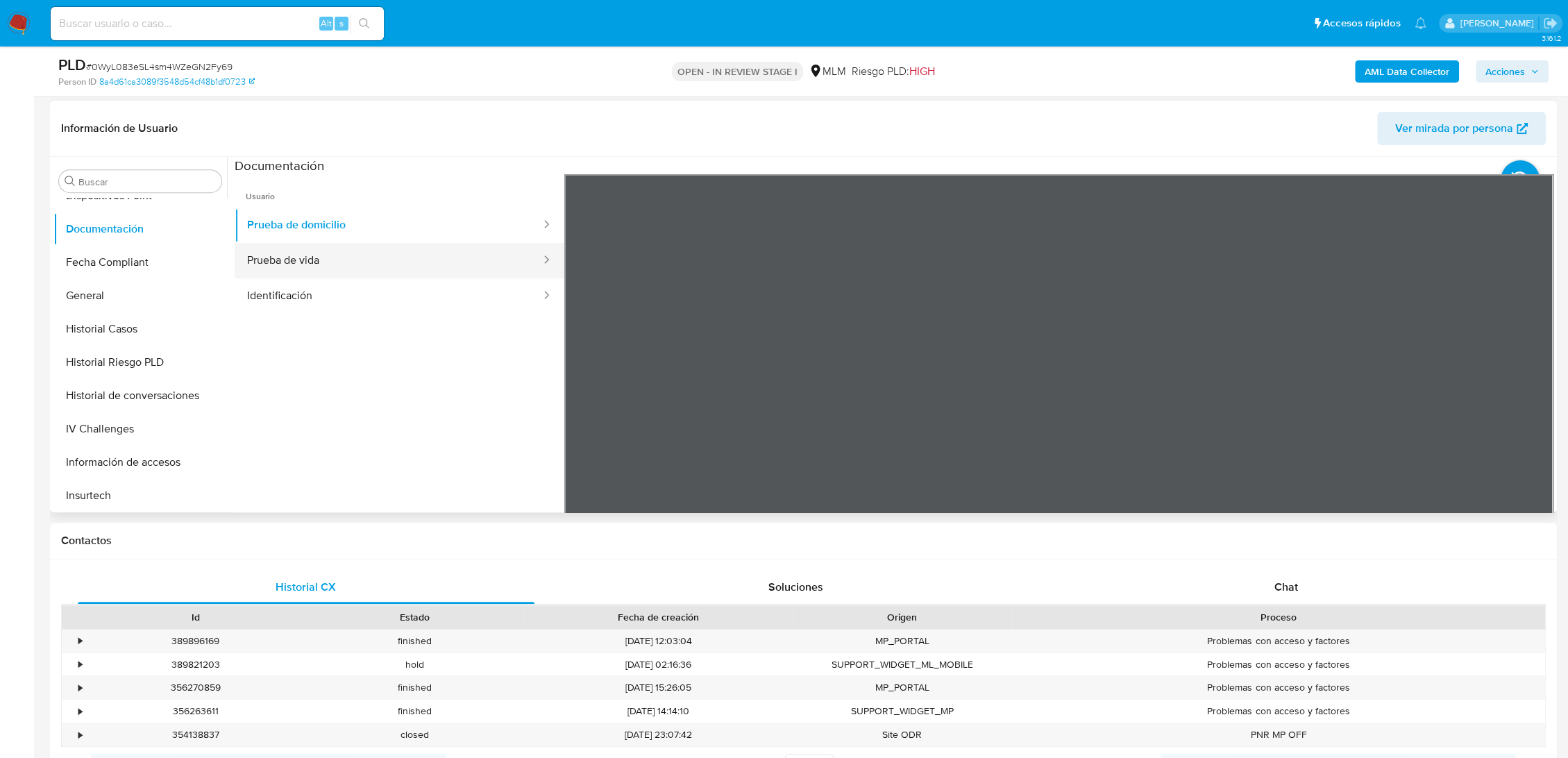
click at [438, 260] on button "Prueba de vida" at bounding box center [388, 260] width 308 height 35
click at [317, 290] on button "Identificación" at bounding box center [388, 296] width 308 height 35
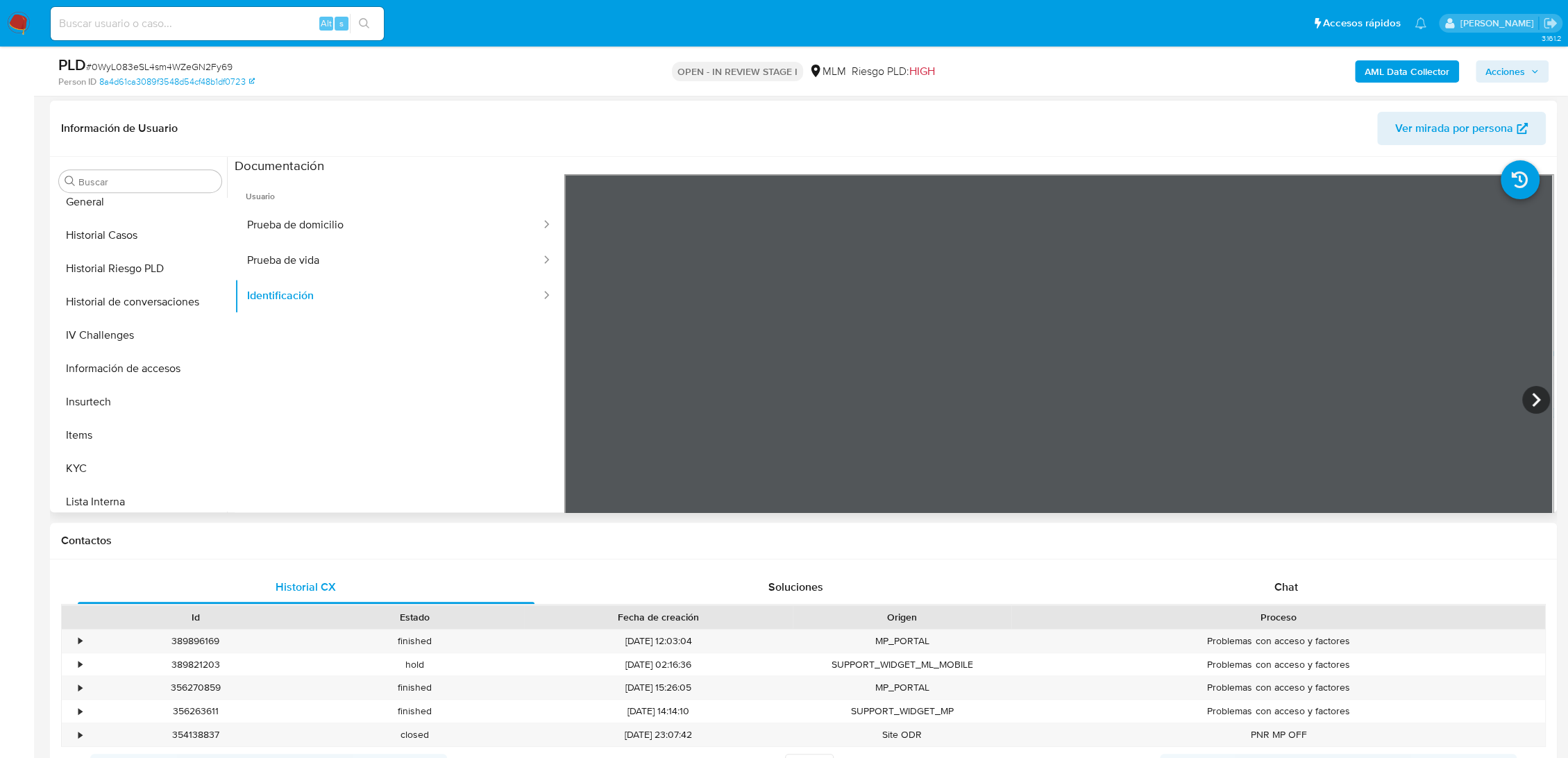
scroll to position [653, 0]
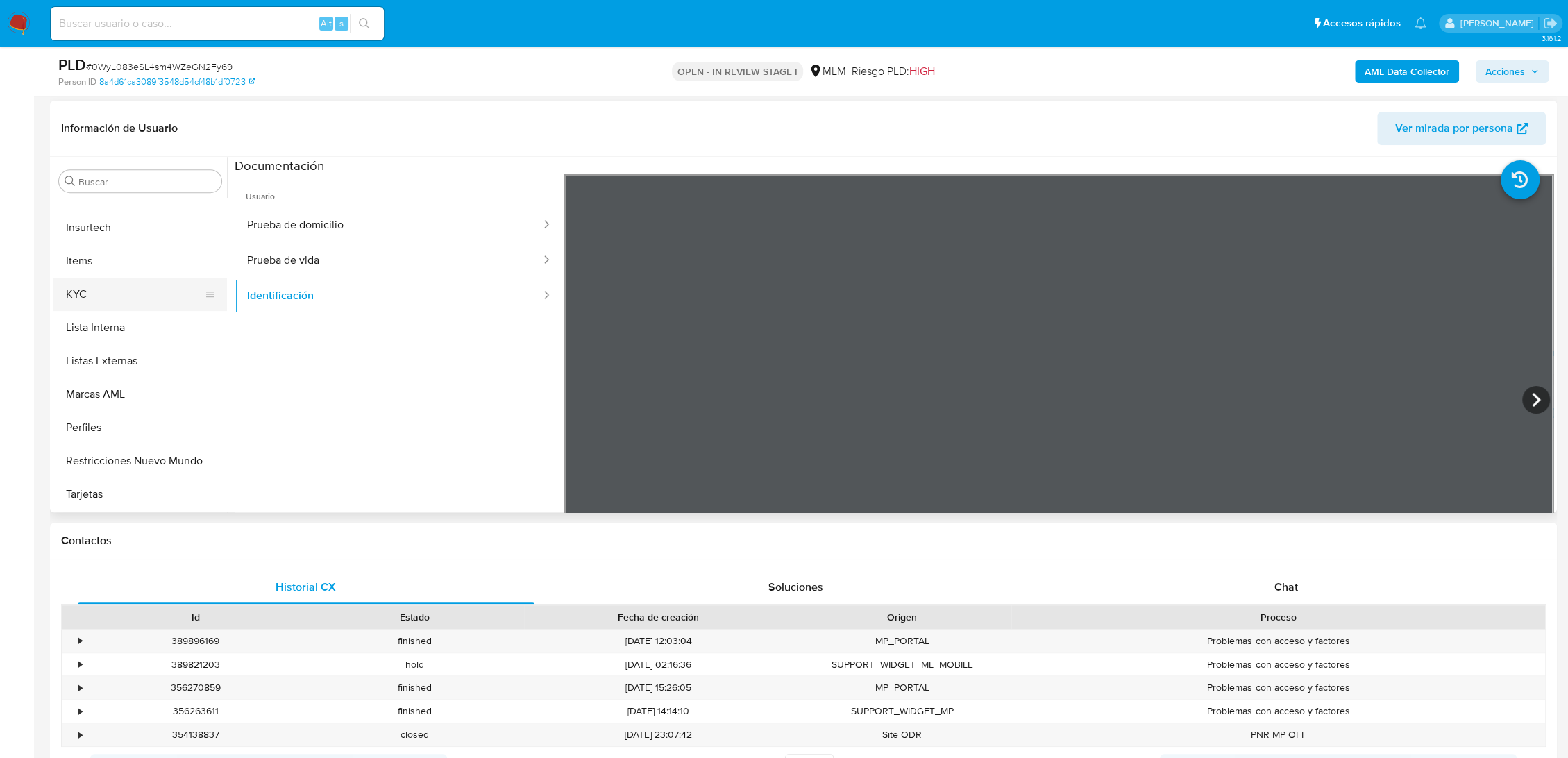
click at [109, 298] on button "KYC" at bounding box center [135, 294] width 163 height 34
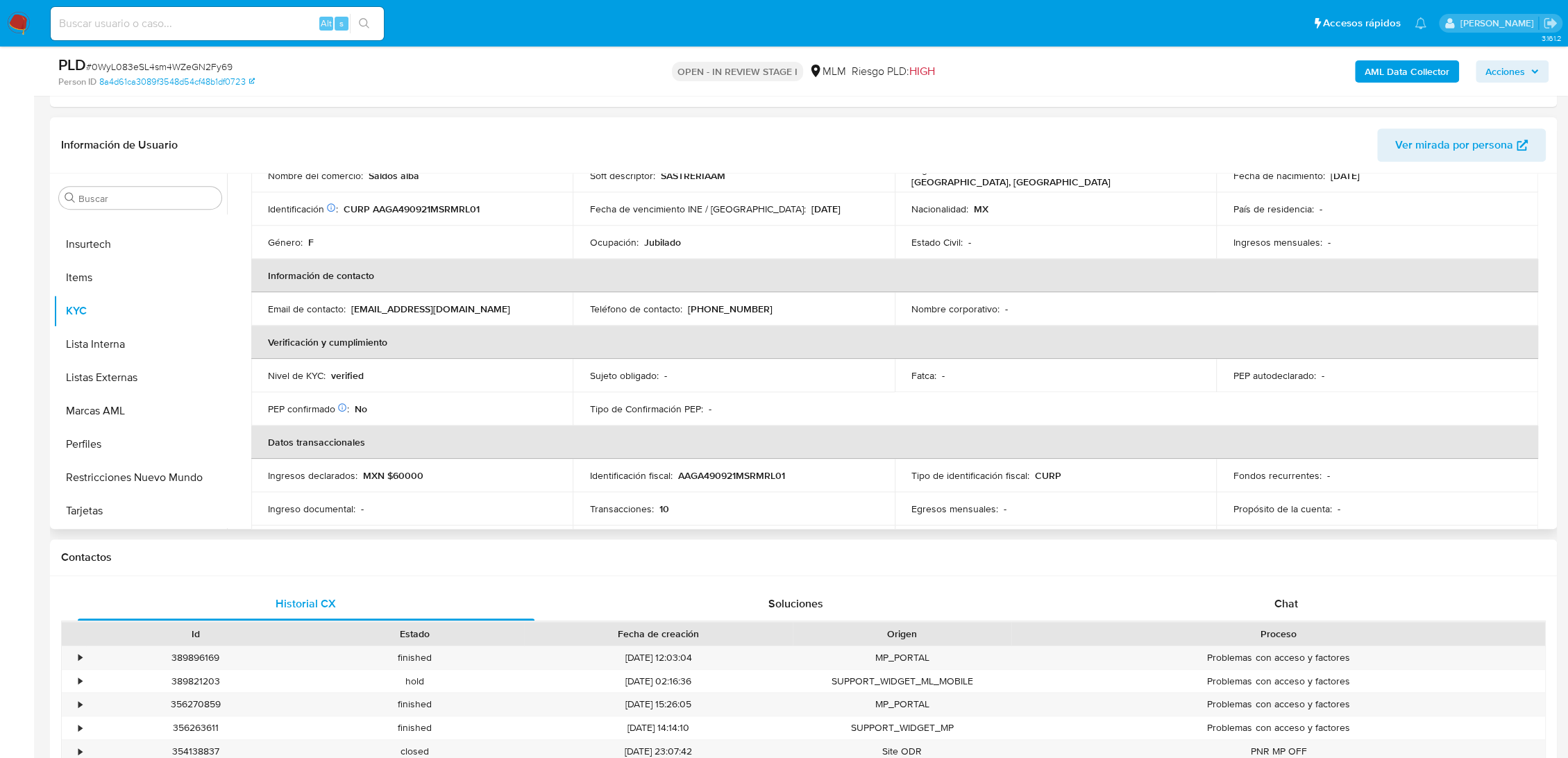
scroll to position [154, 0]
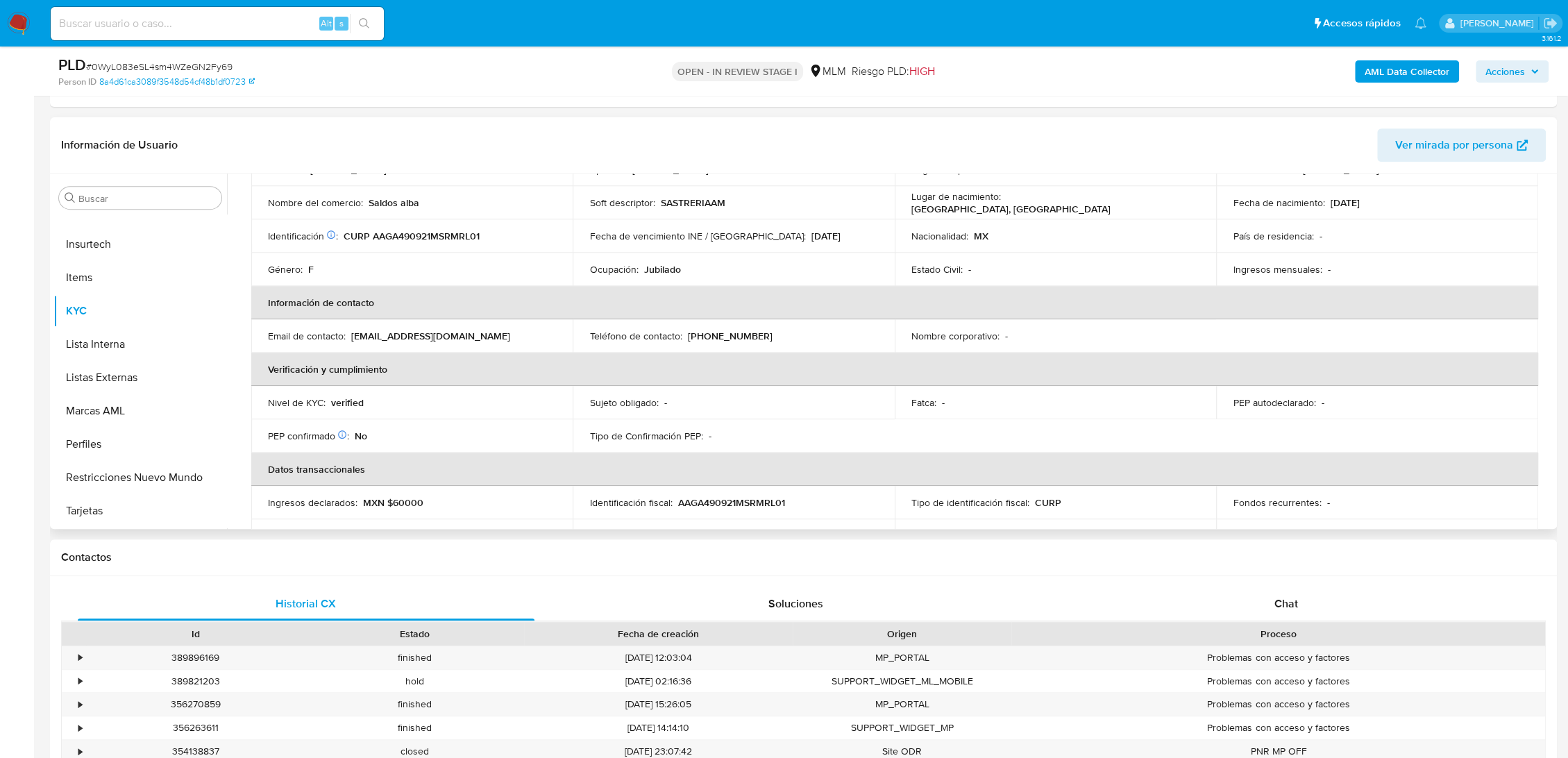
click at [724, 332] on p "[PHONE_NUMBER]" at bounding box center [729, 336] width 84 height 13
copy p "3421356"
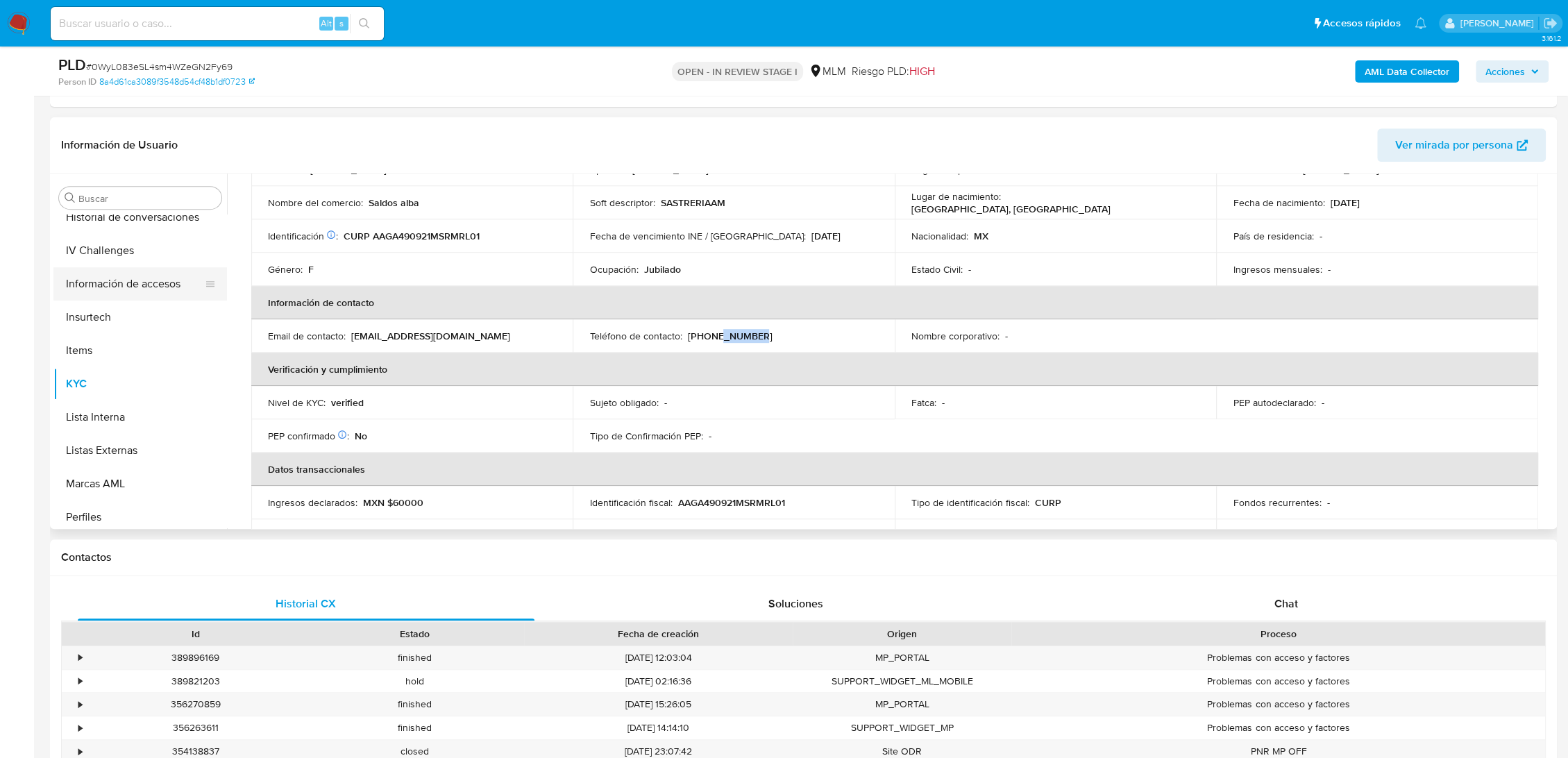
scroll to position [422, 0]
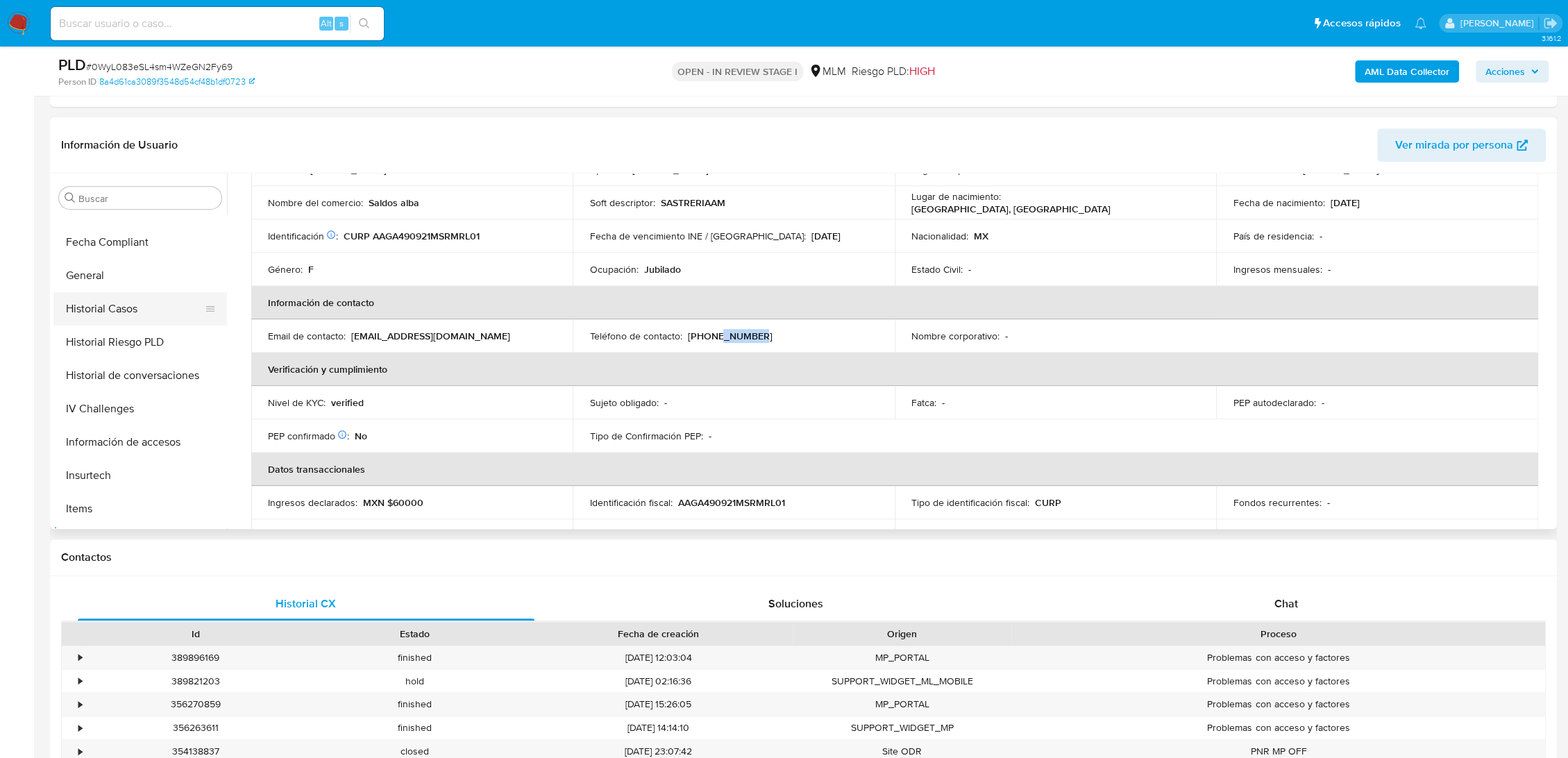
click at [123, 308] on button "Historial Casos" at bounding box center [135, 308] width 163 height 34
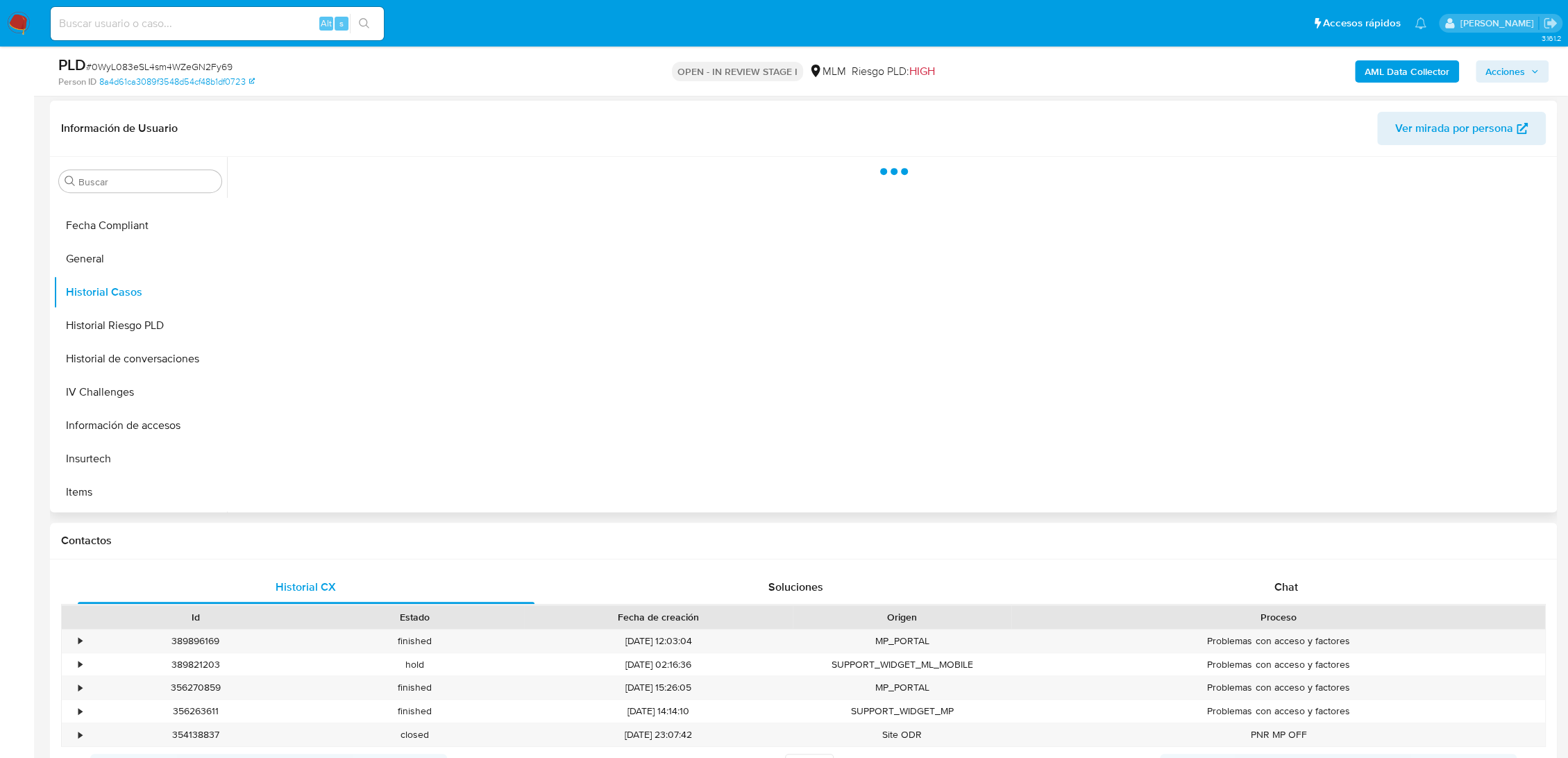
scroll to position [0, 0]
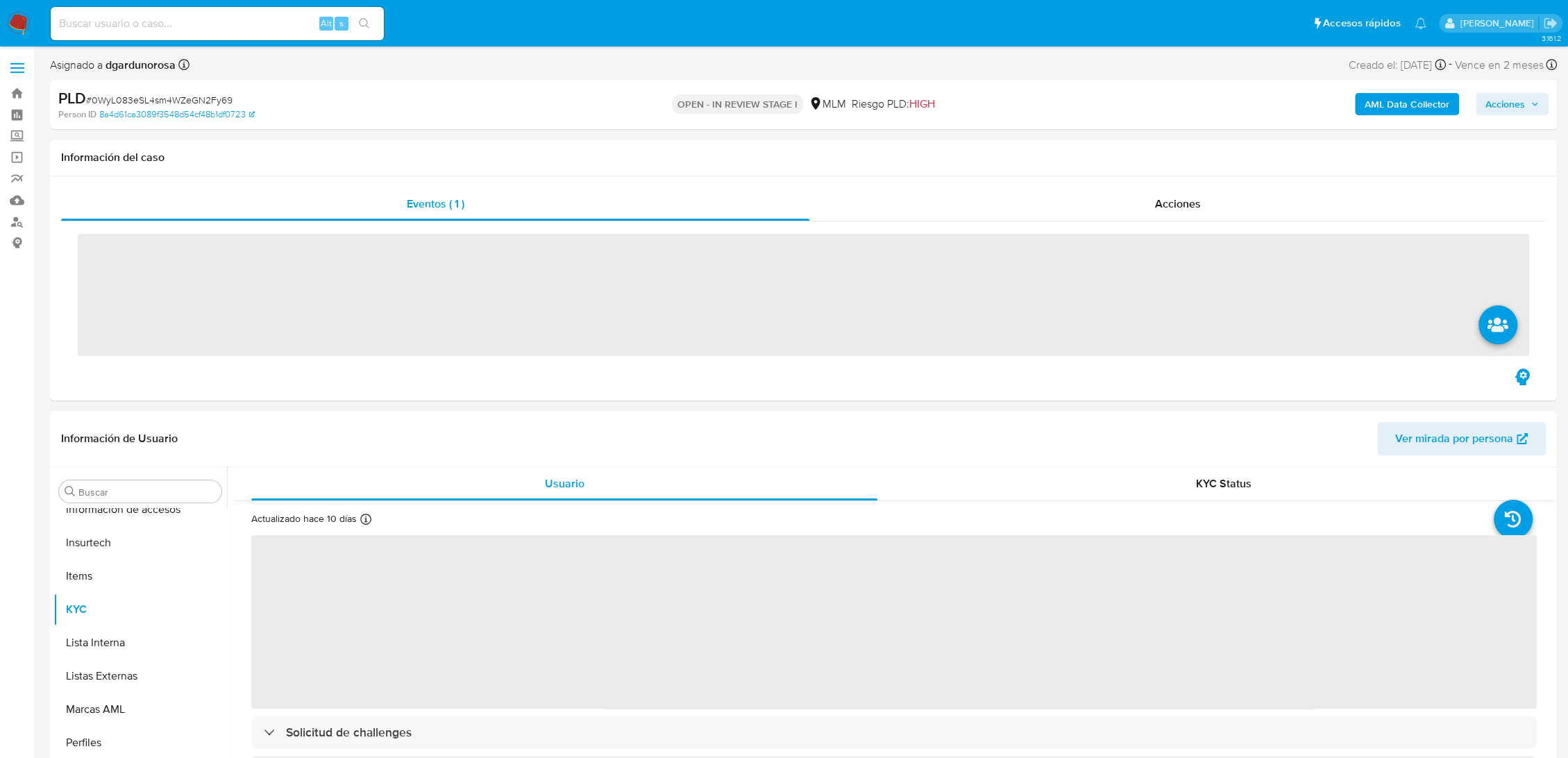
scroll to position [653, 0]
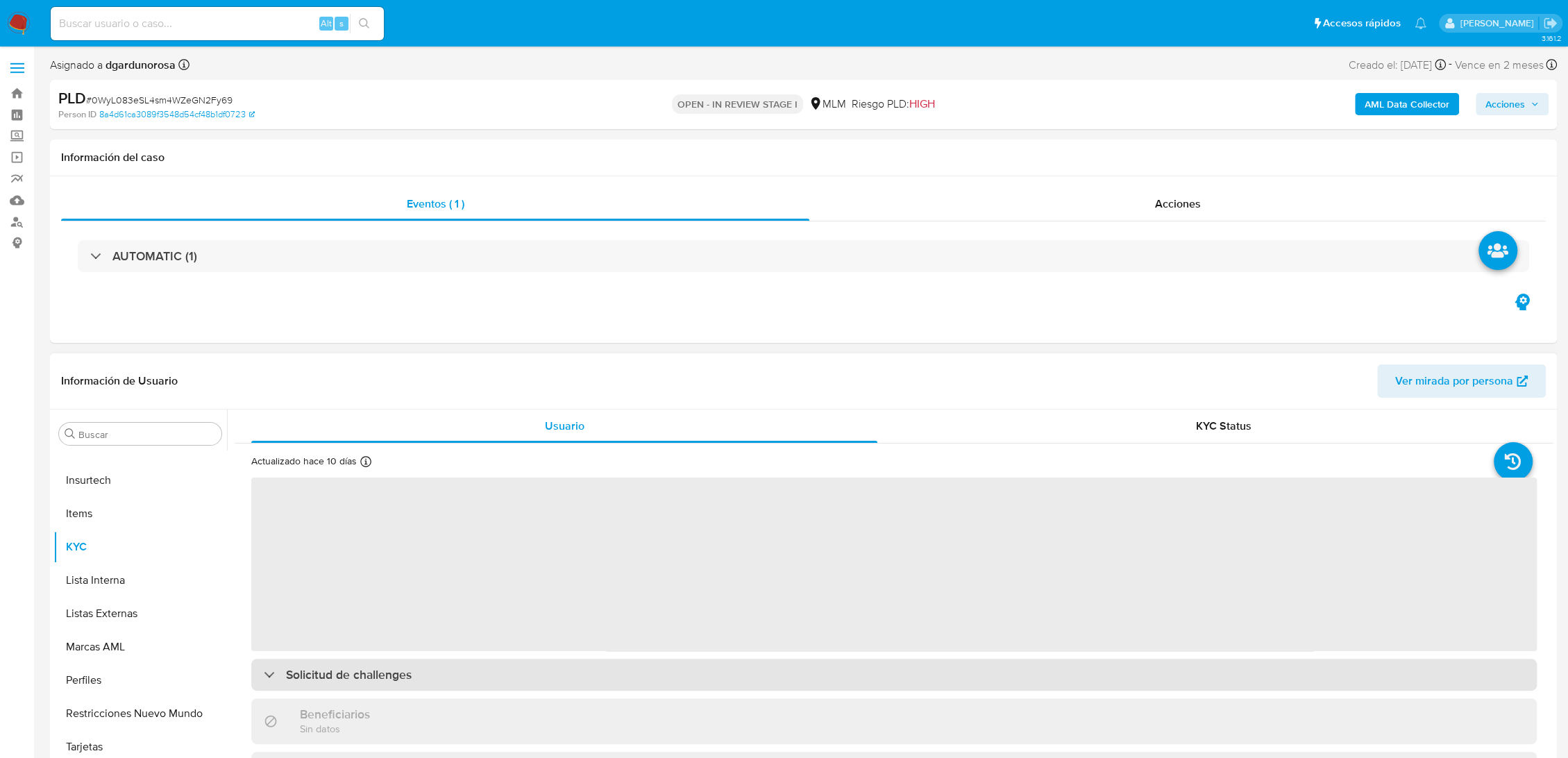
select select "10"
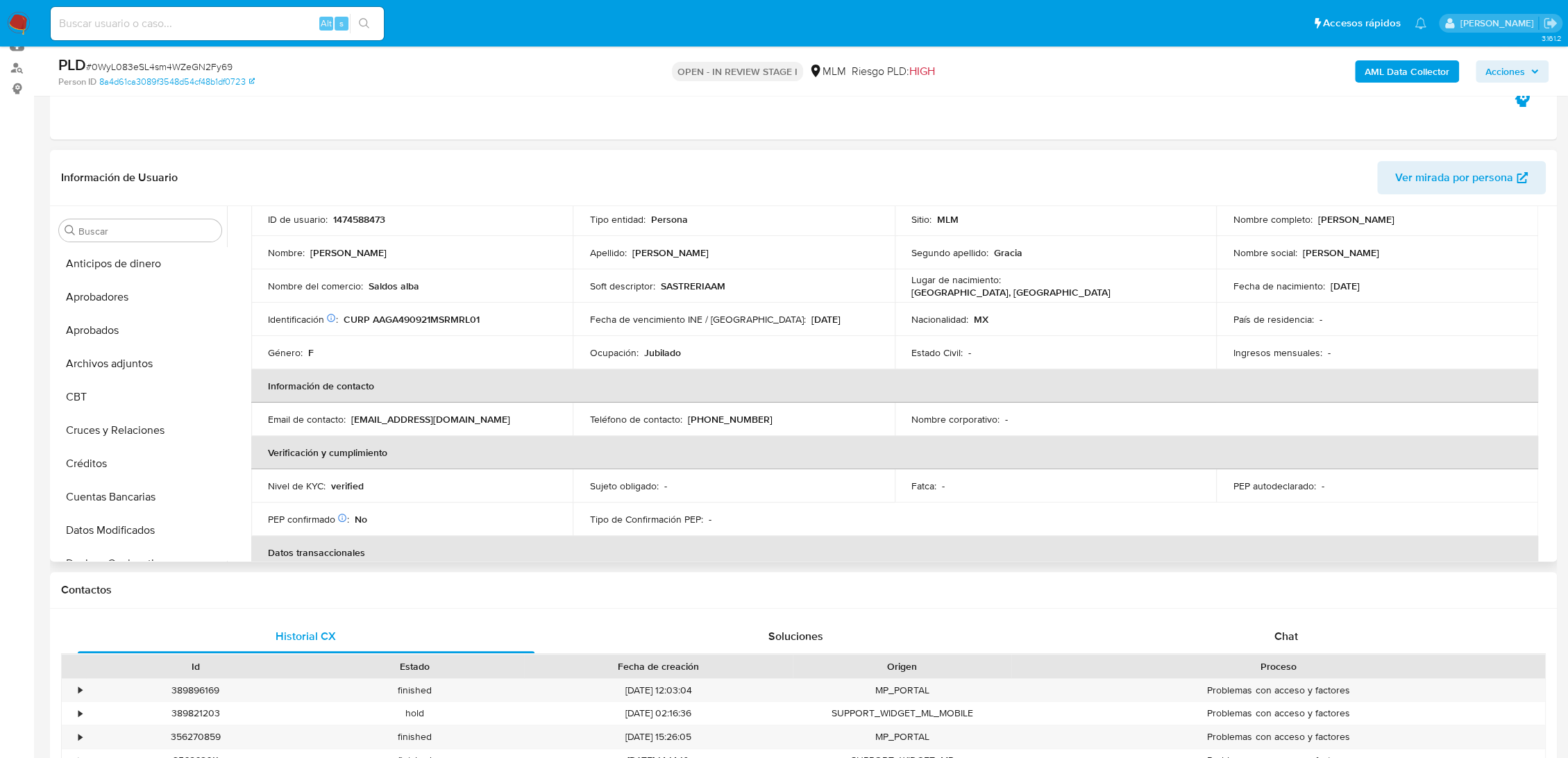
scroll to position [77, 0]
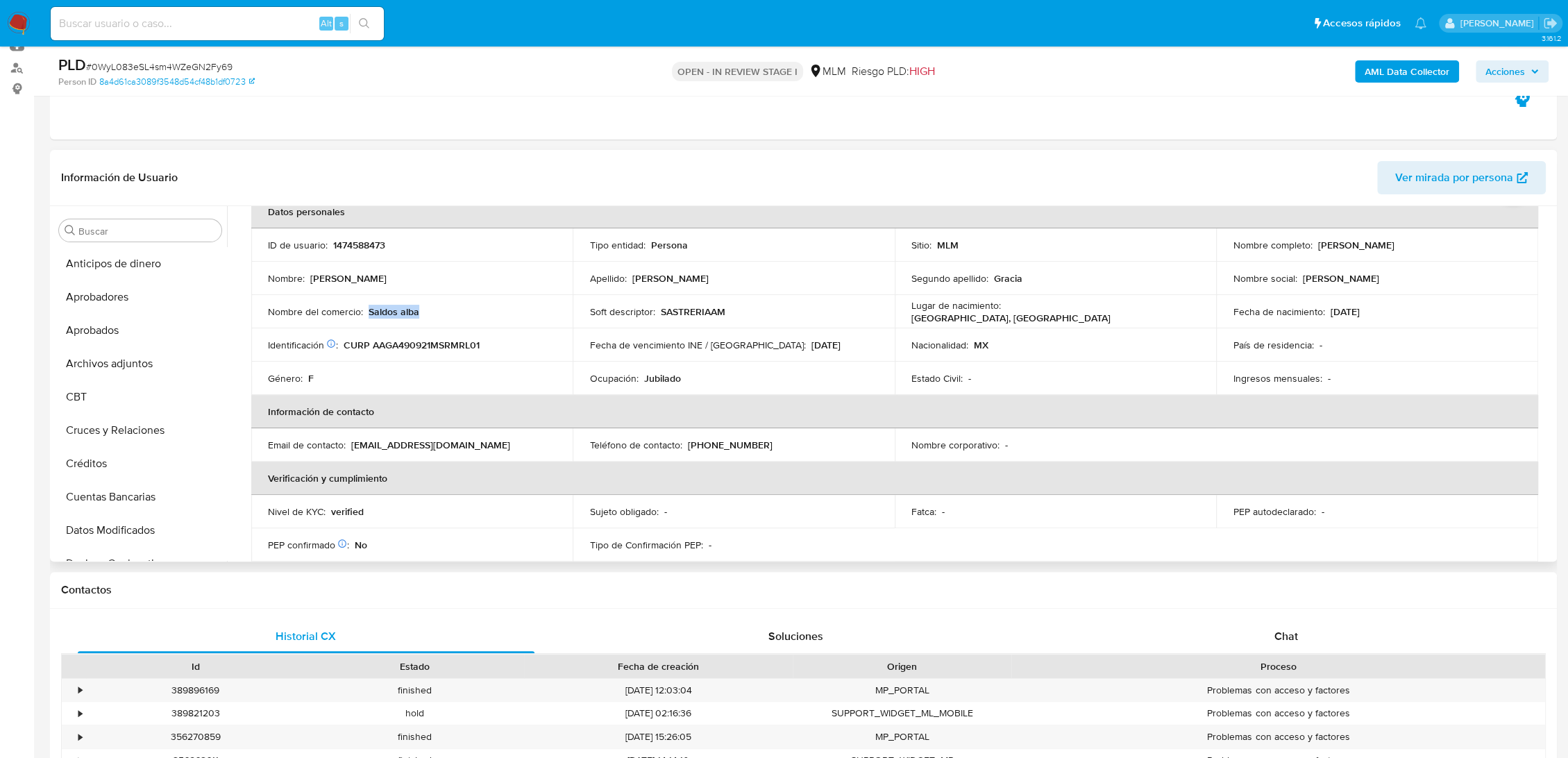
drag, startPoint x: 427, startPoint y: 315, endPoint x: 370, endPoint y: 315, distance: 57.0
click at [370, 315] on div "Nombre del comercio : Saldos alba" at bounding box center [412, 311] width 288 height 13
copy p "Saldos alba"
drag, startPoint x: 724, startPoint y: 311, endPoint x: 658, endPoint y: 317, distance: 66.3
click at [658, 317] on div "Soft descriptor : SASTRERIAAM" at bounding box center [733, 311] width 288 height 13
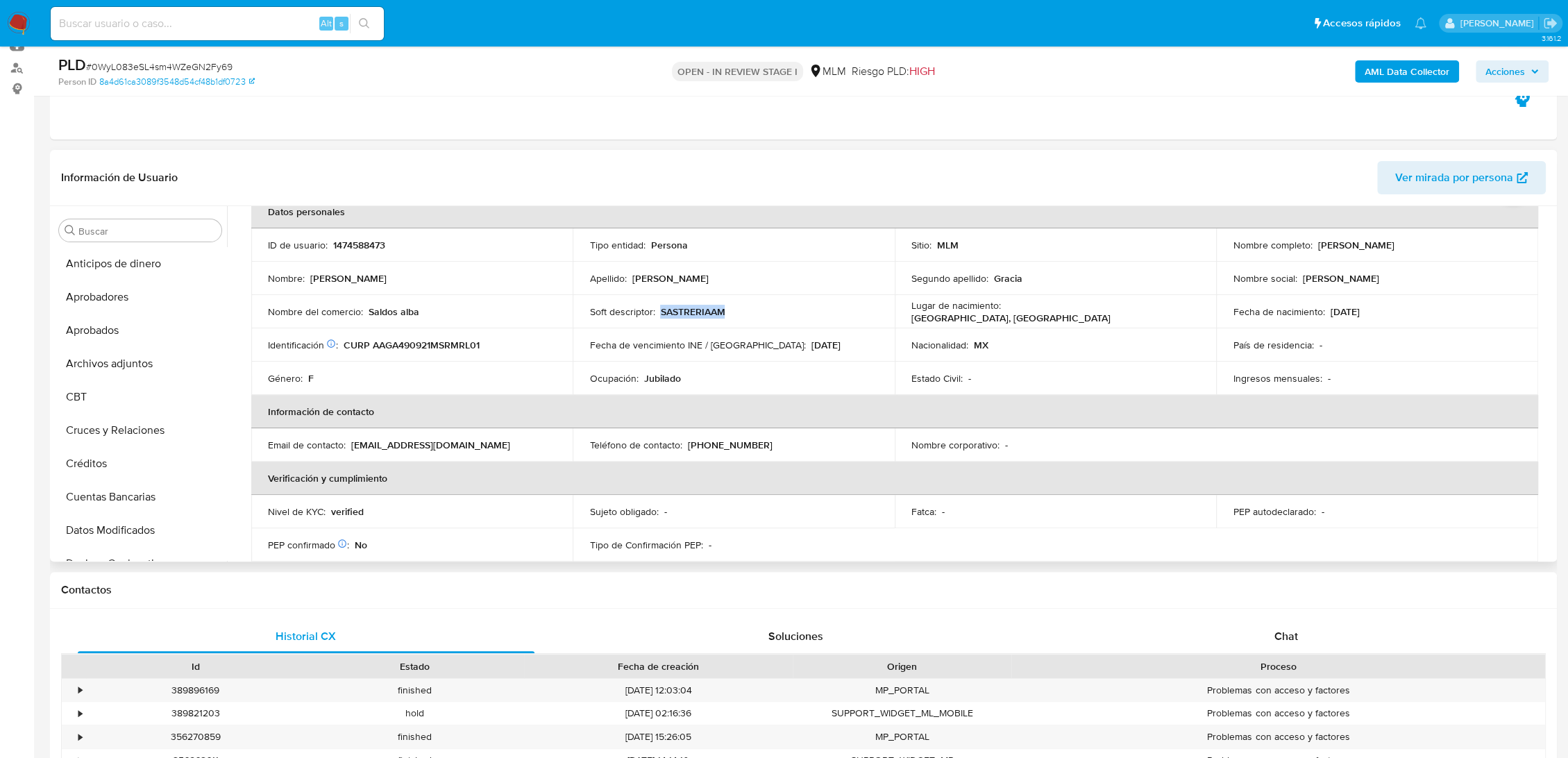
copy p "SASTRERIAAM"
click at [812, 388] on td "Ocupación : Jubilado" at bounding box center [733, 378] width 321 height 34
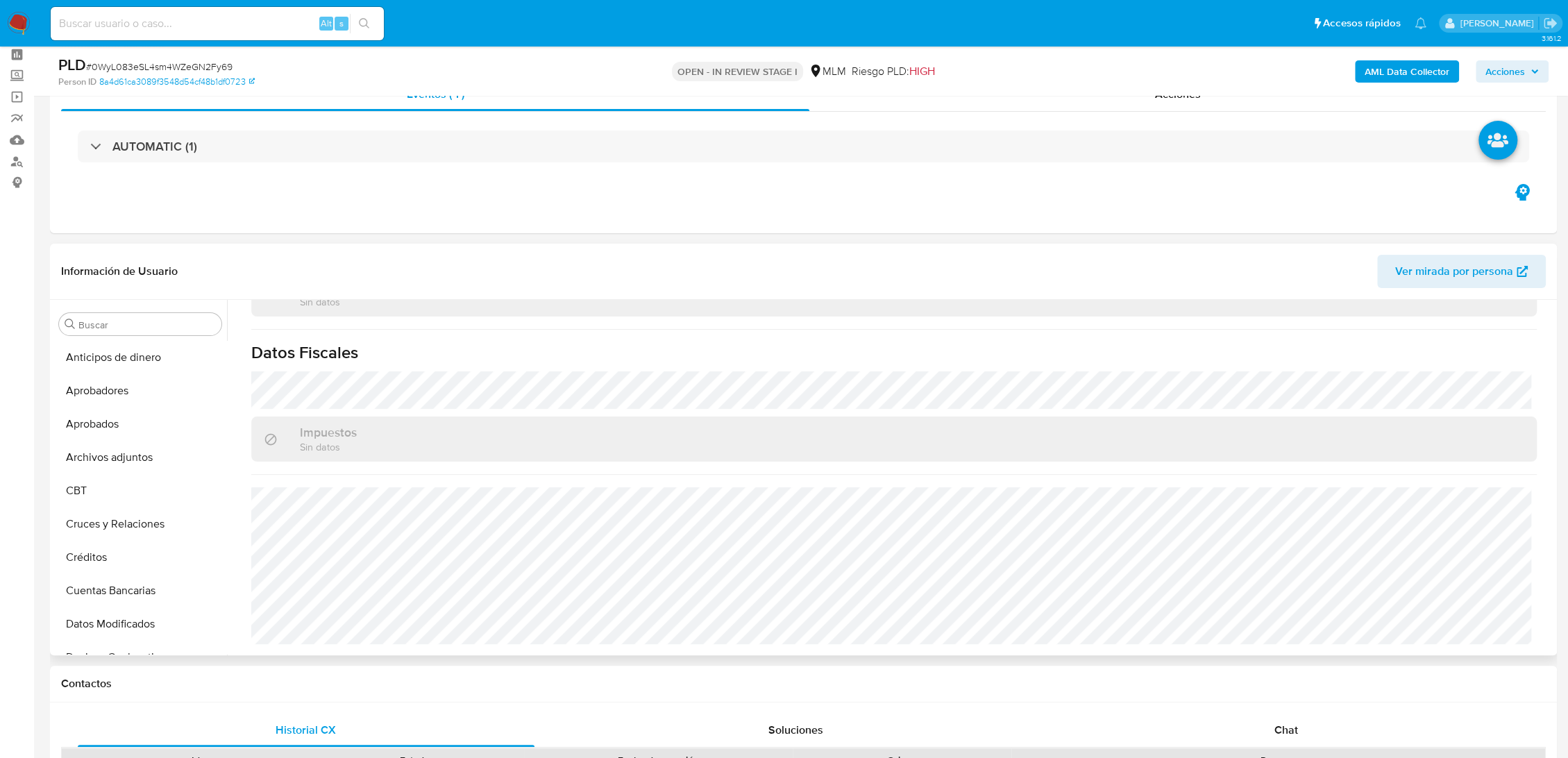
scroll to position [0, 0]
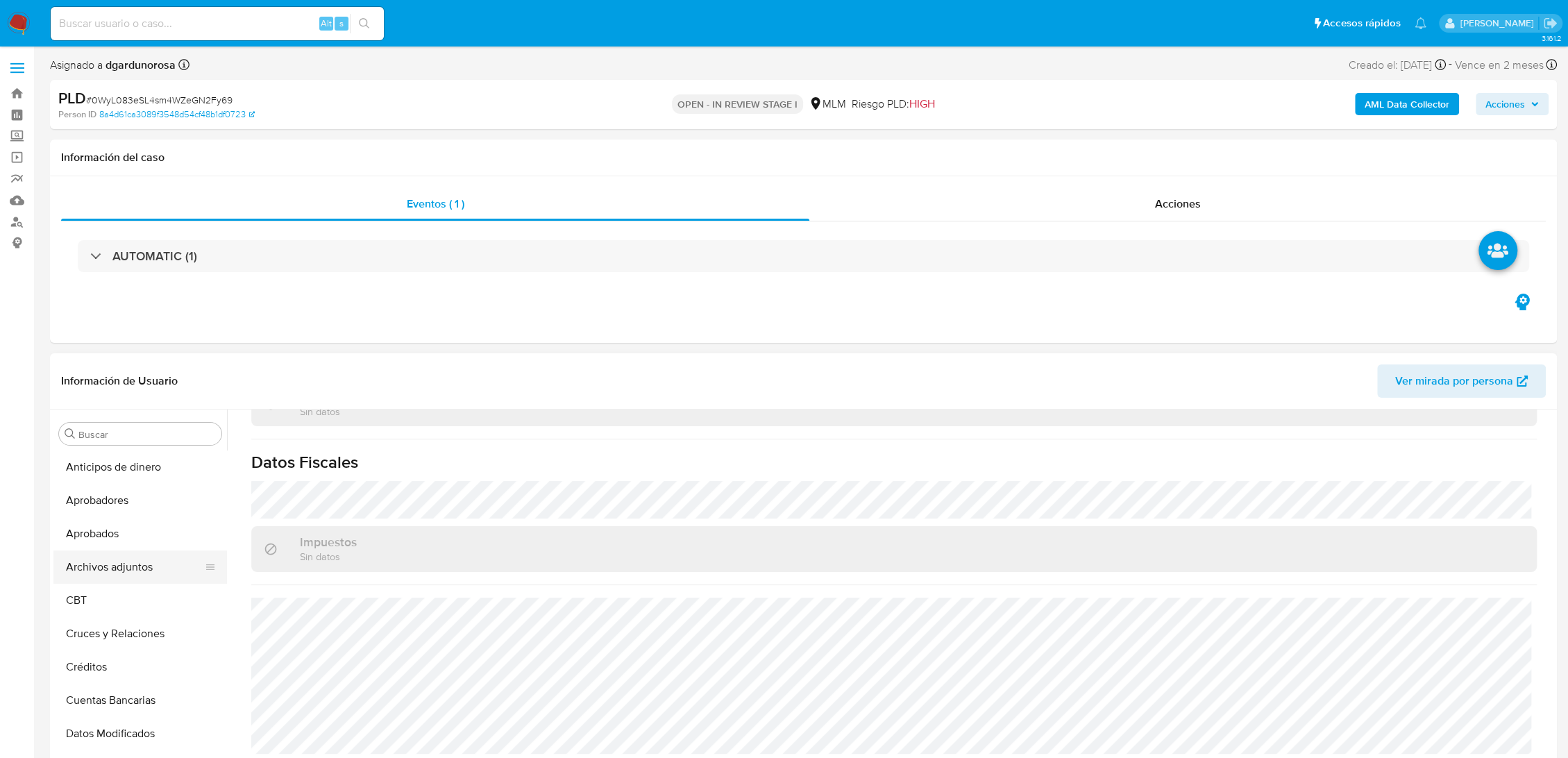
click at [117, 568] on button "Archivos adjuntos" at bounding box center [135, 567] width 163 height 34
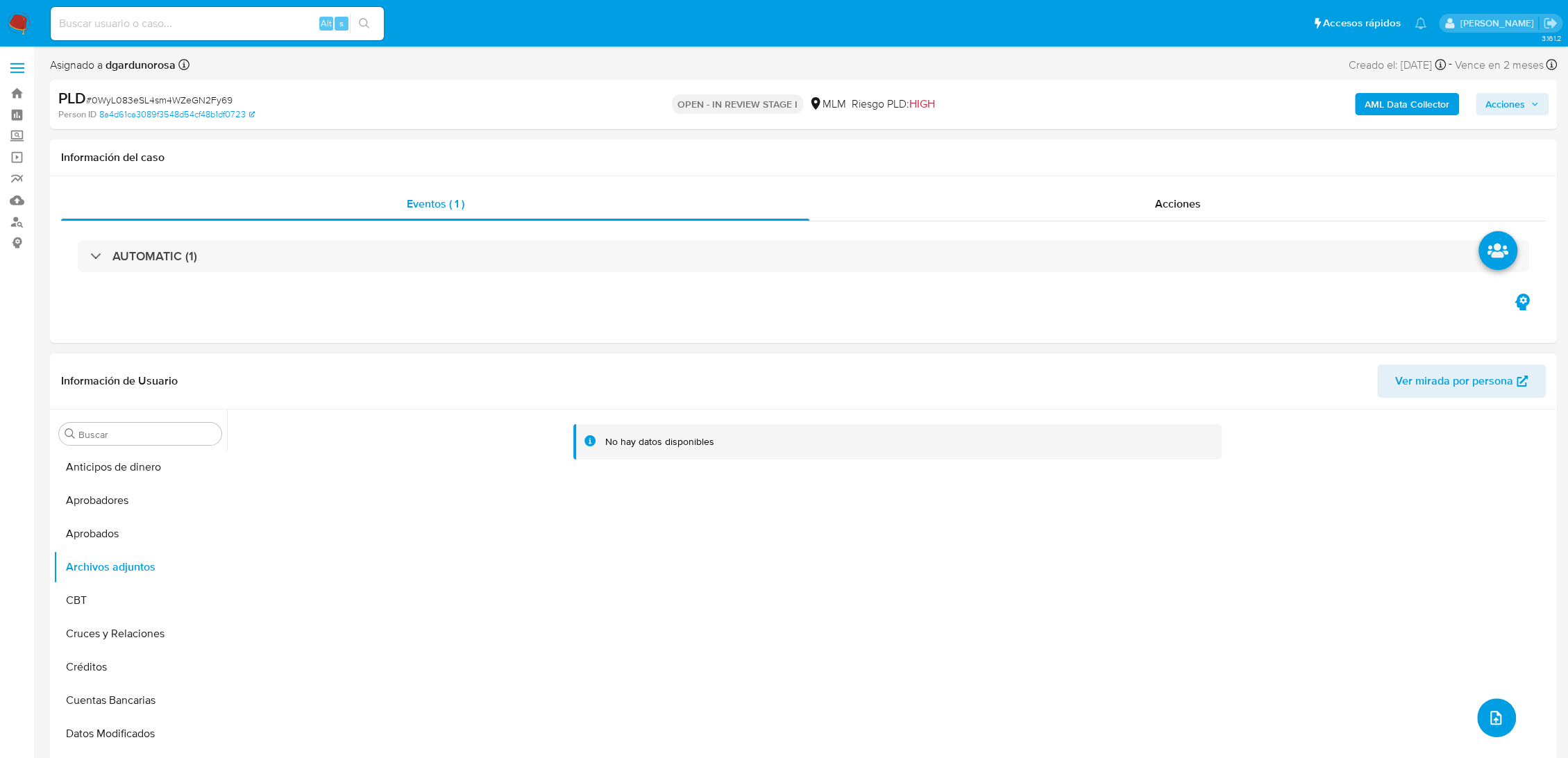
click at [1487, 709] on icon "upload-file" at bounding box center [1496, 718] width 16 height 16
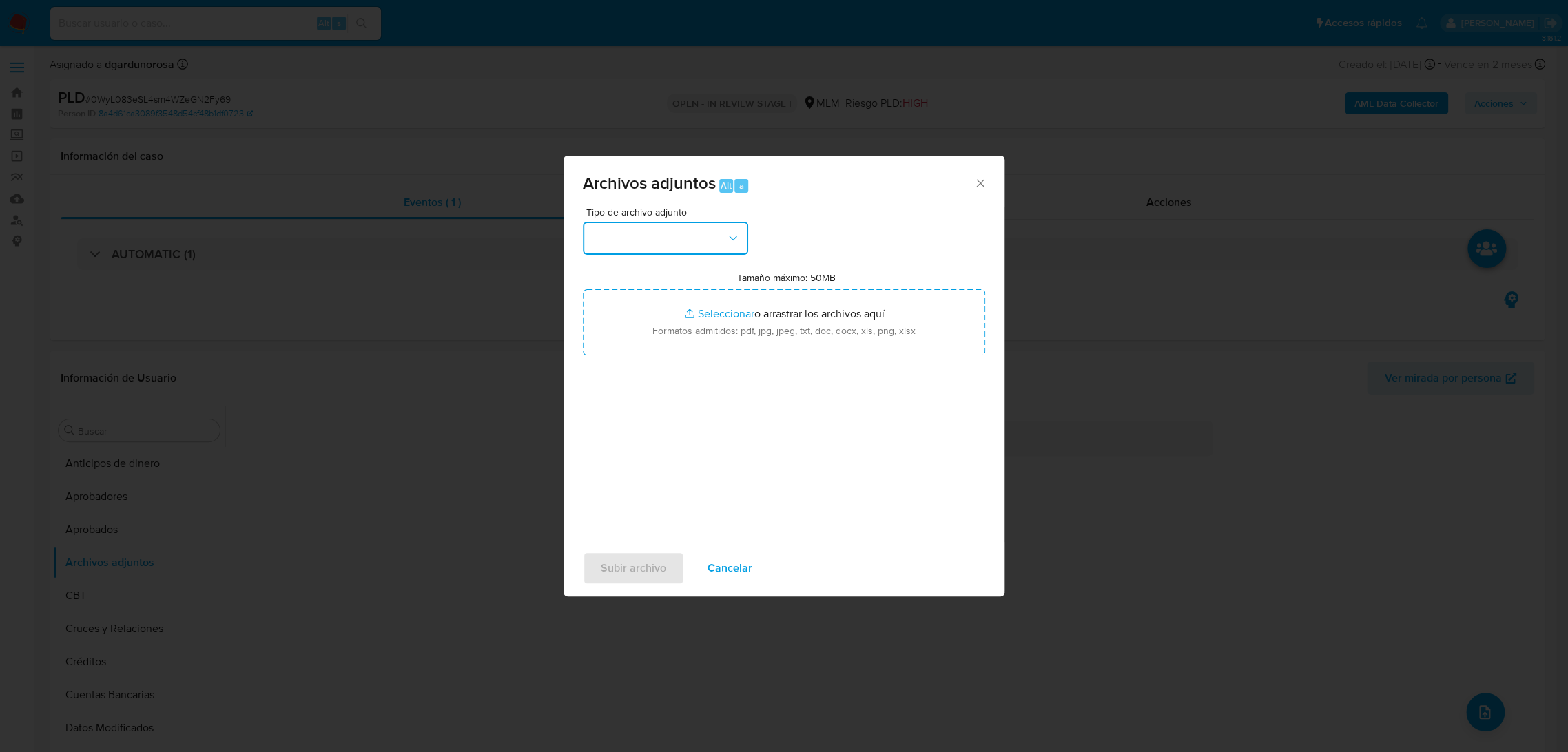
click at [637, 246] on button "button" at bounding box center [665, 238] width 165 height 33
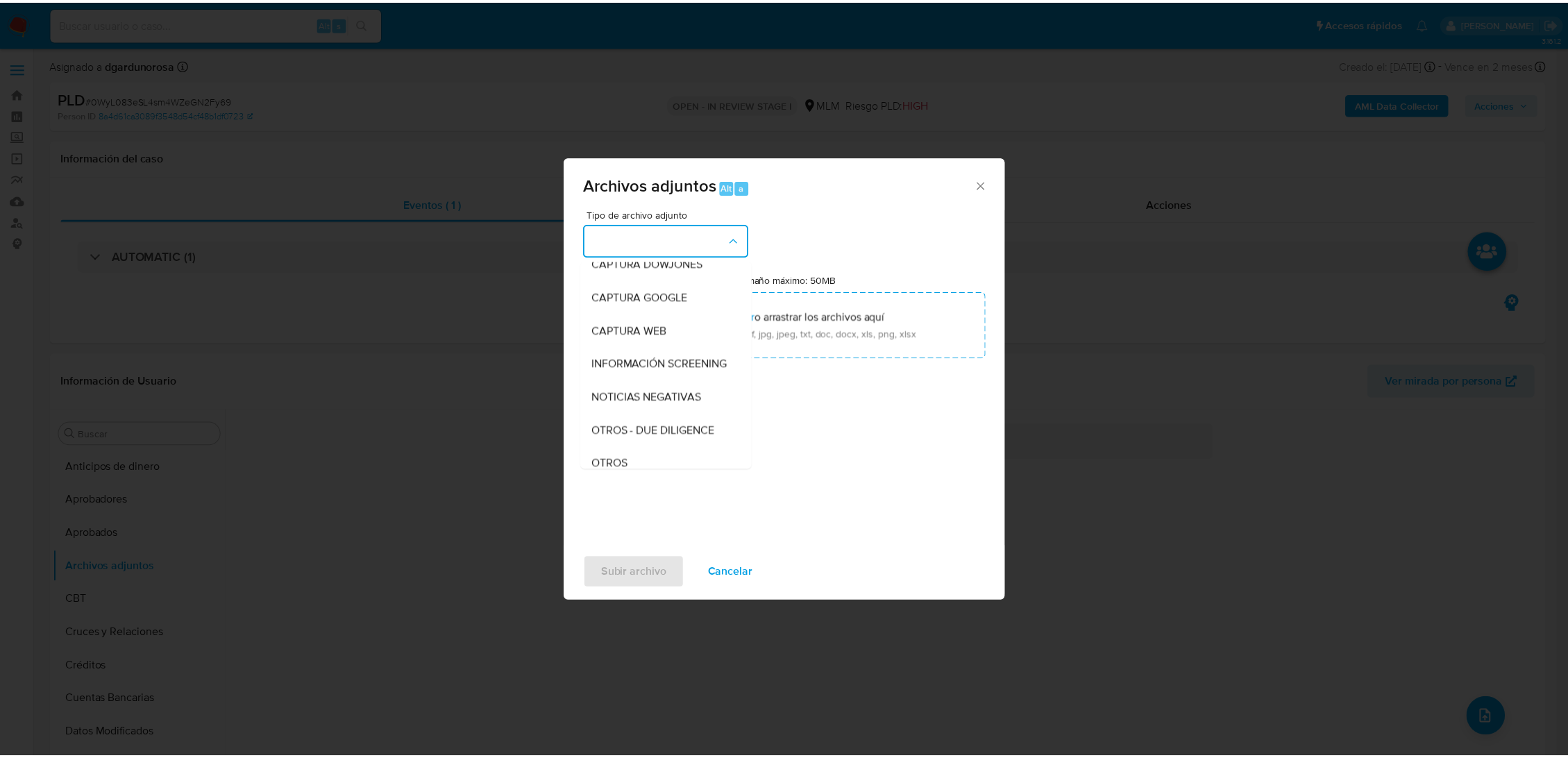
scroll to position [232, 0]
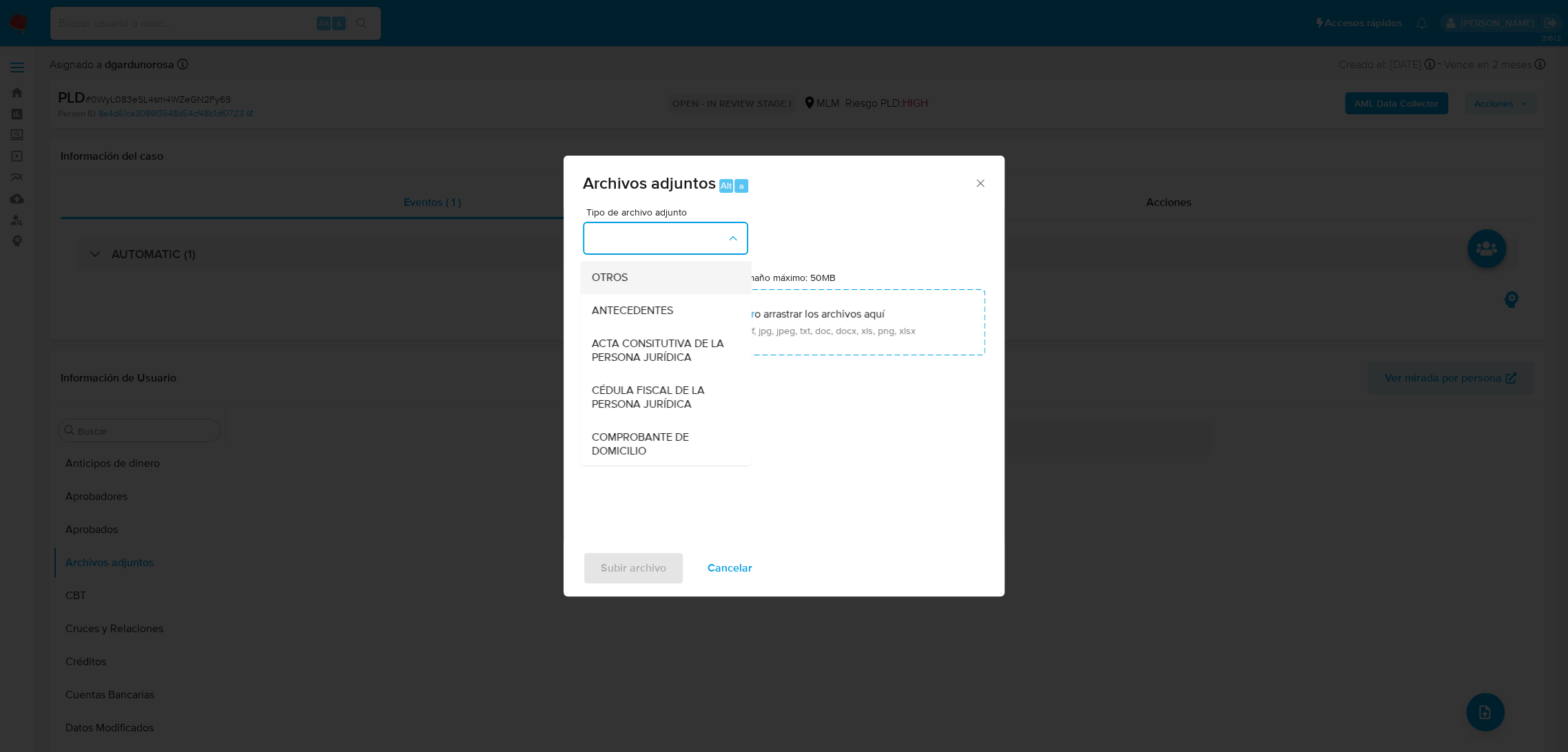
click at [610, 283] on span "OTROS" at bounding box center [609, 277] width 36 height 14
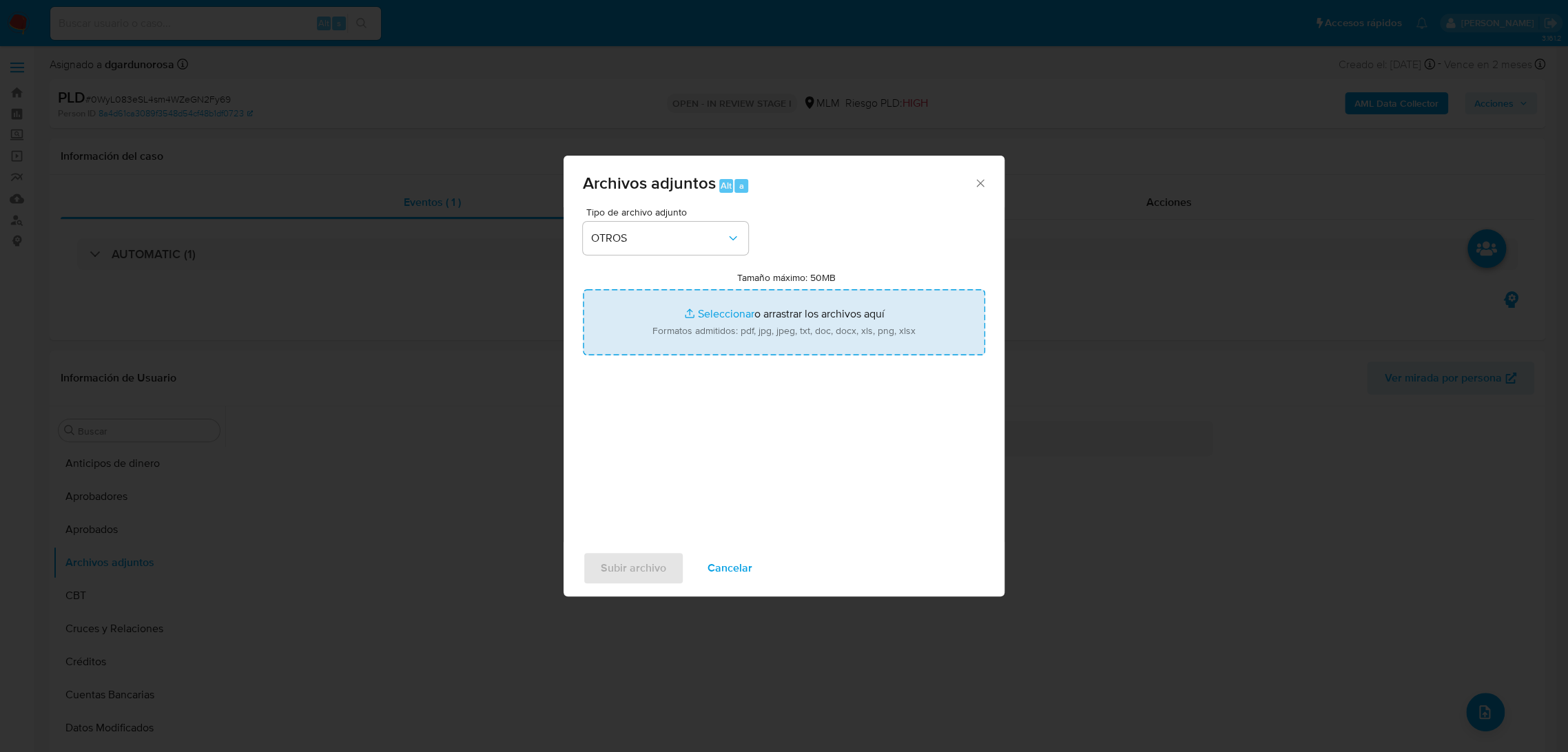
type input "C:\fakepath\1474588473_Alba Amavizca_Septiembre2025.pdf"
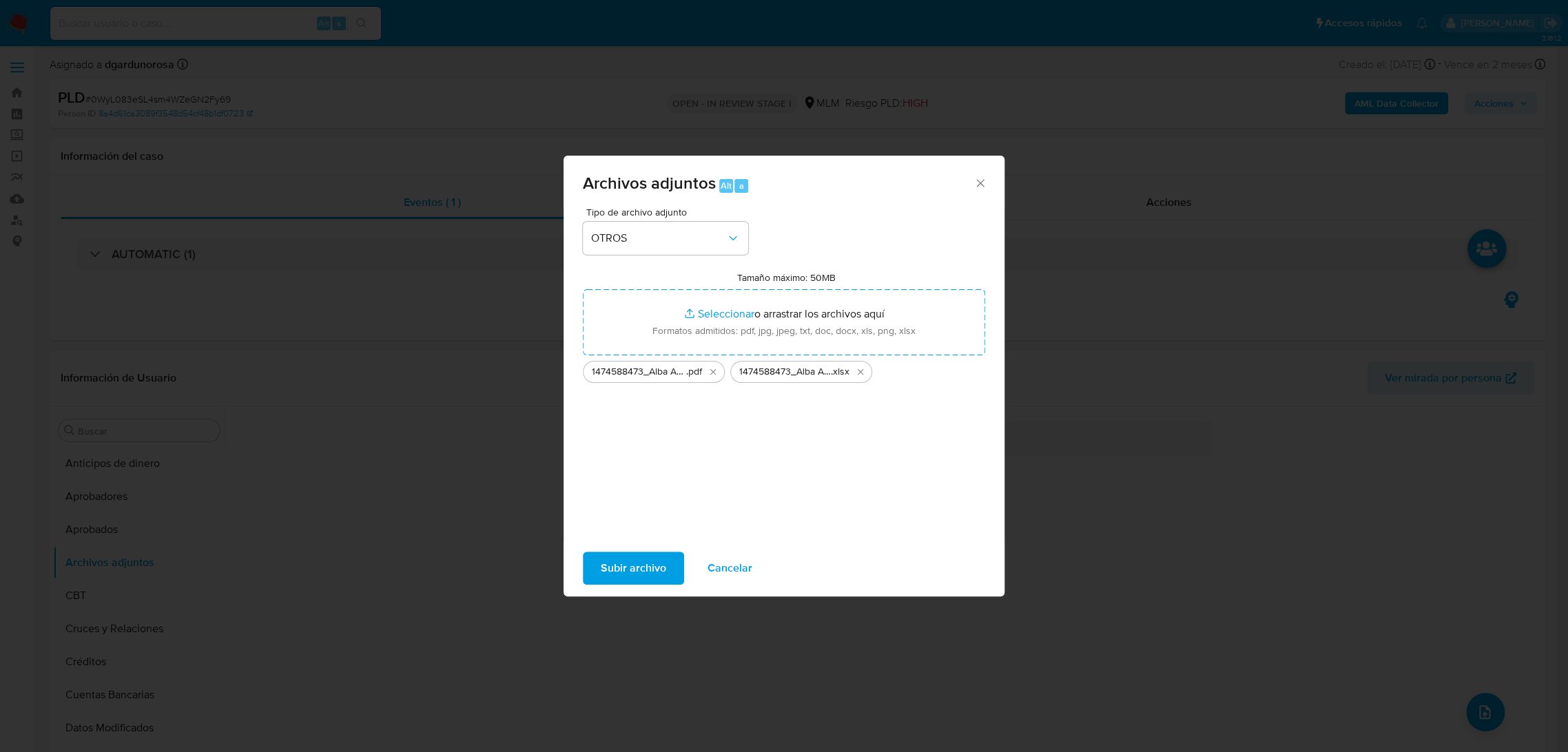
click at [647, 570] on span "Subir archivo" at bounding box center [634, 568] width 65 height 30
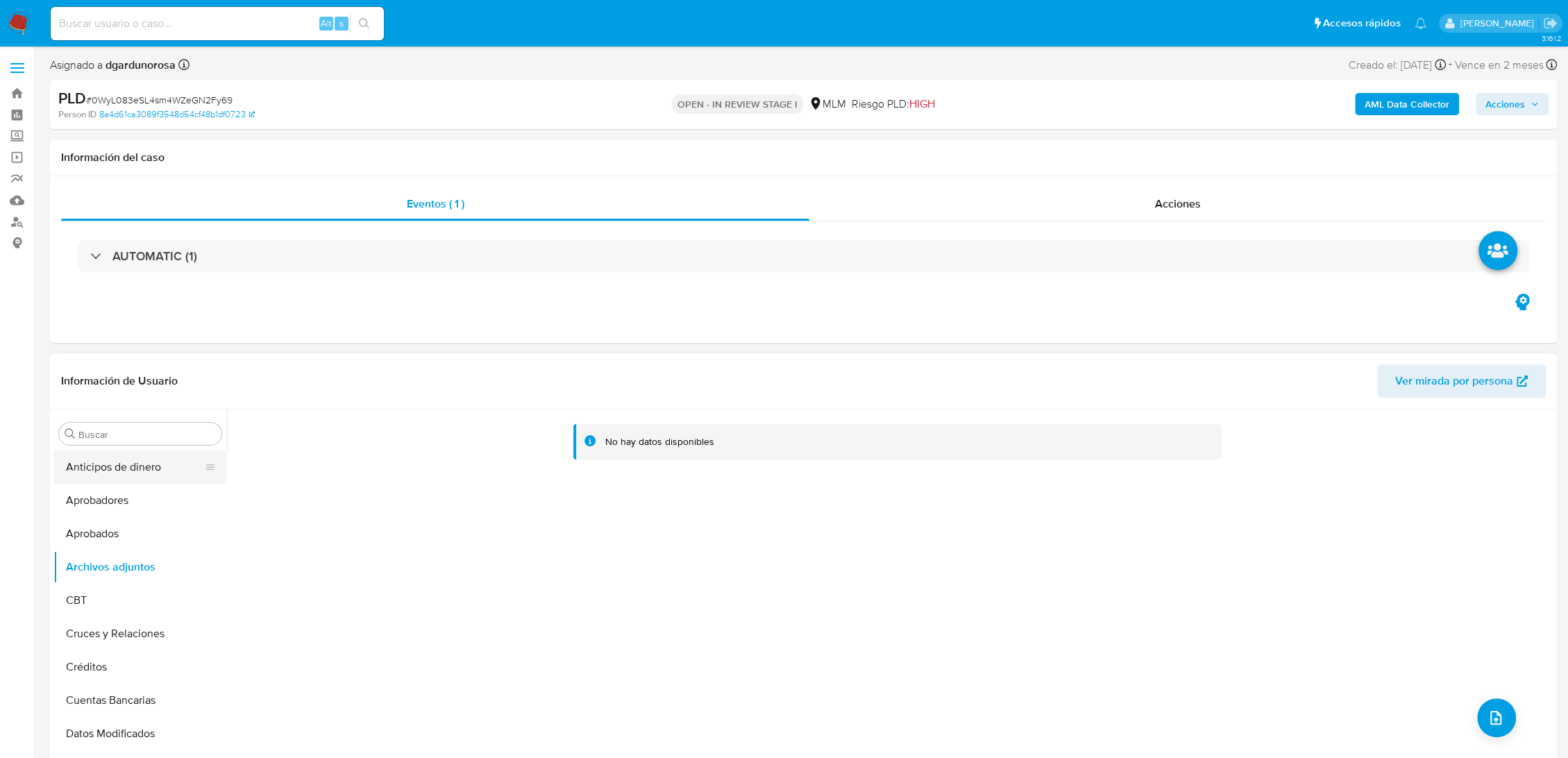
click at [135, 467] on button "Anticipos de dinero" at bounding box center [135, 467] width 163 height 34
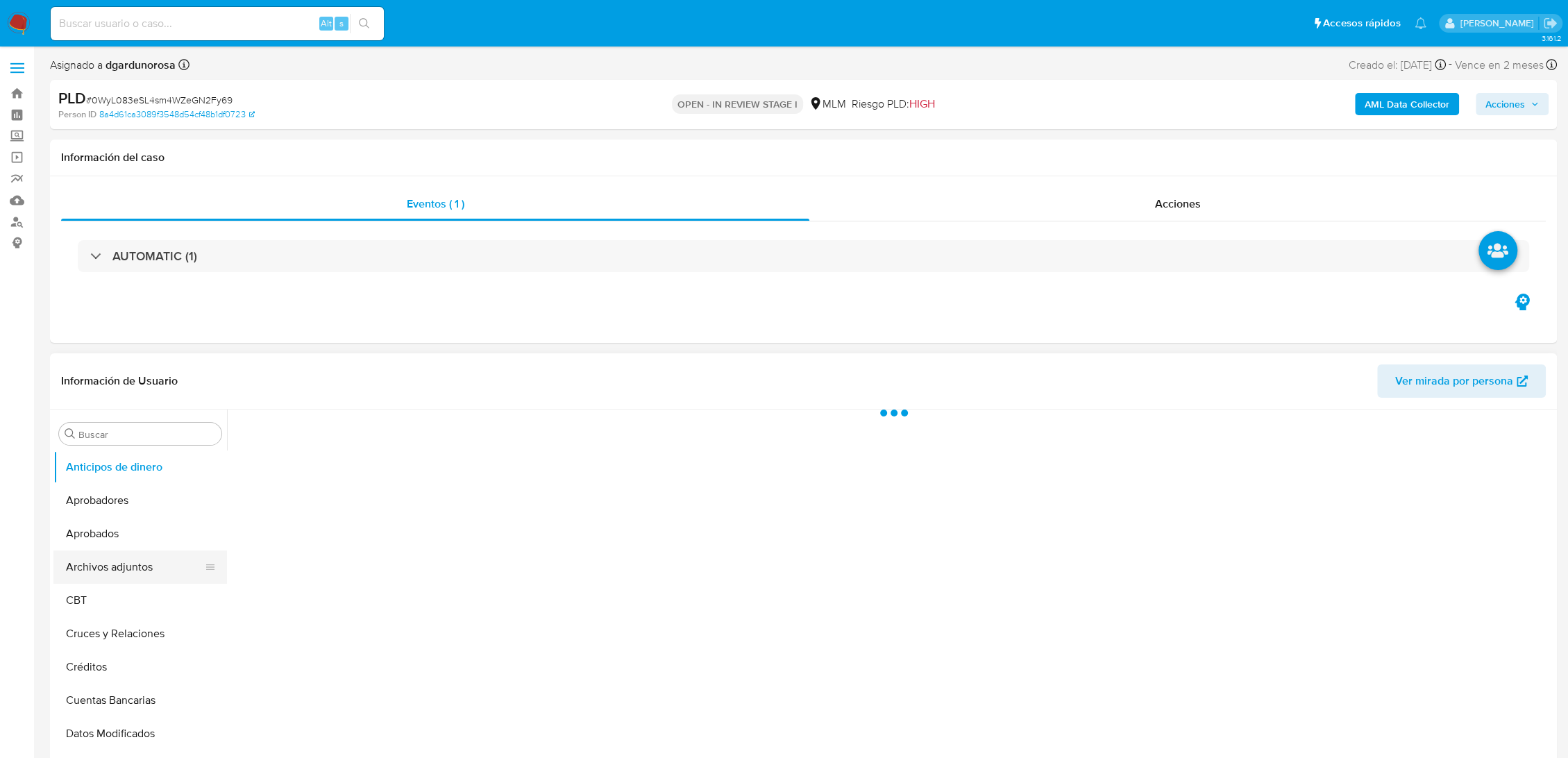
click at [104, 574] on button "Archivos adjuntos" at bounding box center [135, 567] width 163 height 34
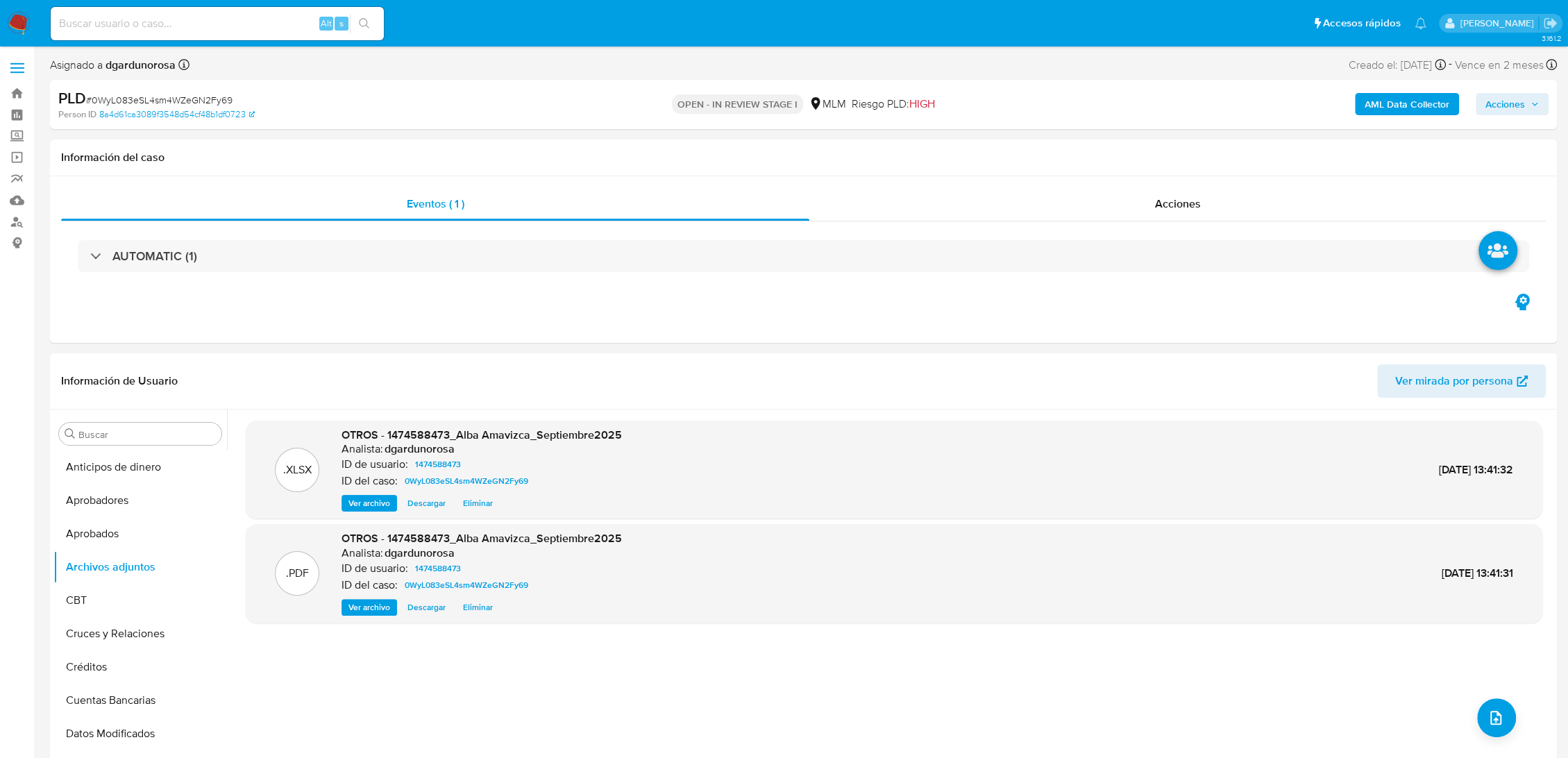
click at [1521, 101] on span "Acciones" at bounding box center [1505, 105] width 40 height 22
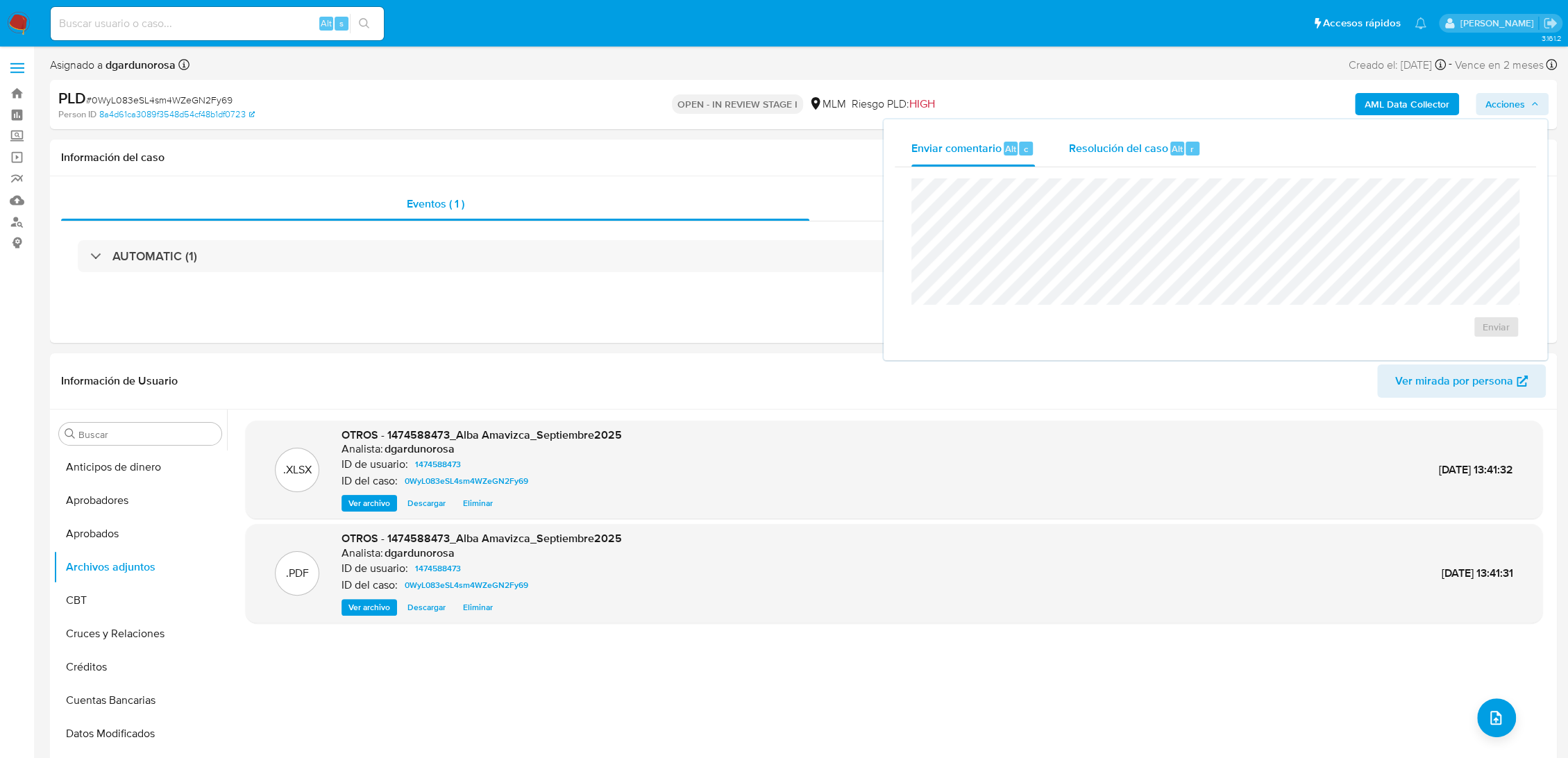
click at [1118, 144] on span "Resolución del caso" at bounding box center [1118, 148] width 99 height 16
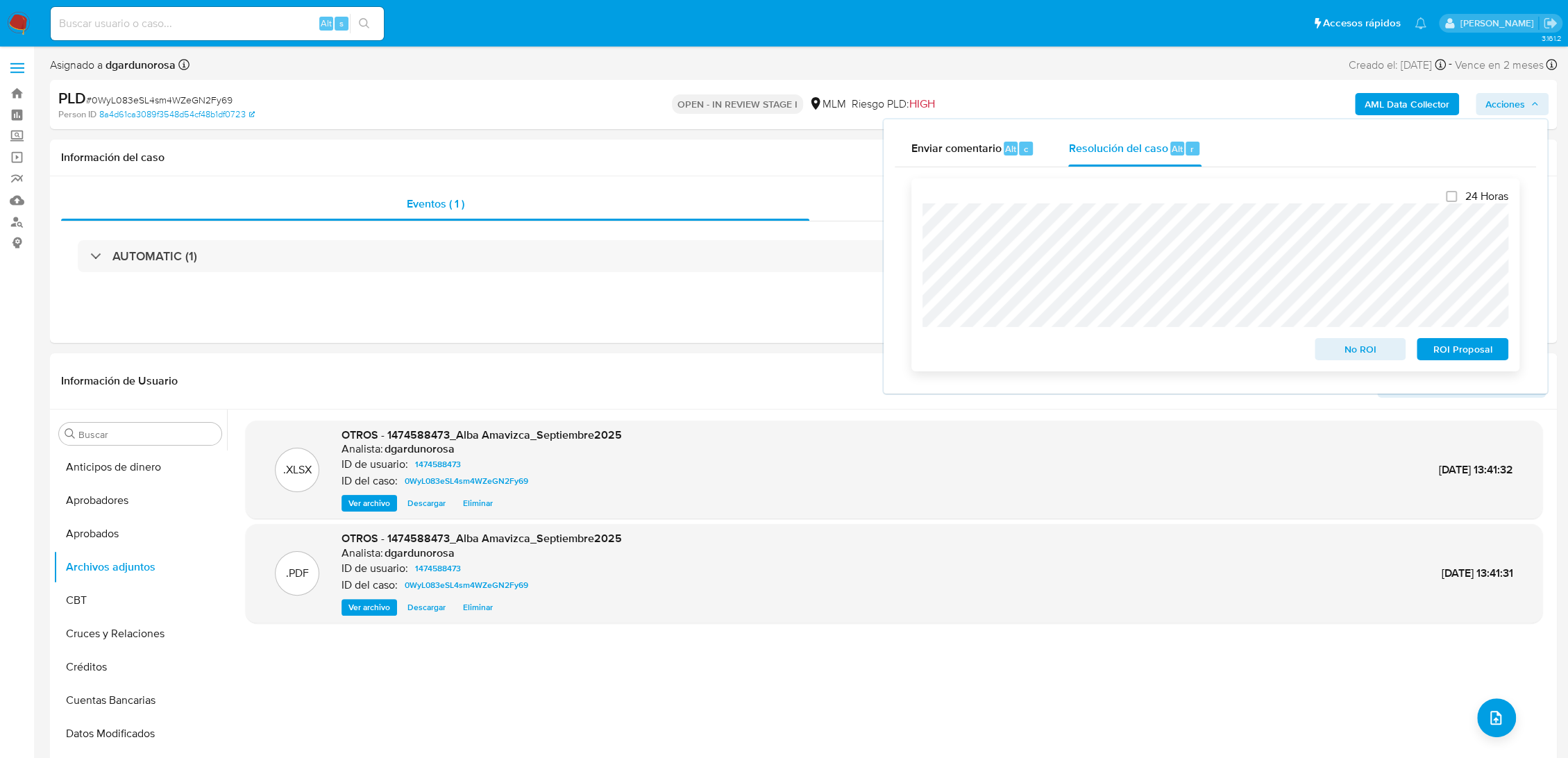
click at [1446, 353] on span "ROI Proposal" at bounding box center [1462, 350] width 72 height 19
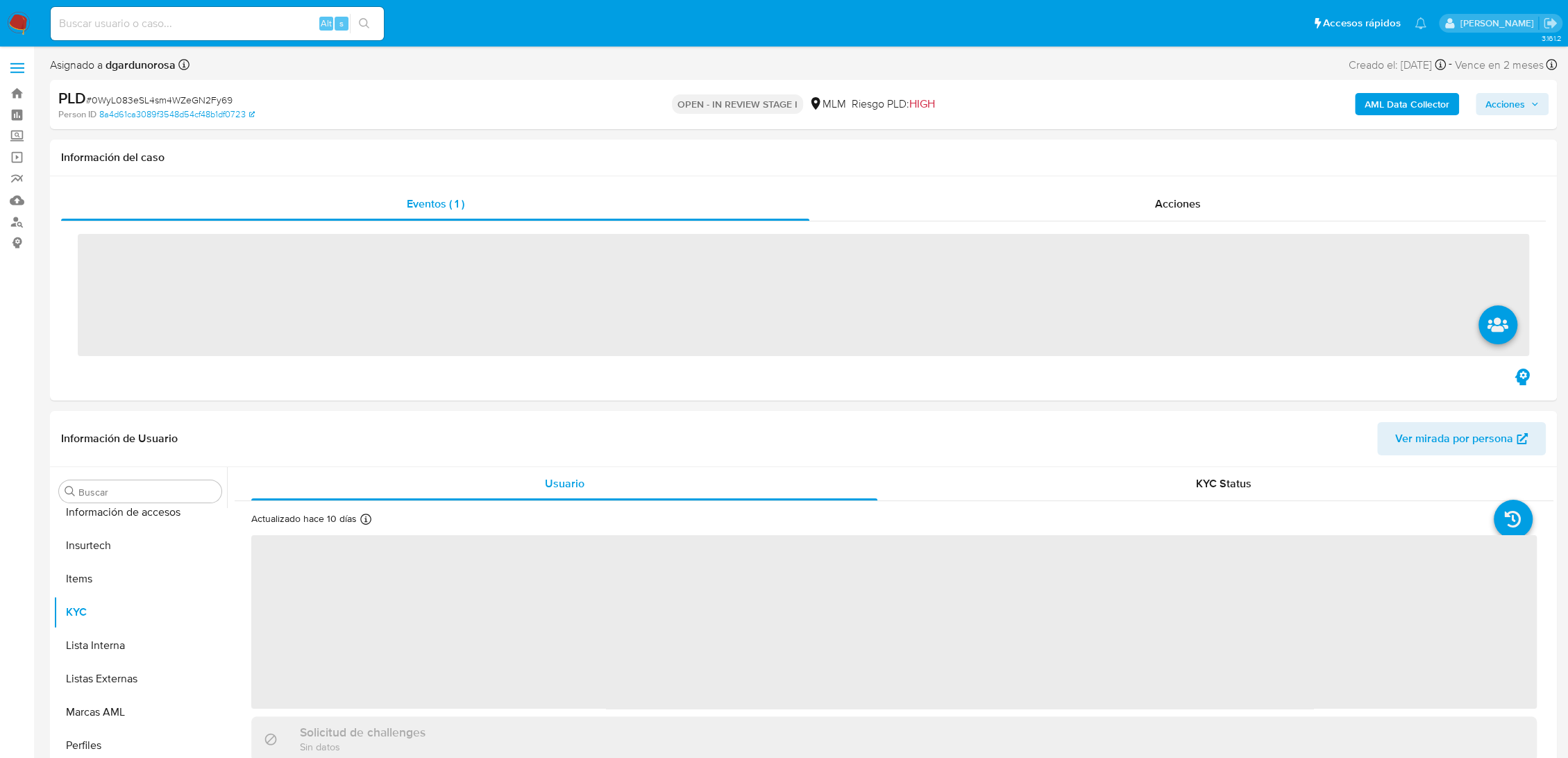
click at [205, 26] on input at bounding box center [217, 24] width 333 height 18
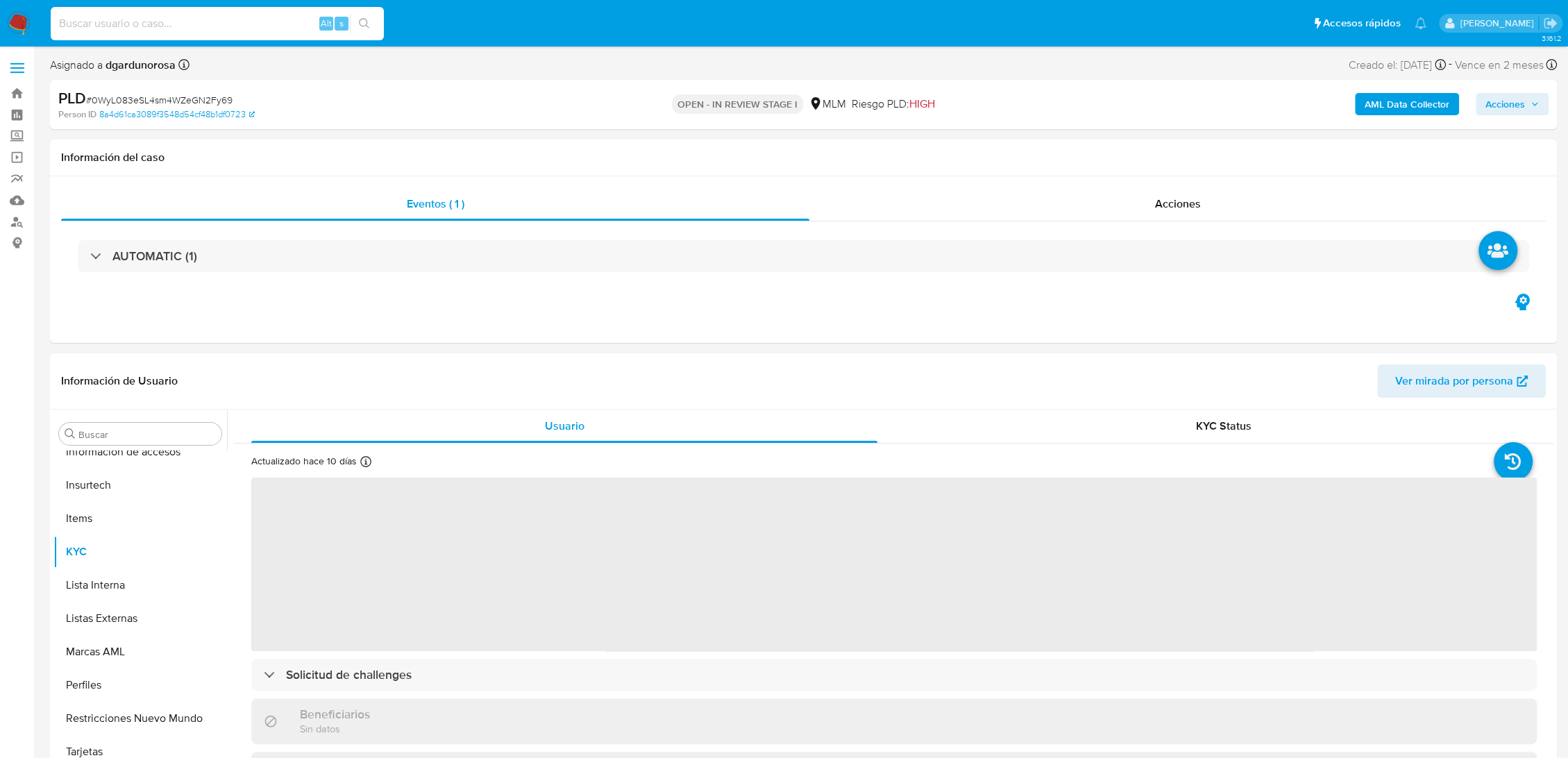
scroll to position [653, 0]
select select "10"
paste input "346447651"
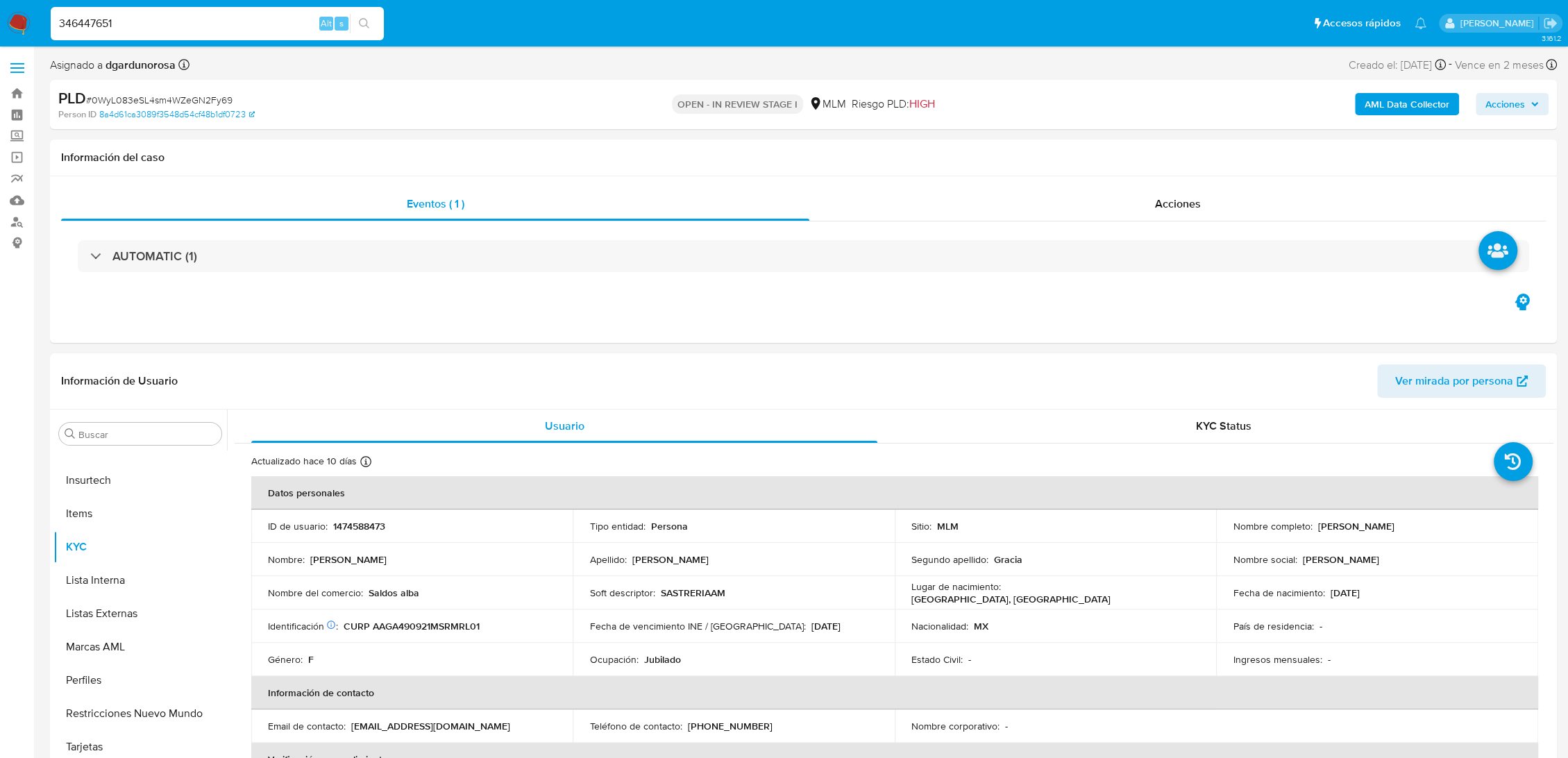
type input "346447651"
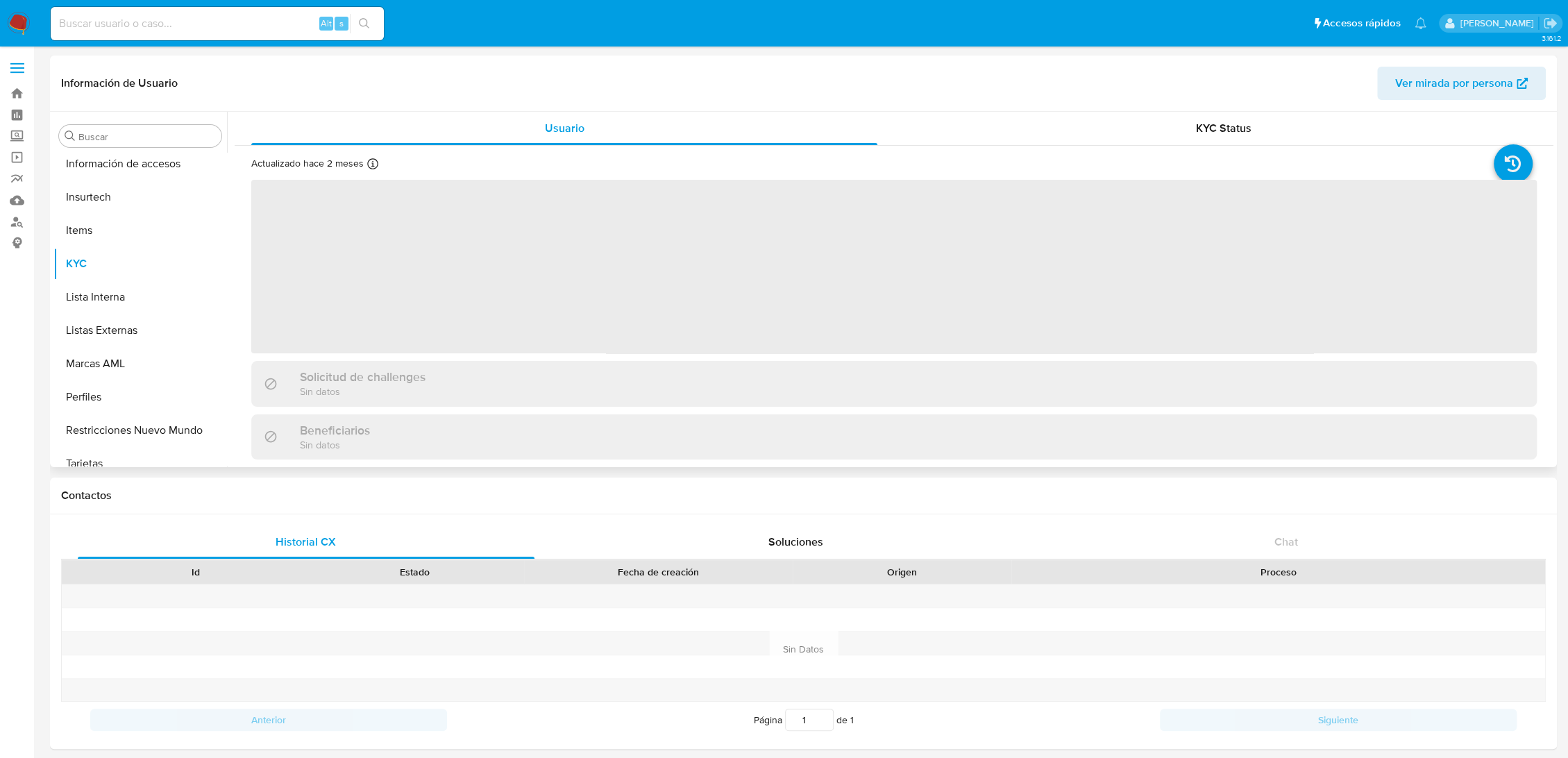
scroll to position [653, 0]
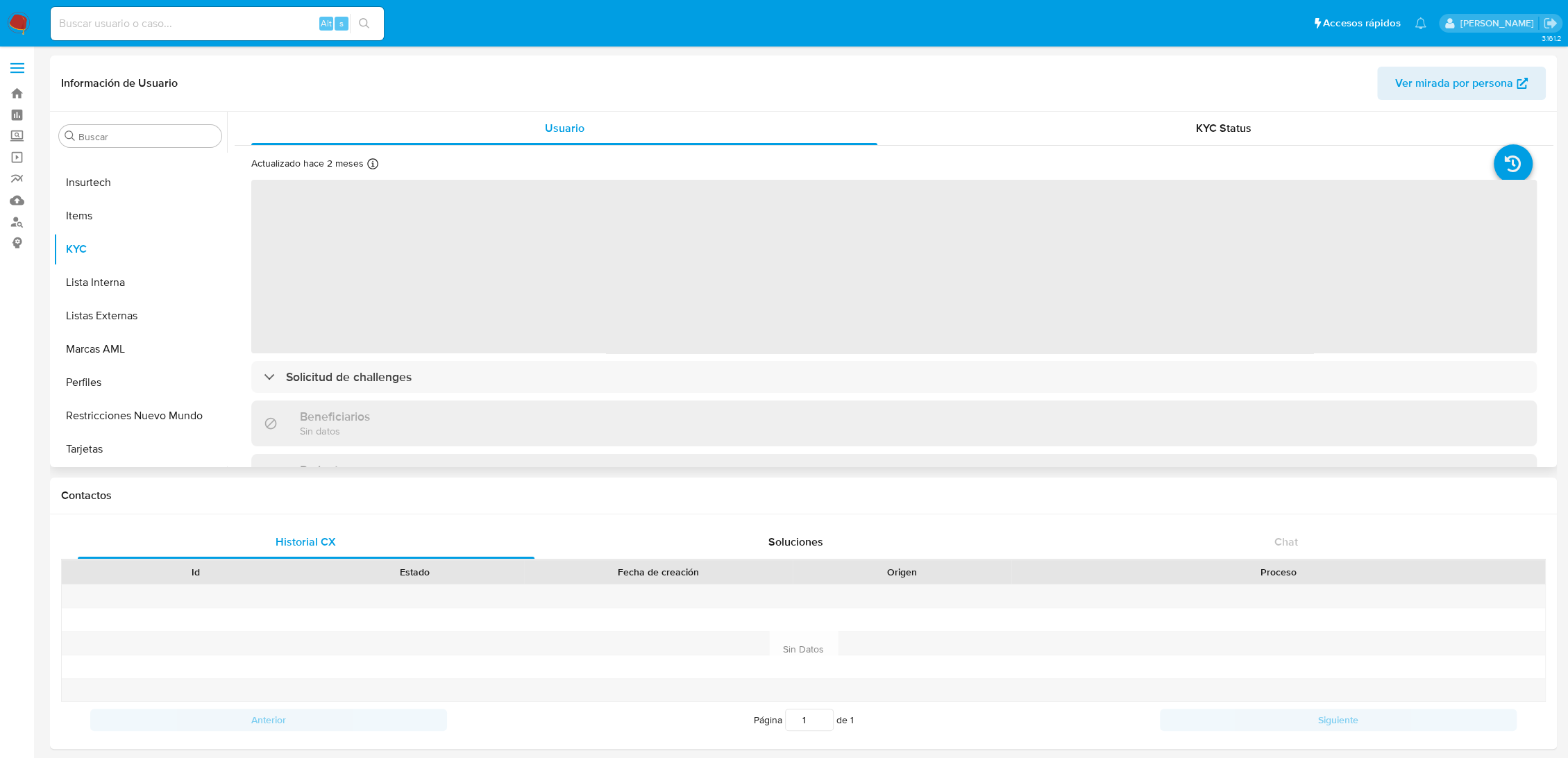
select select "10"
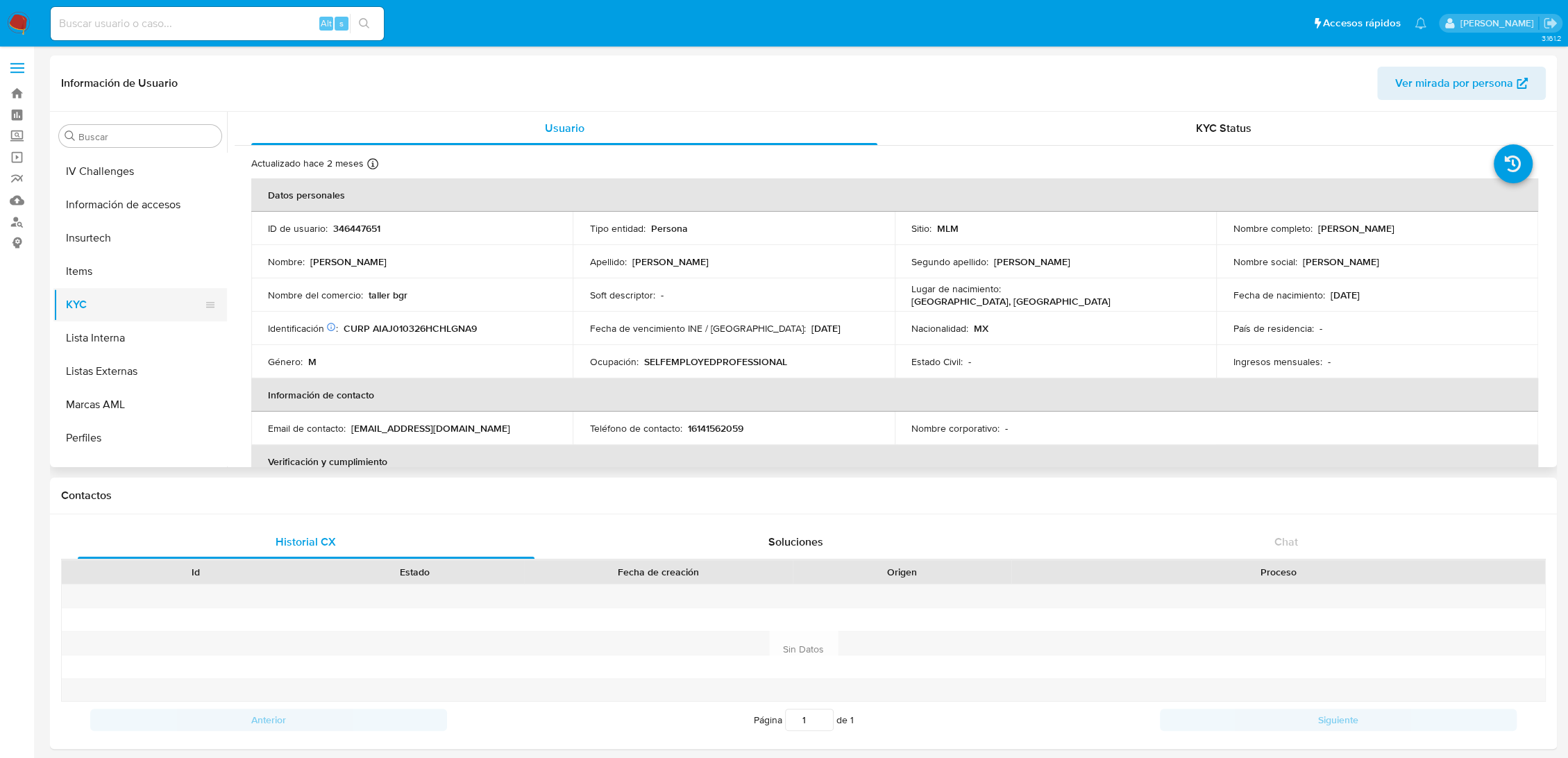
scroll to position [499, 0]
click at [125, 174] on button "Historial Casos" at bounding box center [135, 170] width 163 height 34
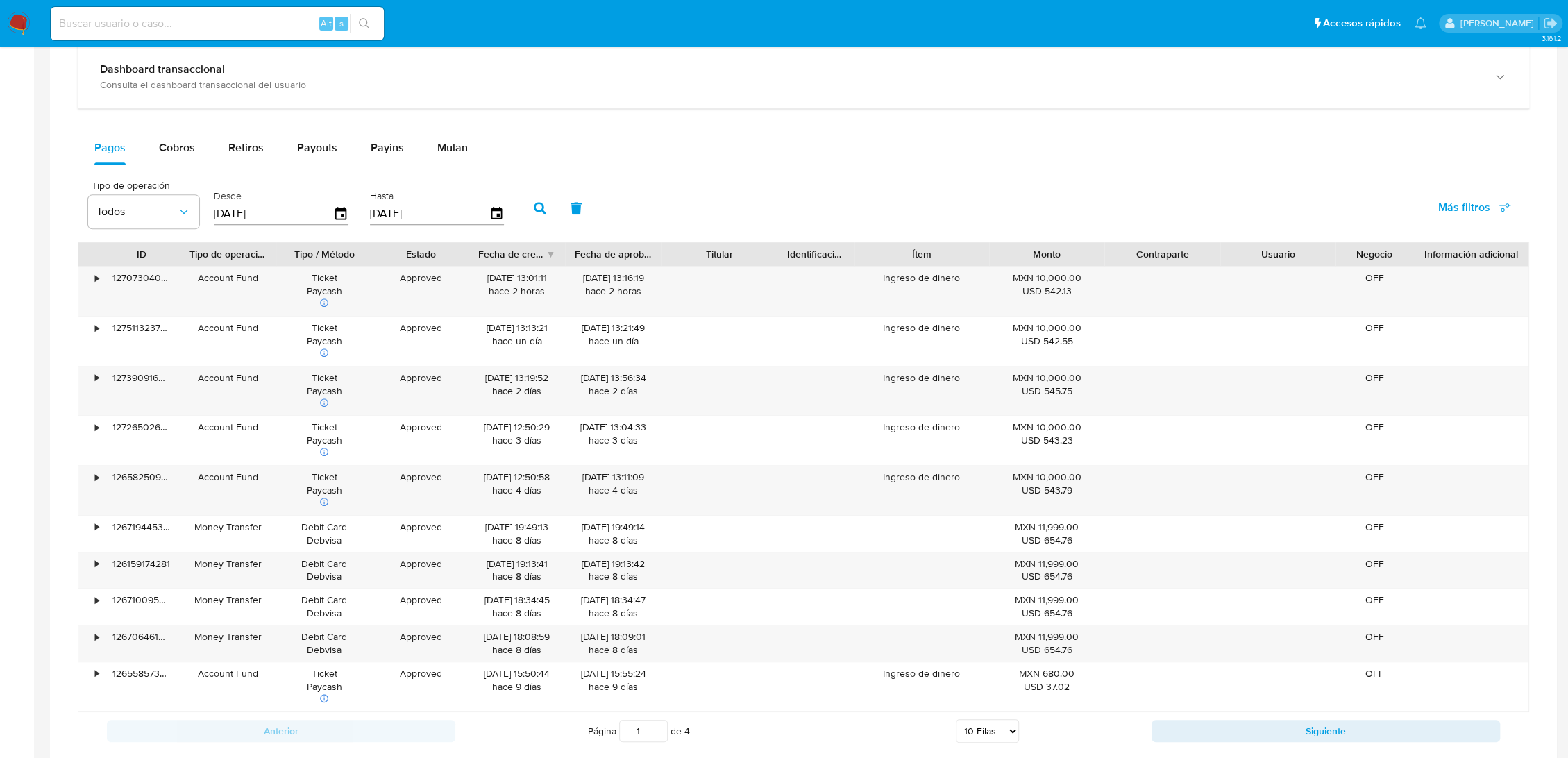
scroll to position [1002, 0]
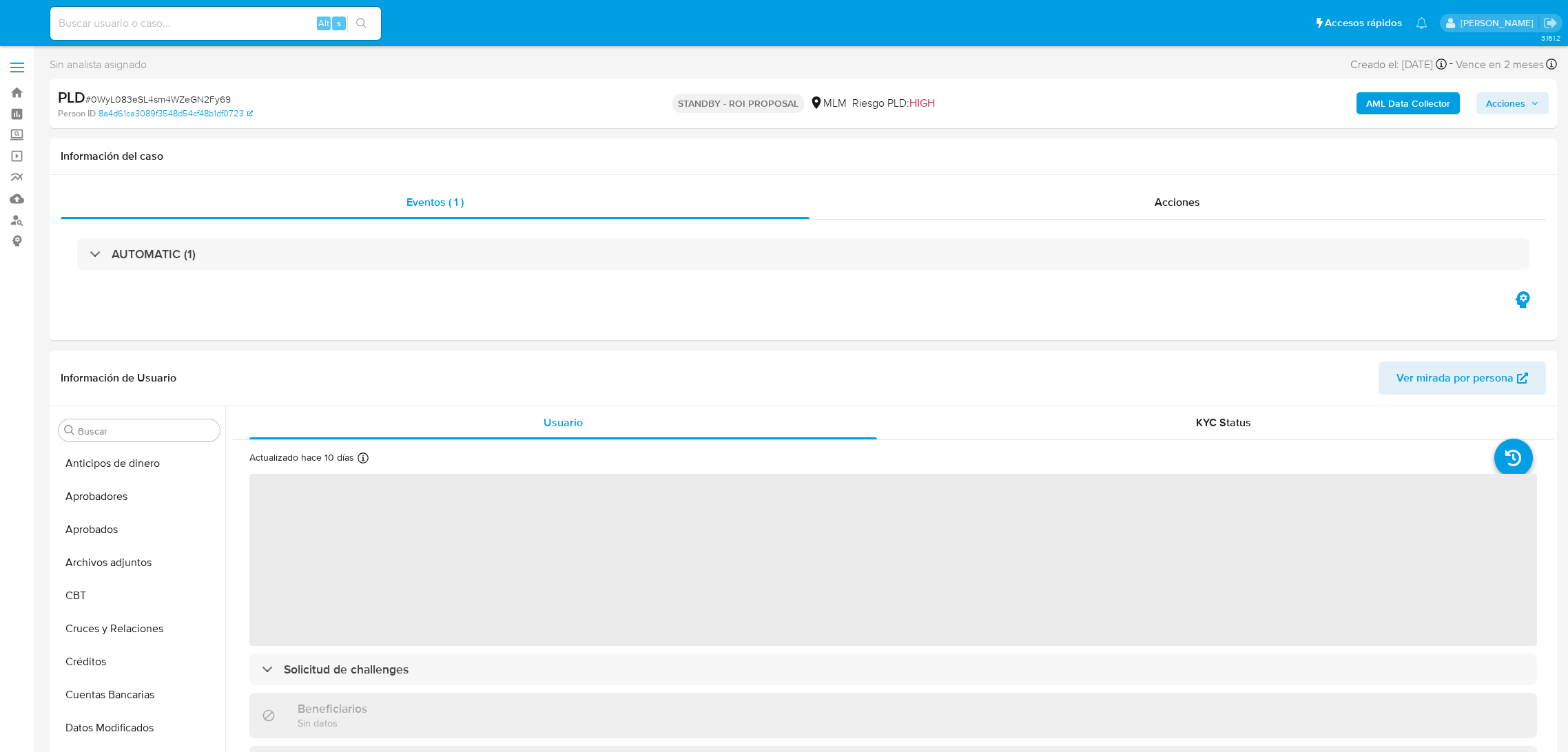
select select "10"
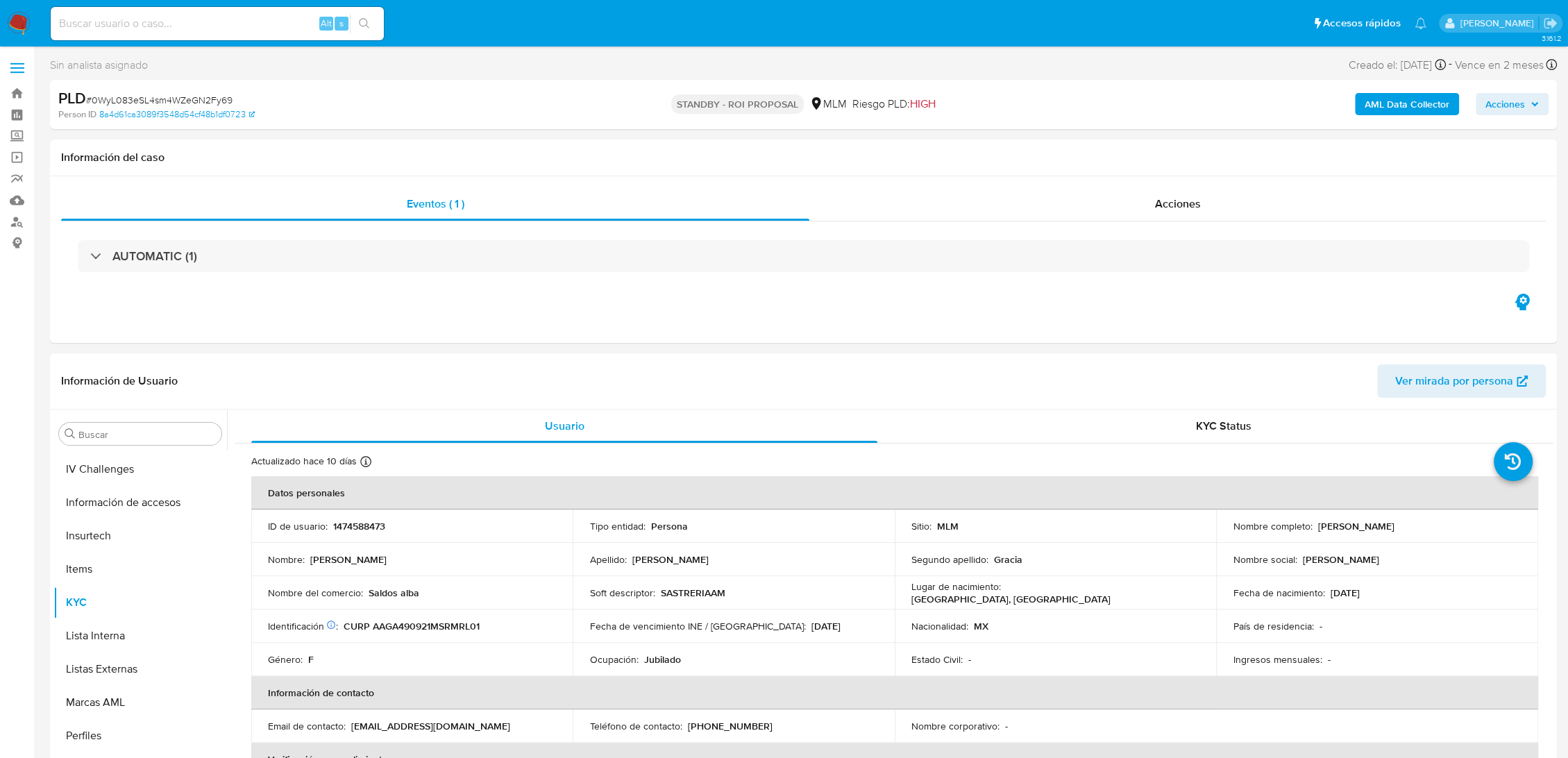
scroll to position [653, 0]
